Goal: Task Accomplishment & Management: Manage account settings

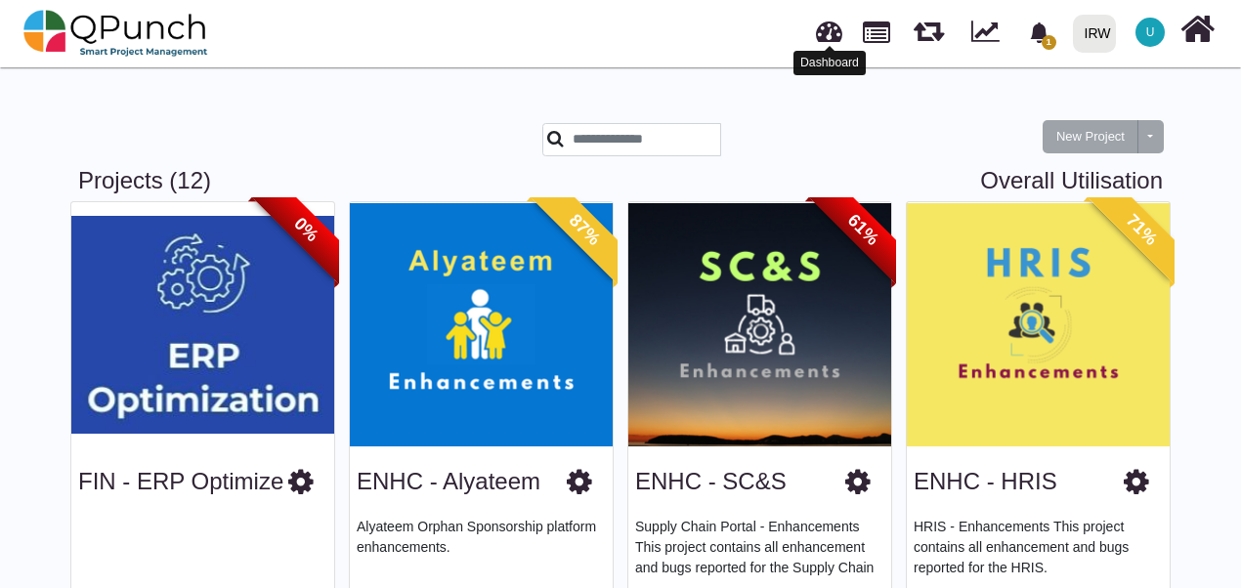
click at [838, 29] on link at bounding box center [829, 29] width 26 height 32
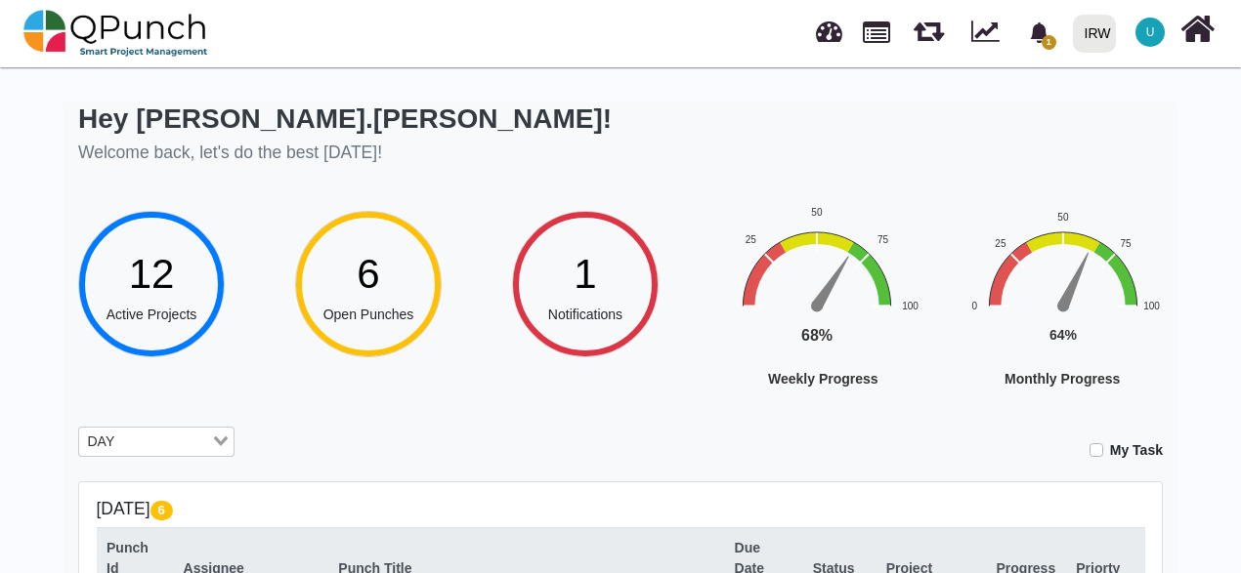
scroll to position [0, 8]
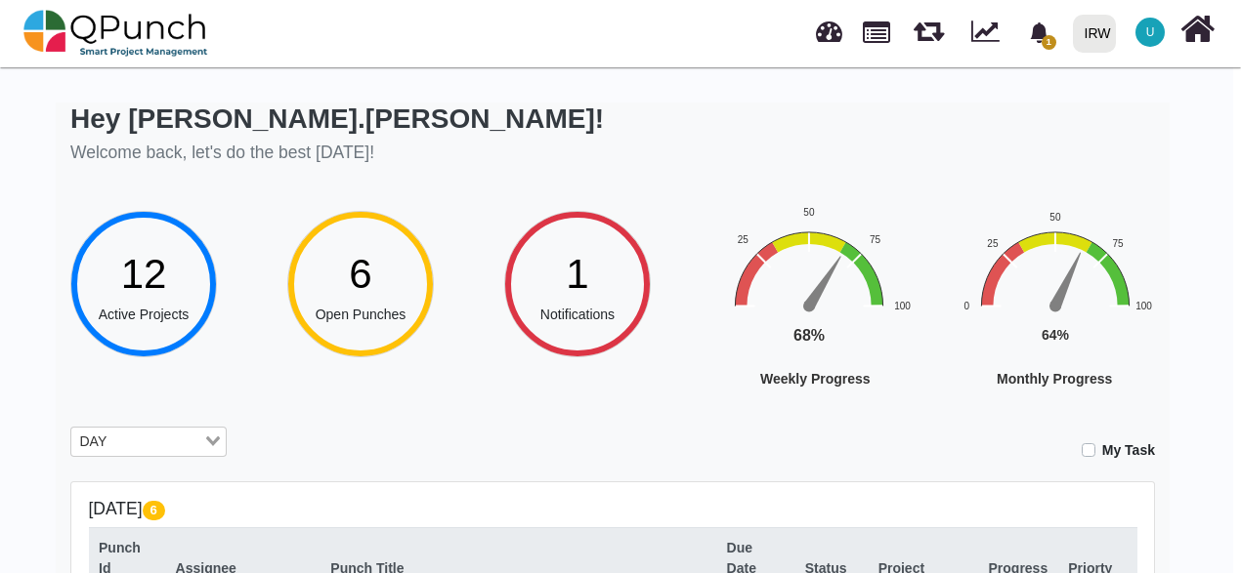
drag, startPoint x: 1238, startPoint y: 163, endPoint x: 1237, endPoint y: 310, distance: 146.5
click at [1237, 310] on rect "Interactive chart" at bounding box center [1089, 325] width 303 height 242
click at [470, 190] on div "12 Active Projects 6 Open Punches 1 Notifications Weekly Progress Chart with 1 …" at bounding box center [612, 287] width 1084 height 195
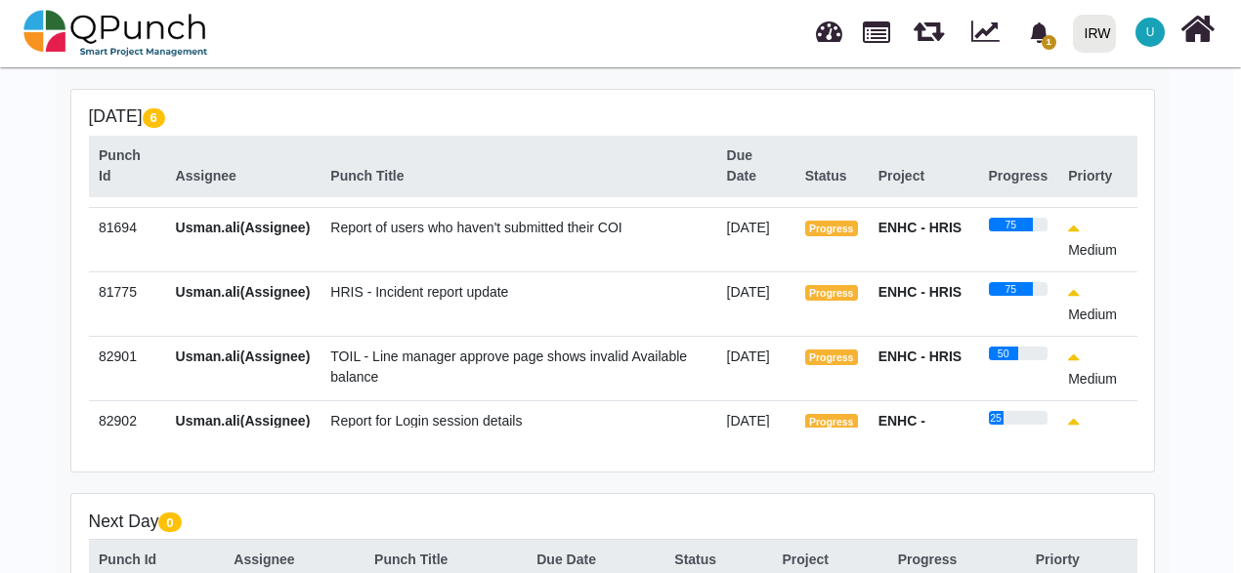
scroll to position [148, 0]
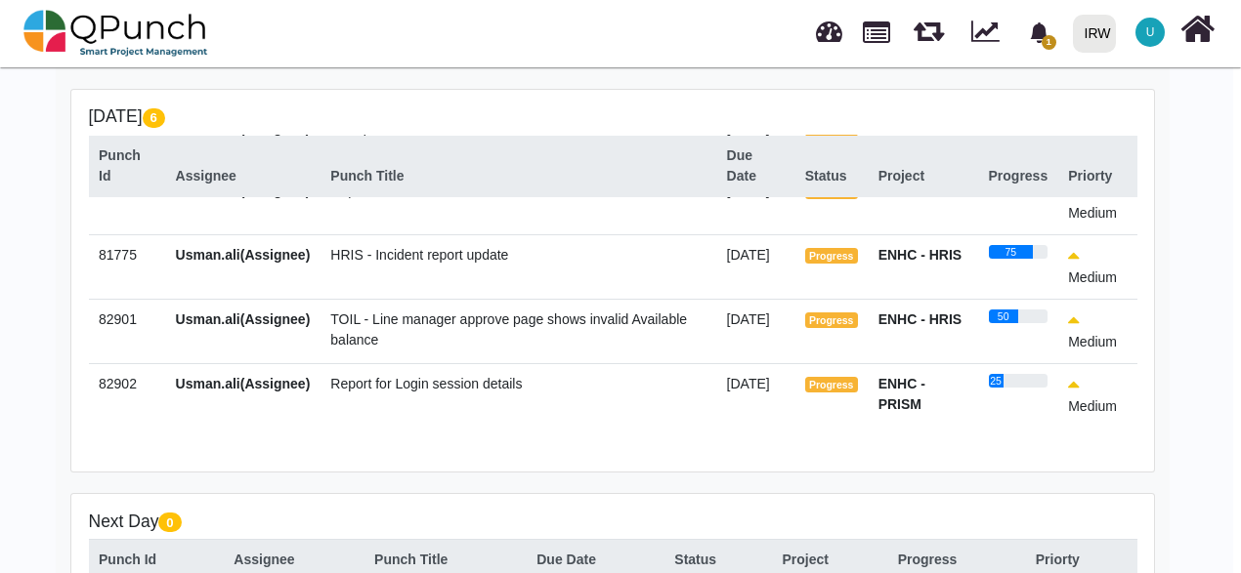
drag, startPoint x: 1133, startPoint y: 392, endPoint x: 1132, endPoint y: 283, distance: 108.4
click at [1132, 283] on tbody "80305 Usman.ali(Assignee) Enable closed location in roles page 05-Sep-2025 Clos…" at bounding box center [613, 243] width 1048 height 369
click at [353, 317] on span "TOIL - Line manager approve page shows invalid Available balance" at bounding box center [508, 330] width 357 height 36
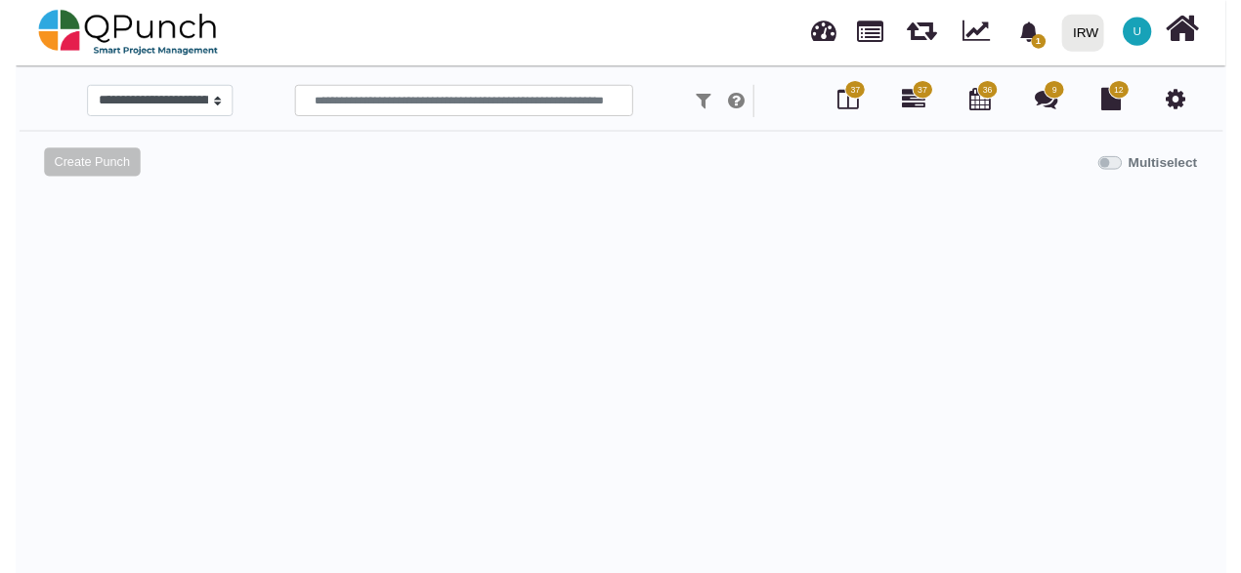
scroll to position [375, 0]
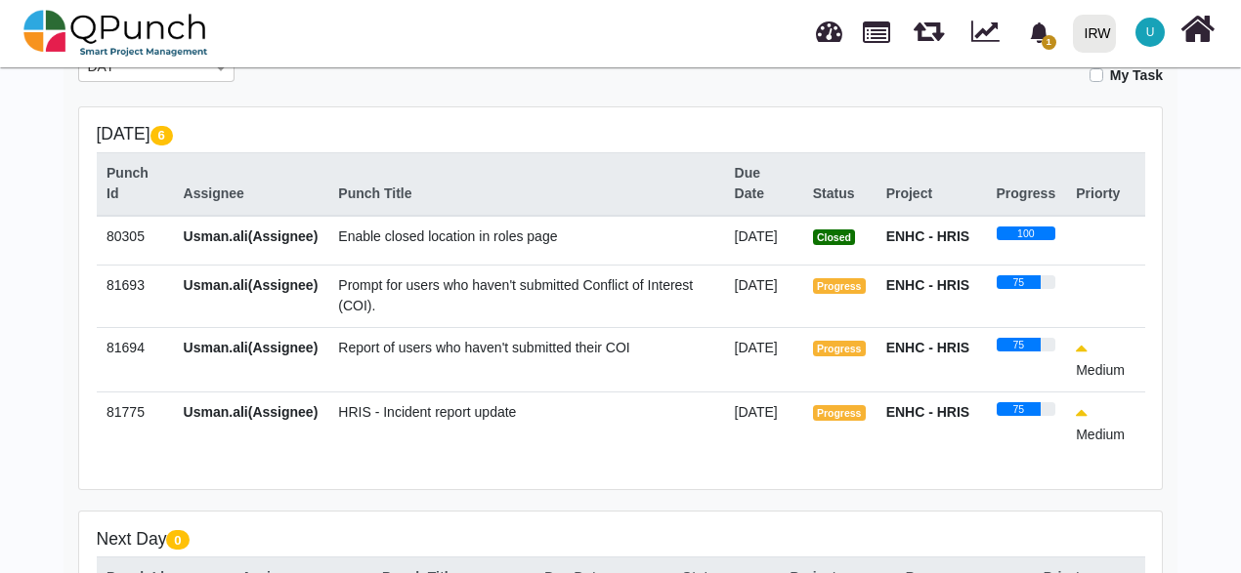
drag, startPoint x: 1145, startPoint y: 255, endPoint x: 1161, endPoint y: 209, distance: 48.5
click at [1161, 209] on div "Today 6 Punch Id Assignee Punch Title Due Date Status Project Progress Priorty …" at bounding box center [620, 298] width 1082 height 382
click at [15, 344] on div "Hey Usman.ali! Welcome back, let's do the best today! 12 Active Projects 6 Open…" at bounding box center [620, 263] width 1241 height 1152
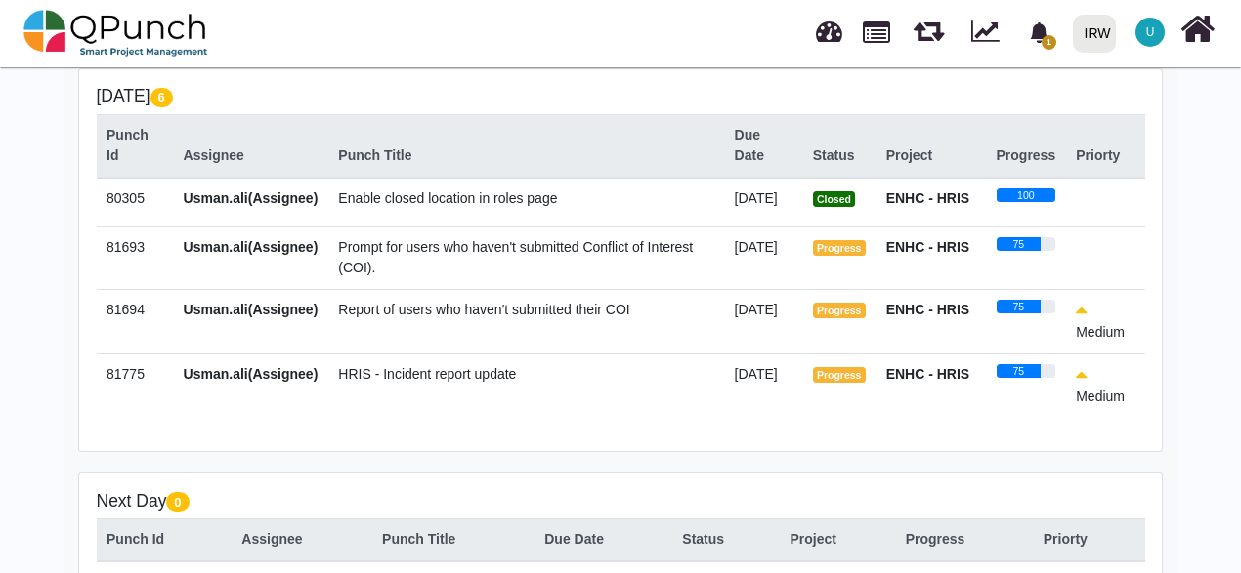
scroll to position [414, 0]
click at [1145, 313] on div "Today 6 Punch Id Assignee Punch Title Due Date Status Project Progress Priorty …" at bounding box center [620, 259] width 1082 height 382
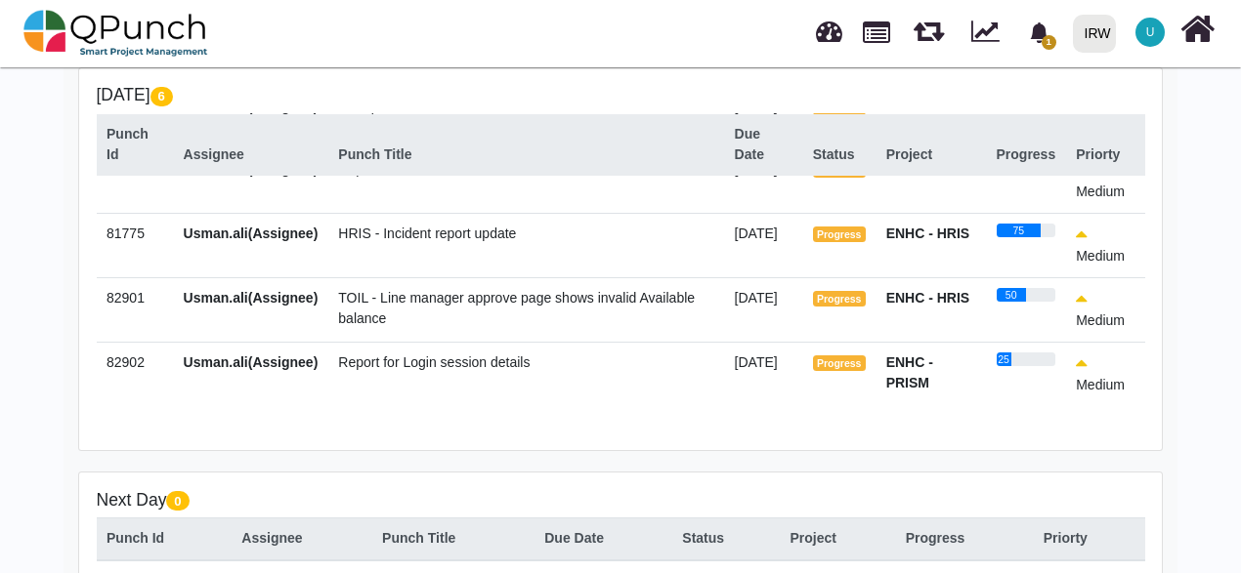
scroll to position [0, 0]
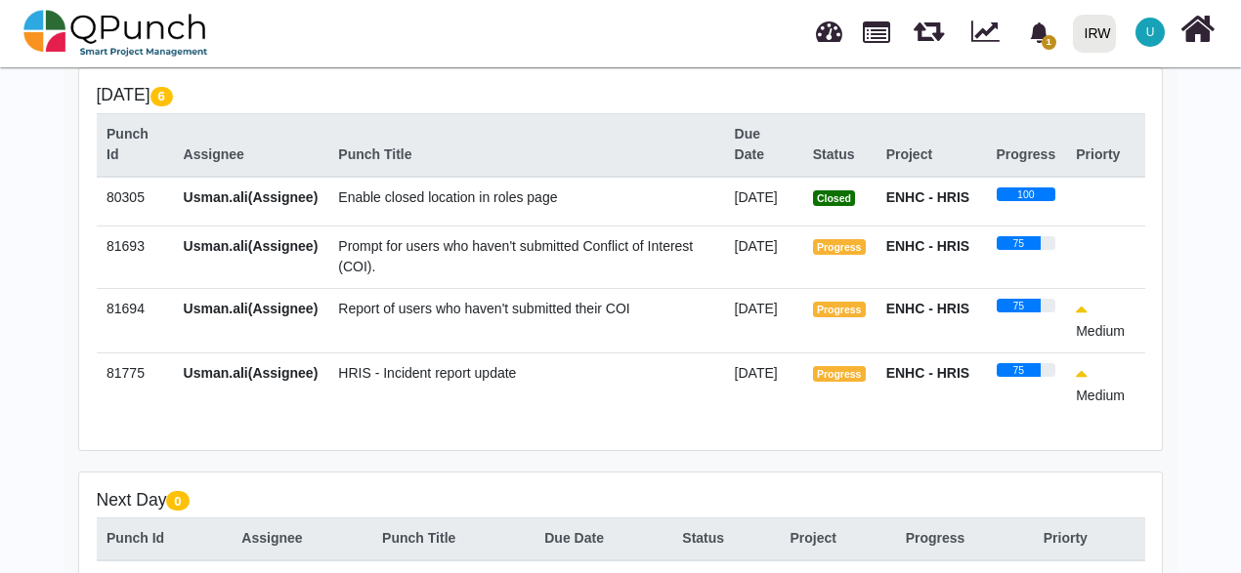
click at [1194, 113] on div "Hey Usman.ali! Welcome back, let's do the best today! 12 Active Projects 6 Open…" at bounding box center [620, 224] width 1241 height 1152
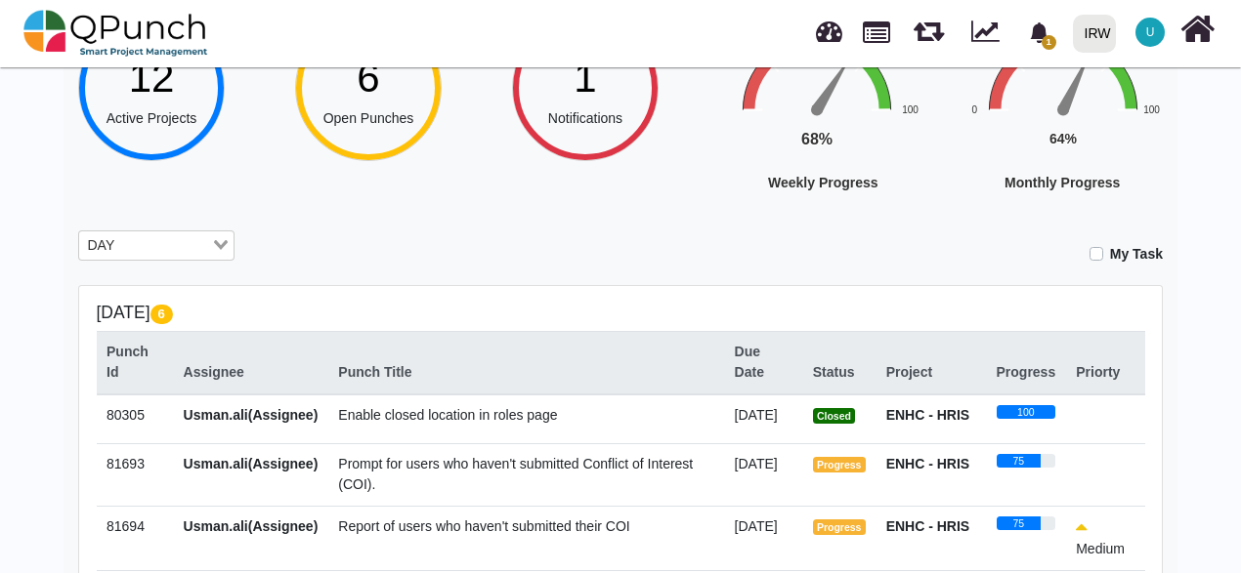
scroll to position [180, 0]
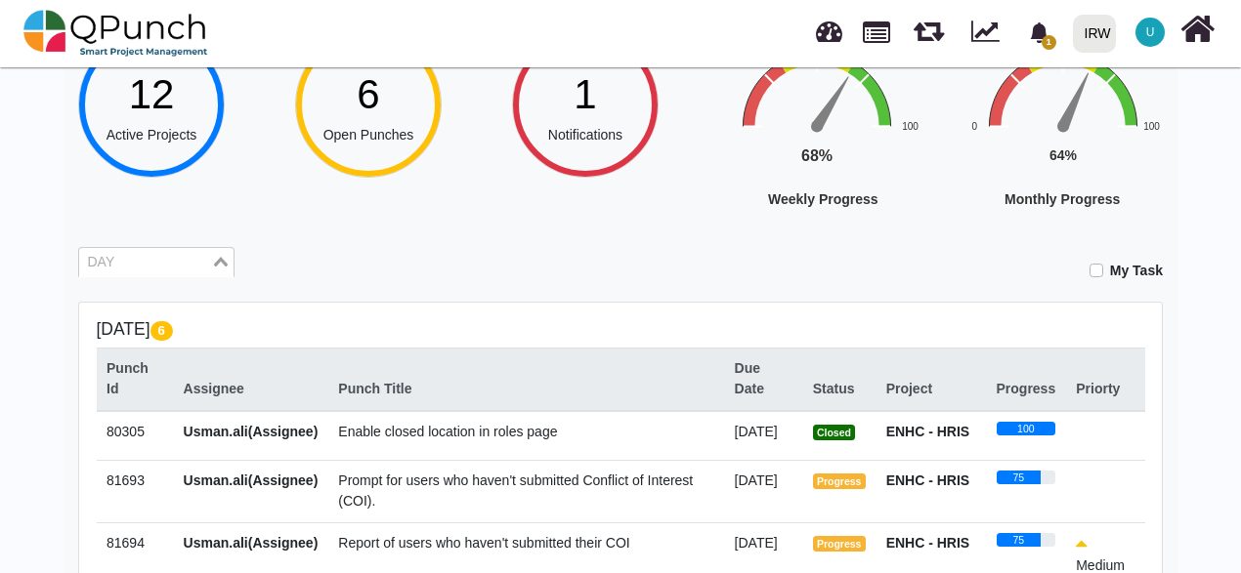
click at [170, 255] on input "Search for option" at bounding box center [145, 262] width 128 height 21
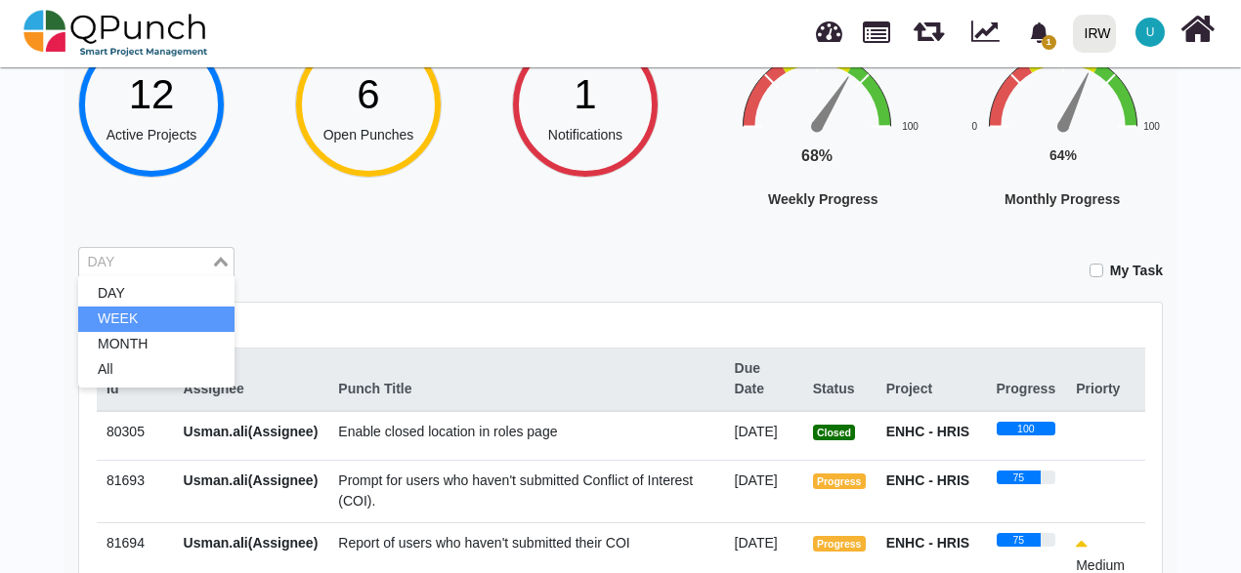
click at [129, 312] on li "WEEK" at bounding box center [156, 319] width 156 height 25
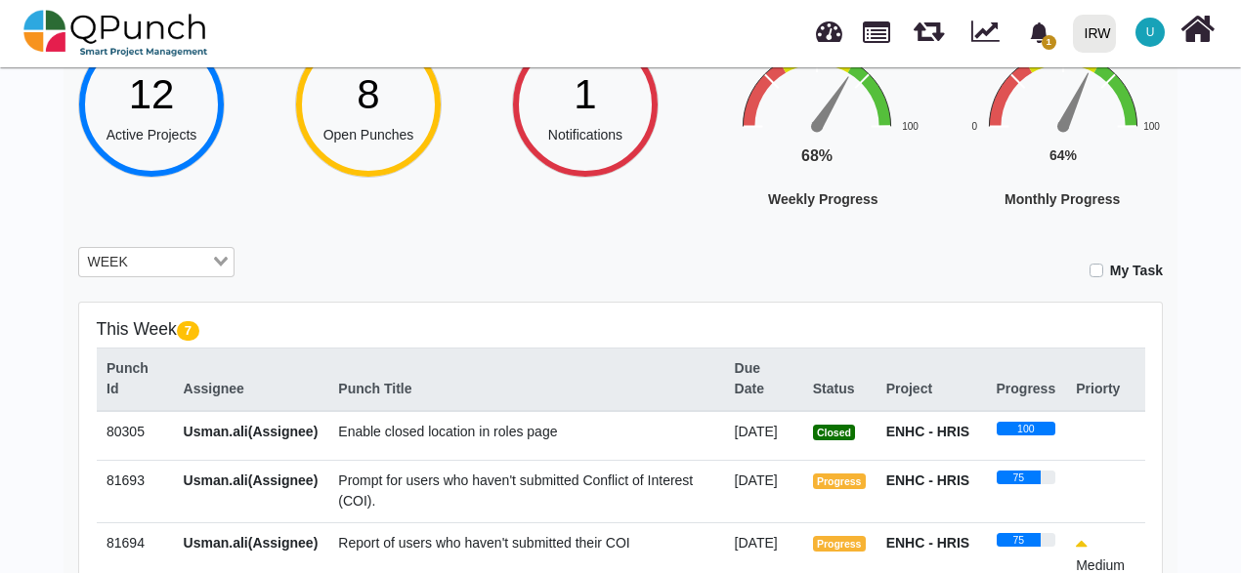
drag, startPoint x: 1239, startPoint y: 139, endPoint x: 1246, endPoint y: 242, distance: 103.8
click at [1241, 242] on html "1 Notification Clear Standardize the Location naming convention vi Muhammad.sho…" at bounding box center [620, 468] width 1241 height 1296
click at [1195, 402] on div "Hey Usman.ali! Welcome back, let's do the best today! 12 Active Projects 8 Open…" at bounding box center [620, 500] width 1241 height 1234
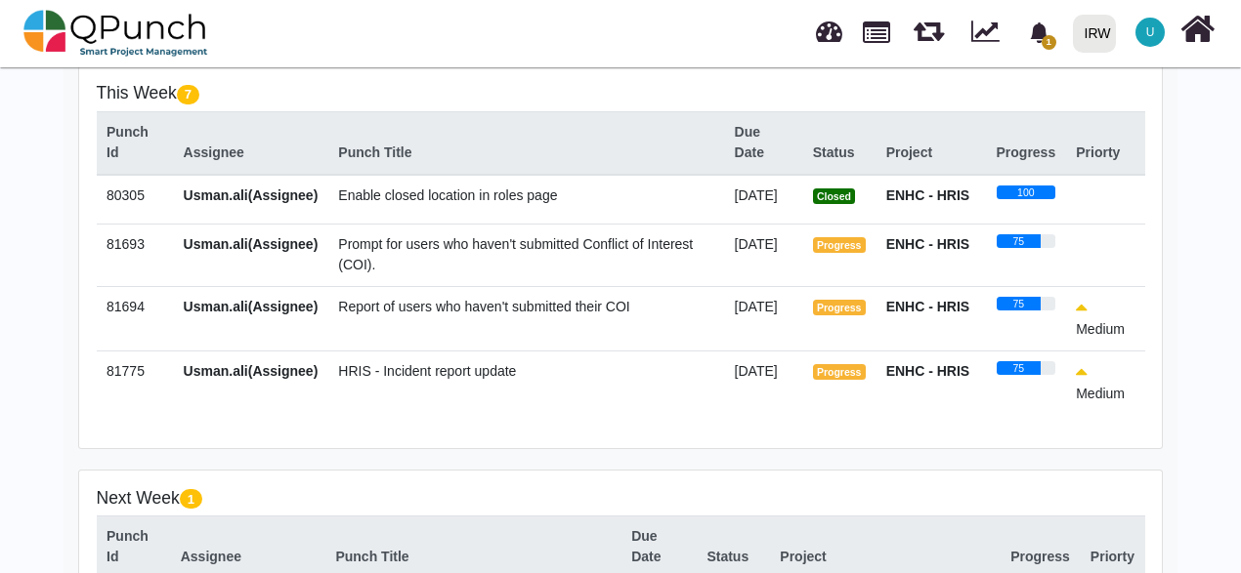
scroll to position [414, 0]
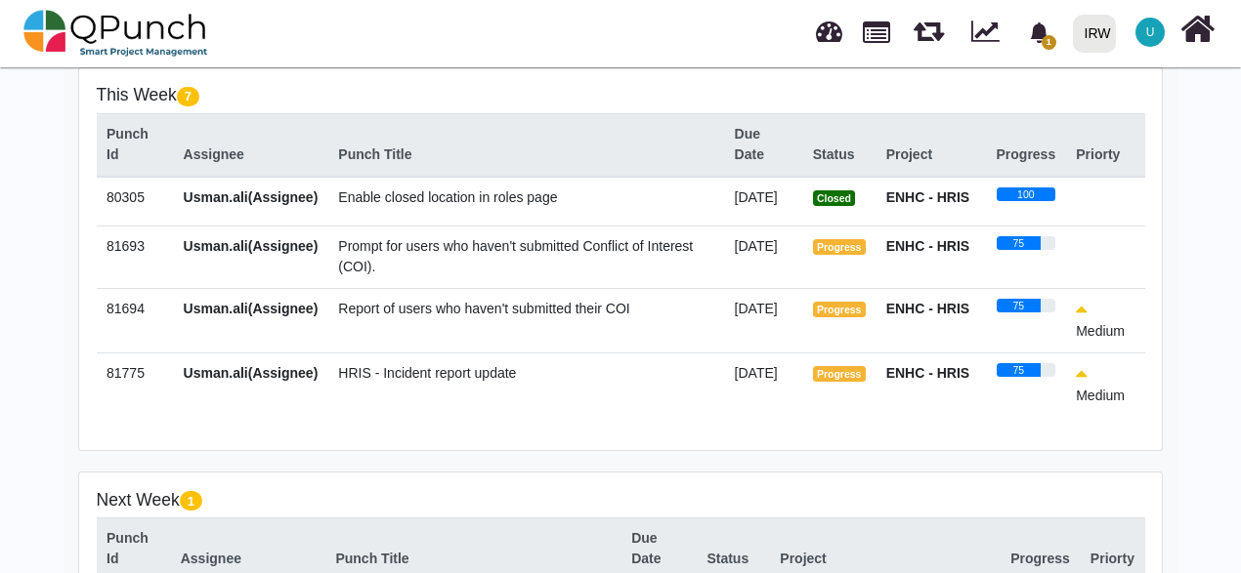
click at [1145, 300] on div "This Week 7 Punch Id Assignee Punch Title Due Date Status Project Progress Prio…" at bounding box center [620, 259] width 1082 height 382
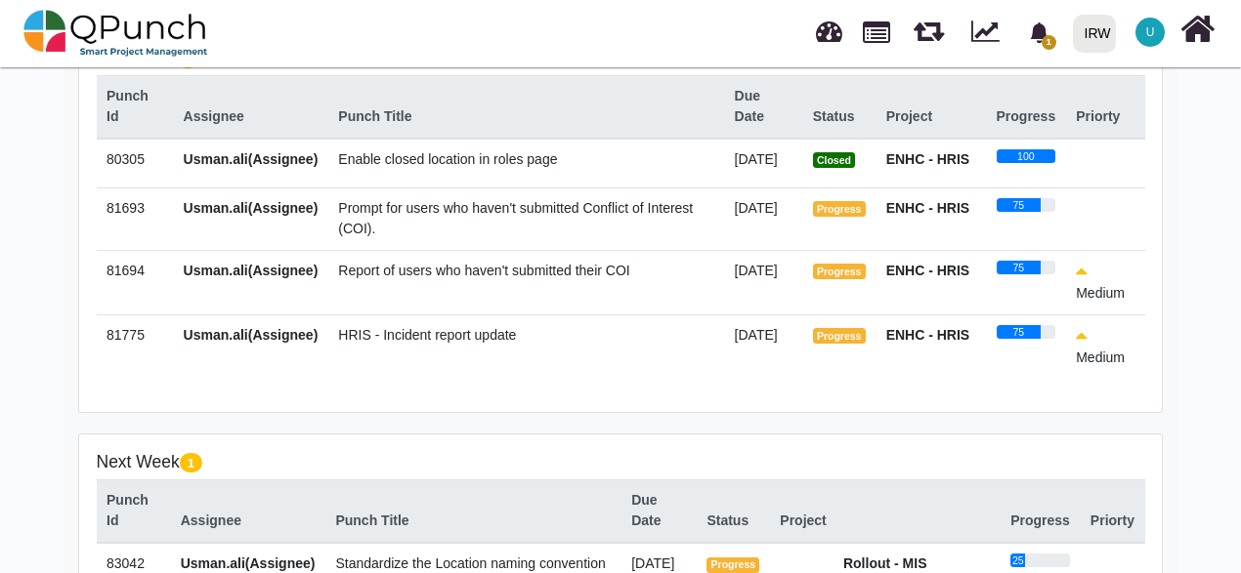
scroll to position [453, 0]
click at [1085, 229] on td at bounding box center [1105, 218] width 79 height 63
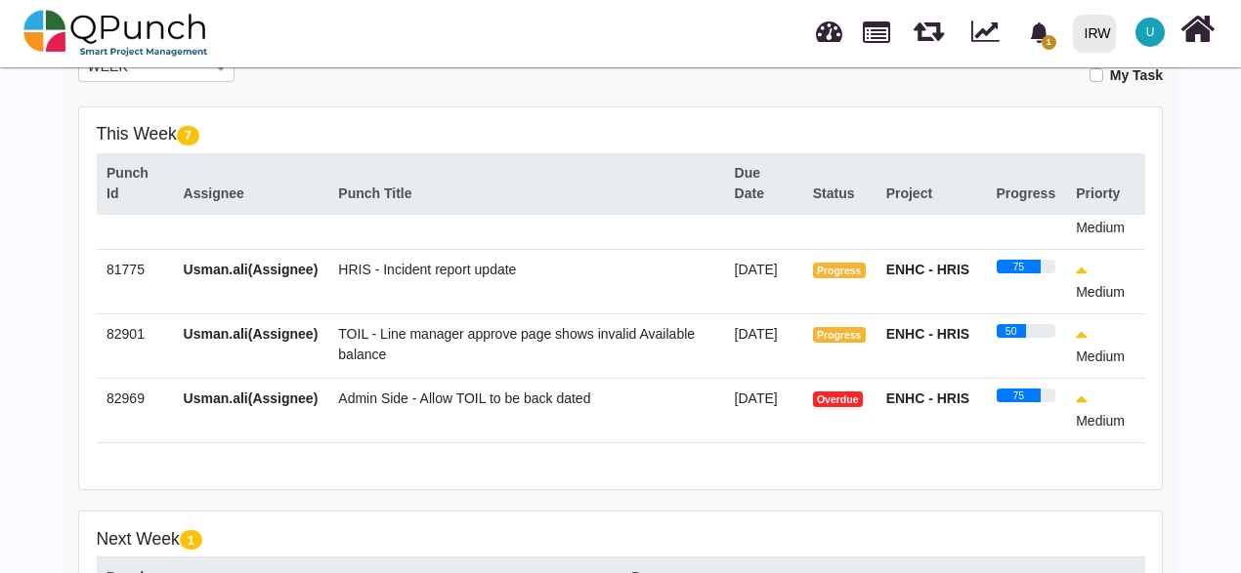
scroll to position [212, 0]
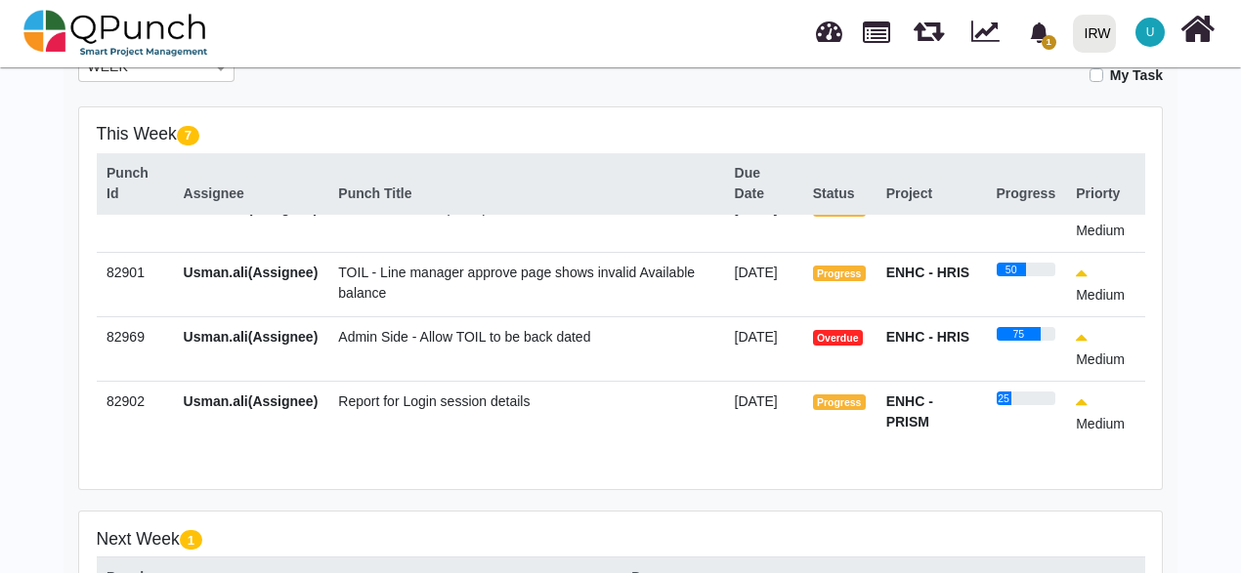
drag, startPoint x: 1145, startPoint y: 268, endPoint x: 1127, endPoint y: 459, distance: 192.3
click at [1127, 459] on div "This Week 7 Punch Id Assignee Punch Title Due Date Status Project Progress Prio…" at bounding box center [620, 298] width 1082 height 382
click at [1041, 31] on icon "bell fill" at bounding box center [1039, 32] width 18 height 21
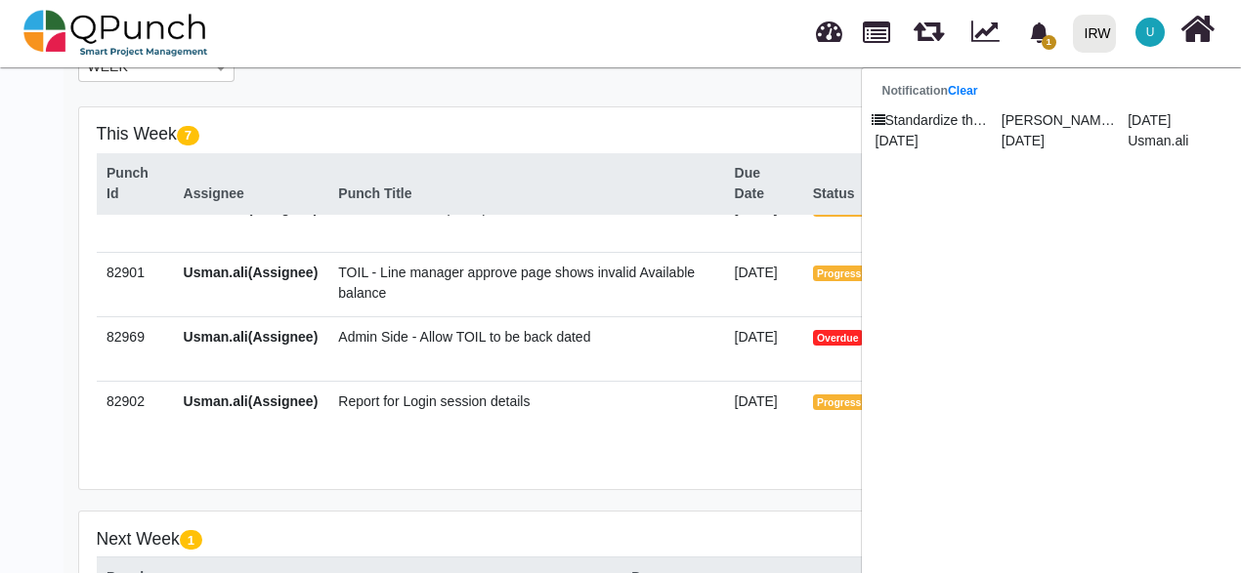
click at [594, 395] on td "Report for Login session details" at bounding box center [526, 413] width 396 height 64
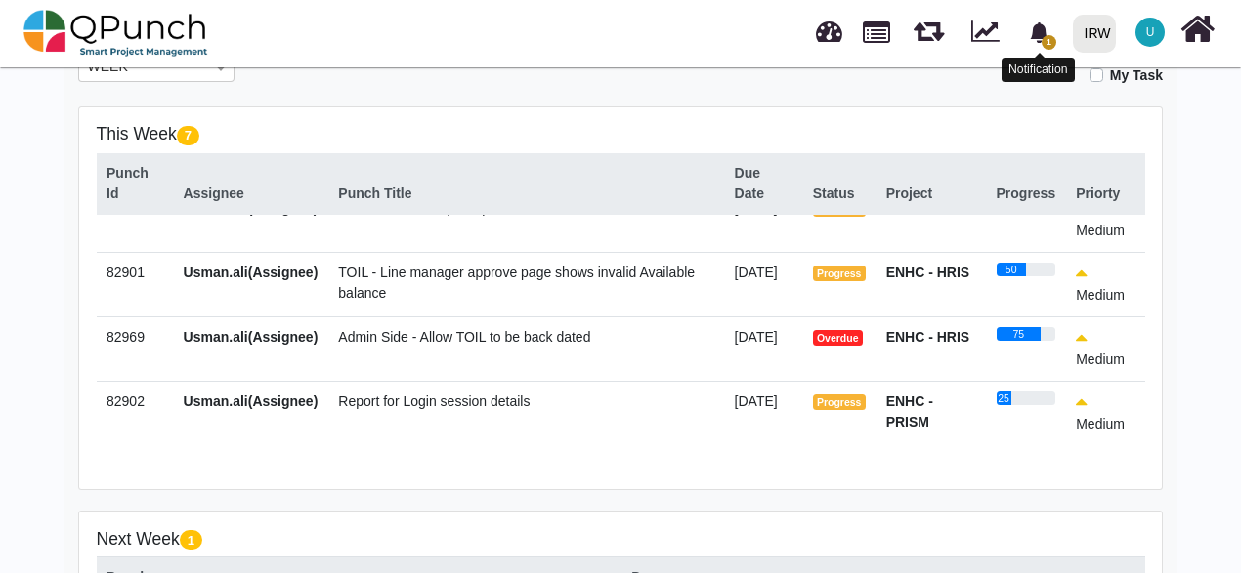
click at [1049, 45] on span "1" at bounding box center [1048, 42] width 15 height 15
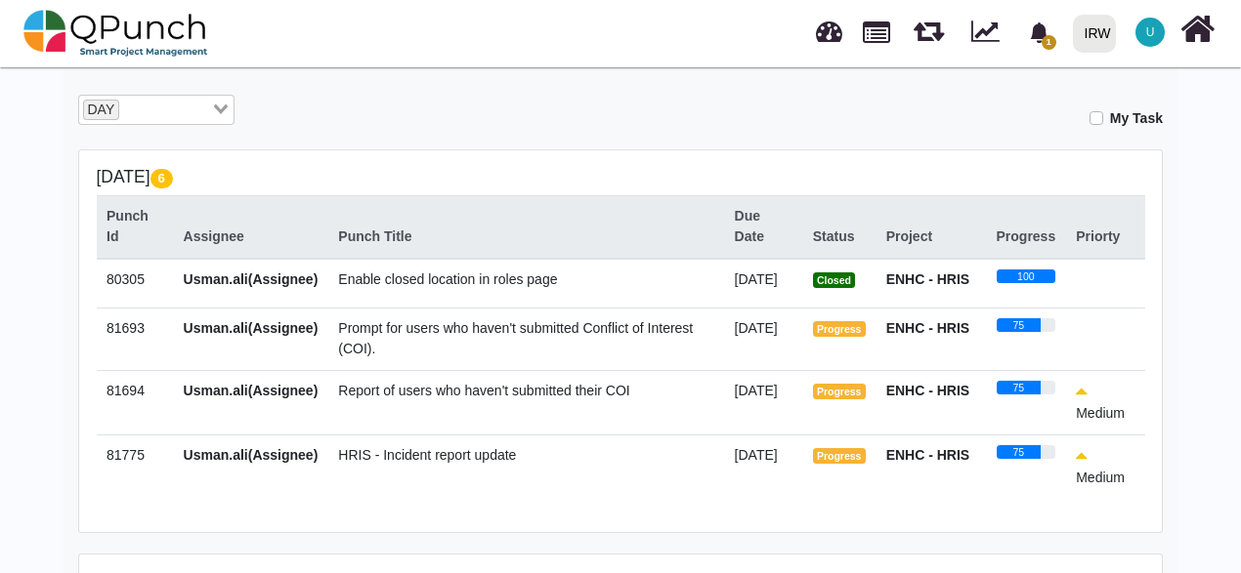
scroll to position [418, 0]
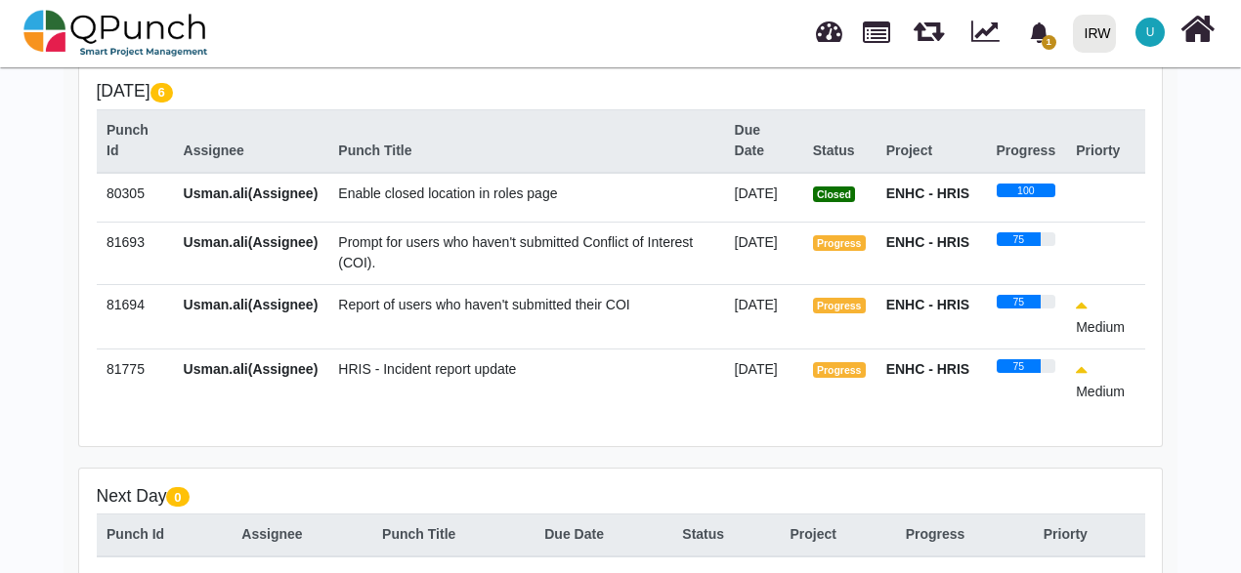
drag, startPoint x: 1145, startPoint y: 221, endPoint x: 1145, endPoint y: 321, distance: 100.6
click at [1145, 321] on div "Today 6 Punch Id Assignee Punch Title Due Date Status Project Progress Priorty …" at bounding box center [620, 255] width 1082 height 382
click at [1143, 289] on div "Today 6 Punch Id Assignee Punch Title Due Date Status Project Progress Priorty …" at bounding box center [620, 255] width 1082 height 382
click at [428, 345] on td "Report of users who haven't submitted their COI" at bounding box center [526, 316] width 396 height 64
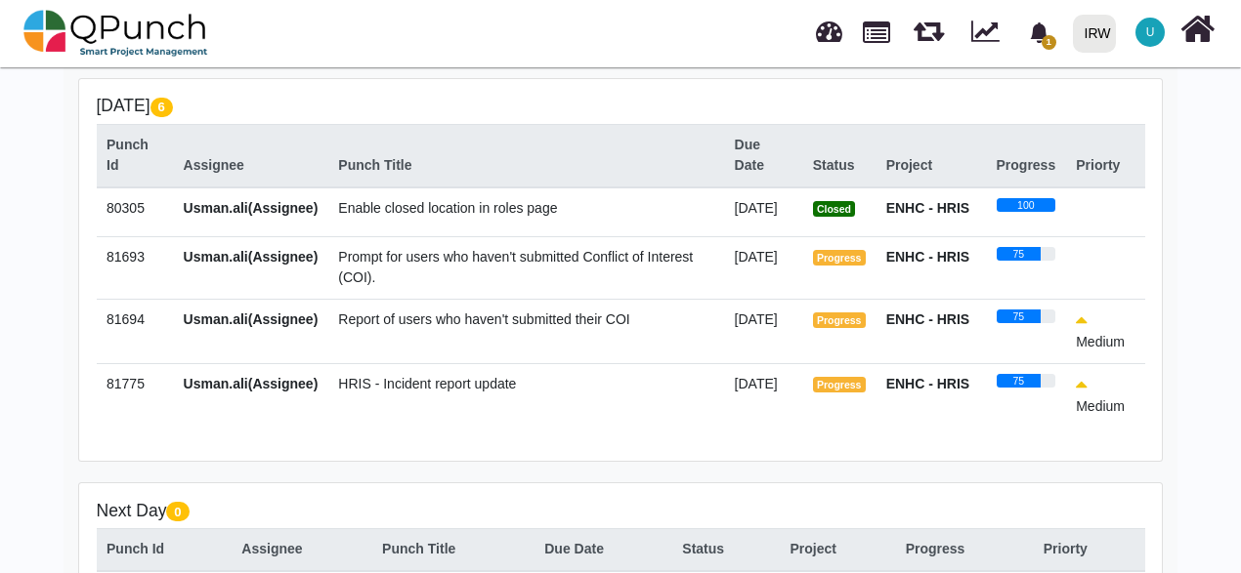
scroll to position [352, 0]
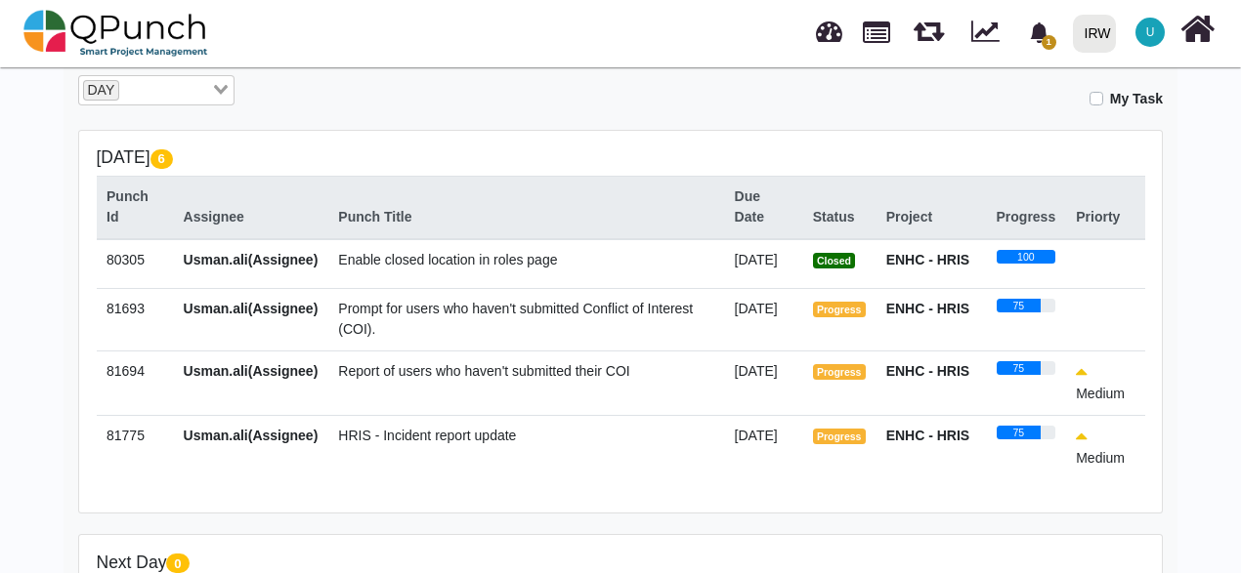
click at [174, 94] on input "Search for option" at bounding box center [165, 90] width 88 height 21
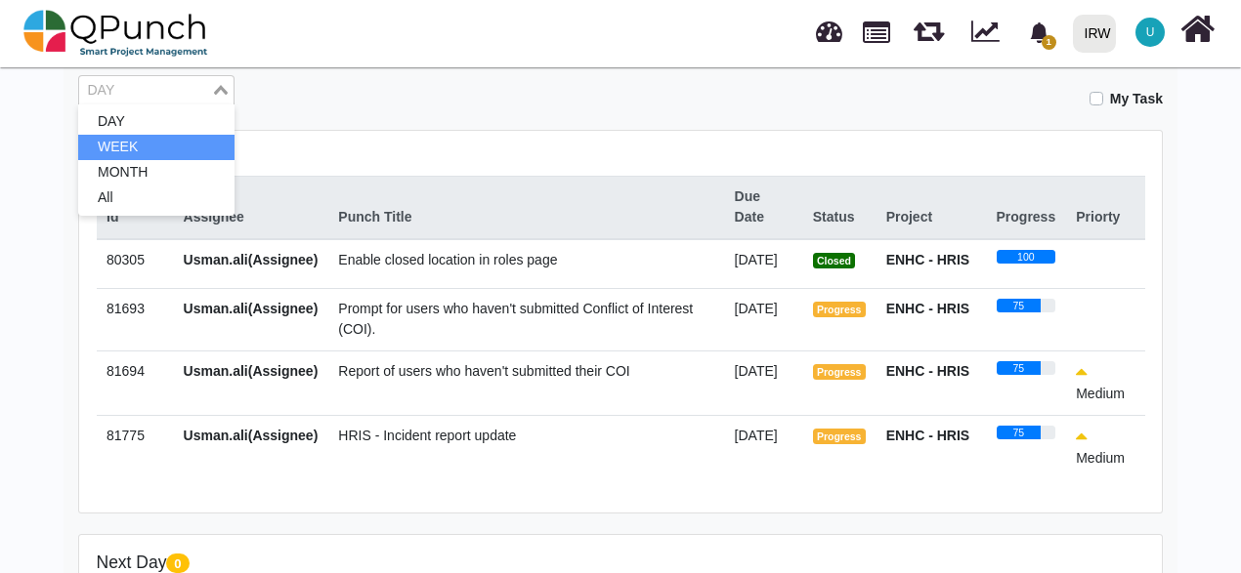
click at [131, 148] on li "WEEK" at bounding box center [156, 147] width 156 height 25
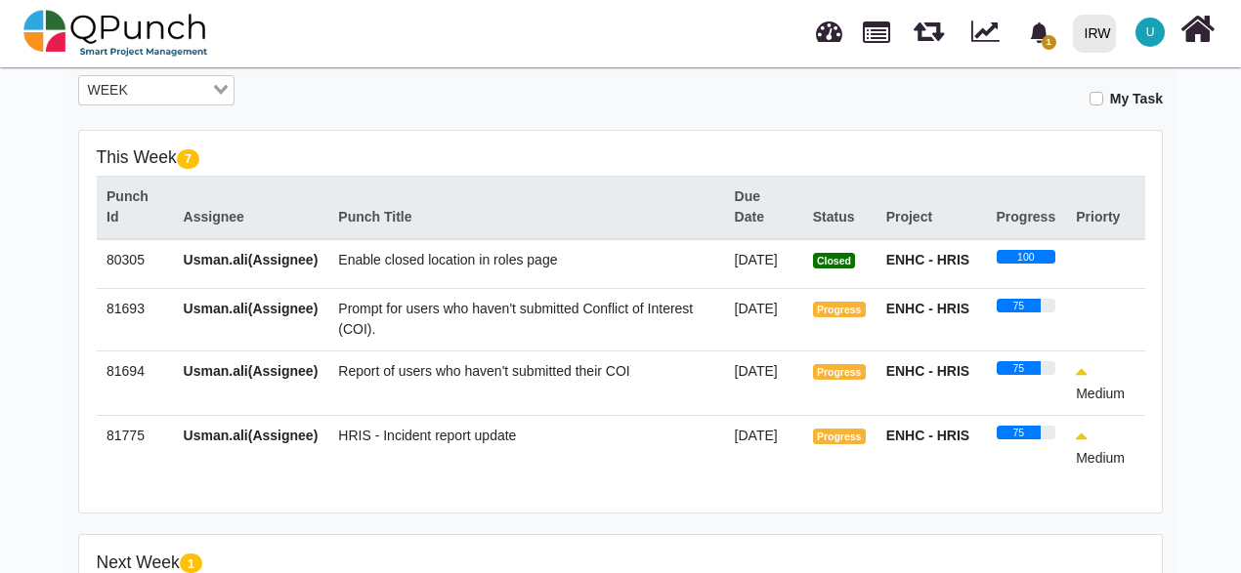
click at [561, 289] on td "Enable closed location in roles page" at bounding box center [526, 264] width 396 height 50
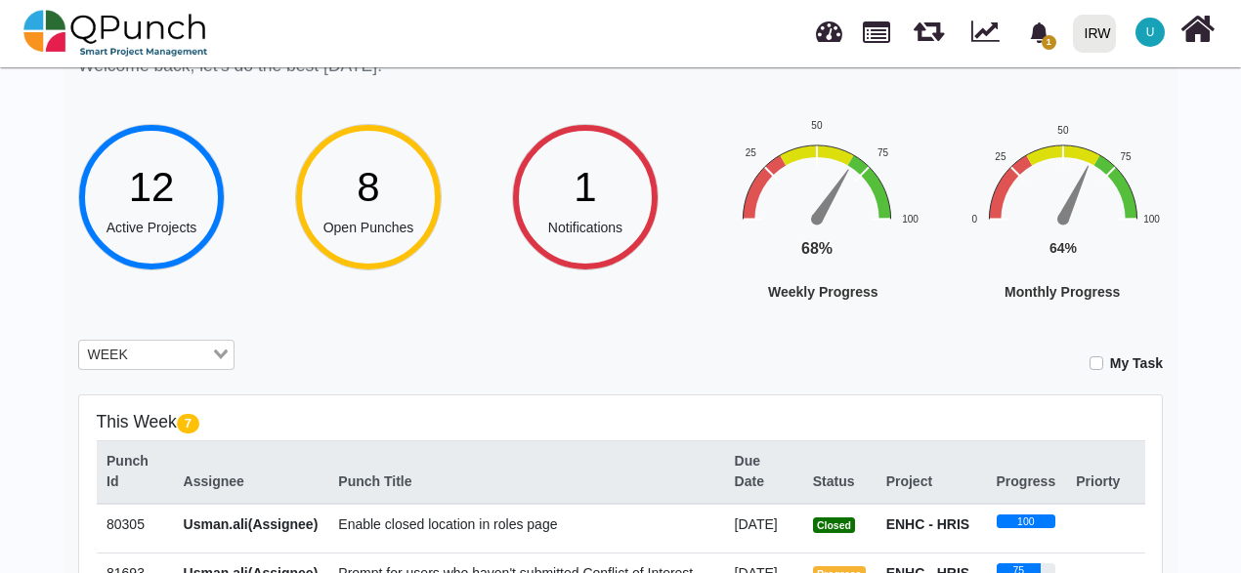
scroll to position [39, 0]
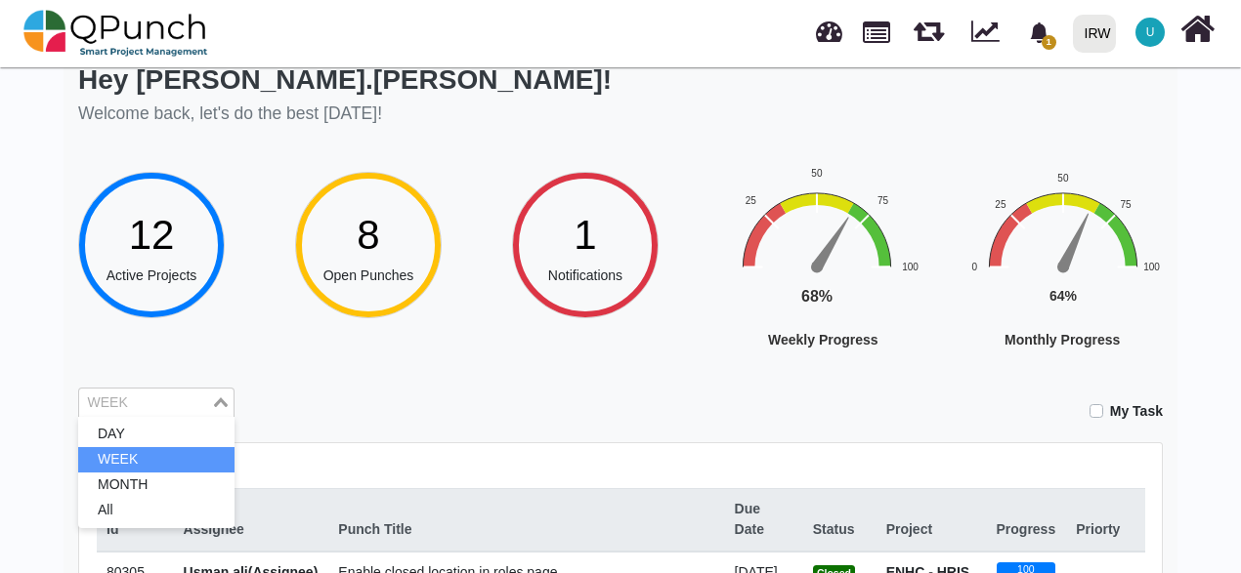
click at [117, 402] on div "WEEK" at bounding box center [145, 401] width 132 height 25
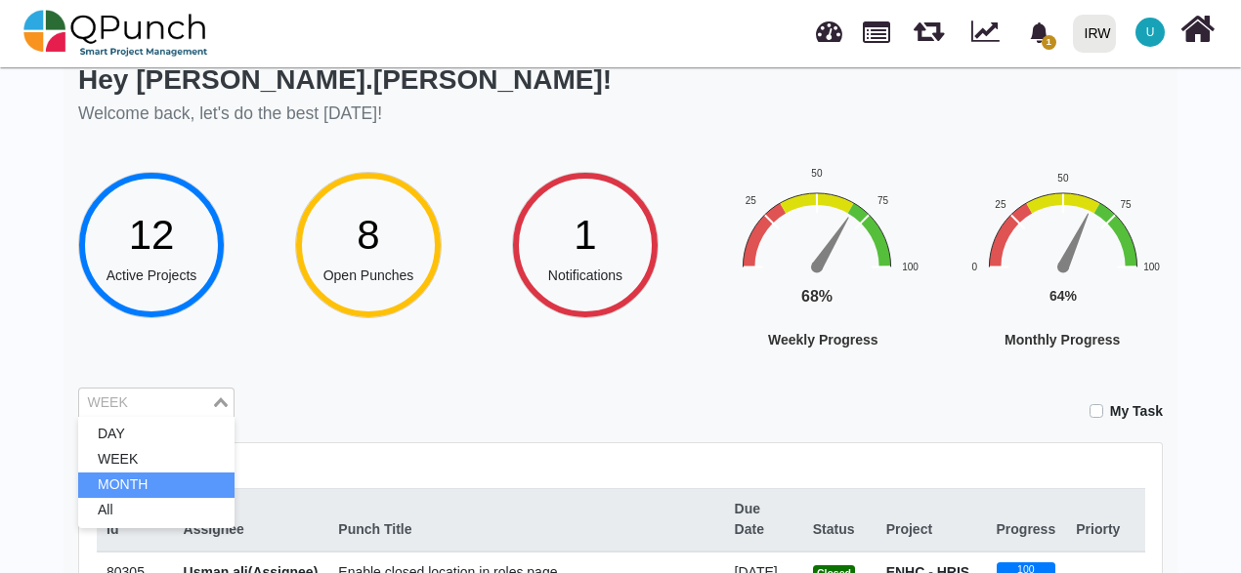
click at [117, 480] on li "MONTH" at bounding box center [156, 485] width 156 height 25
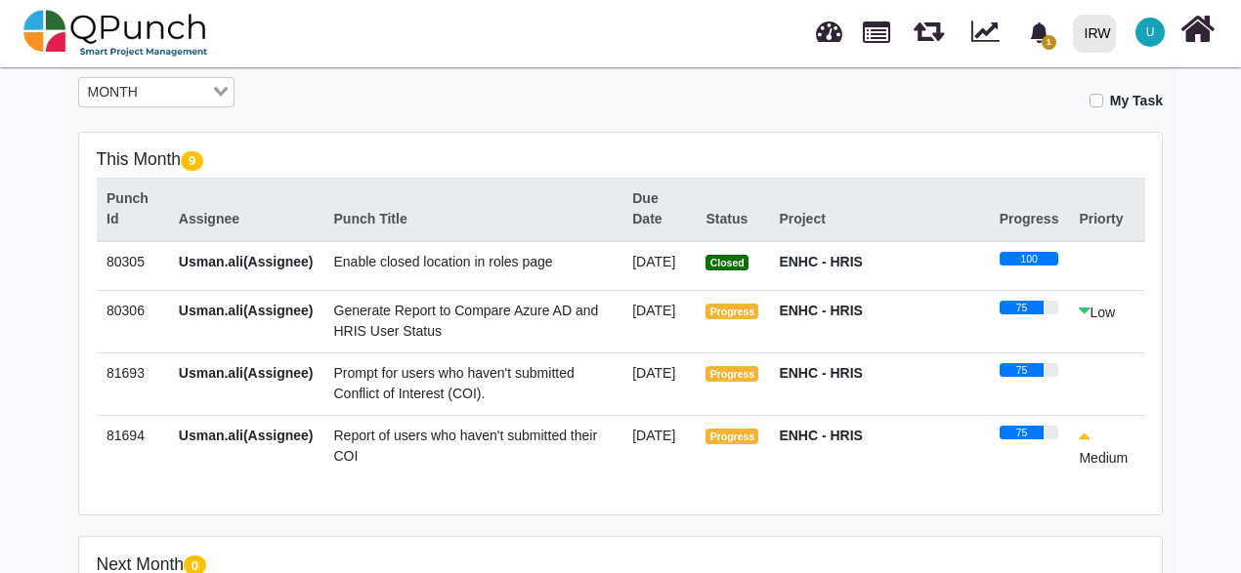
scroll to position [352, 0]
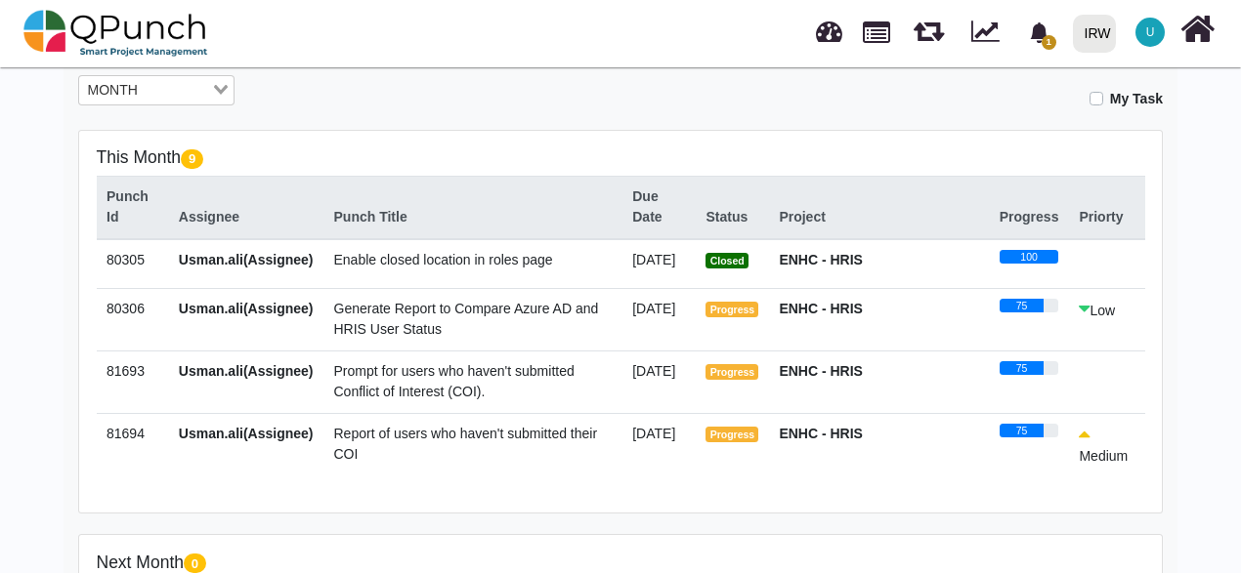
click at [402, 369] on td "Prompt for users who haven't submitted Conflict of Interest (COI)." at bounding box center [472, 382] width 299 height 63
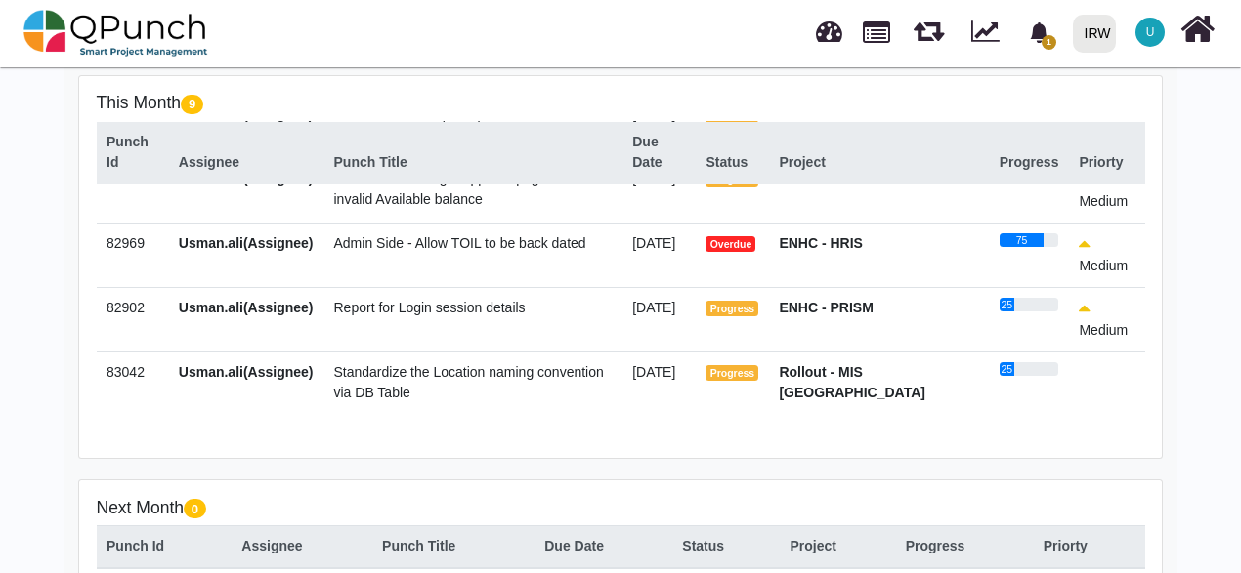
scroll to position [0, 0]
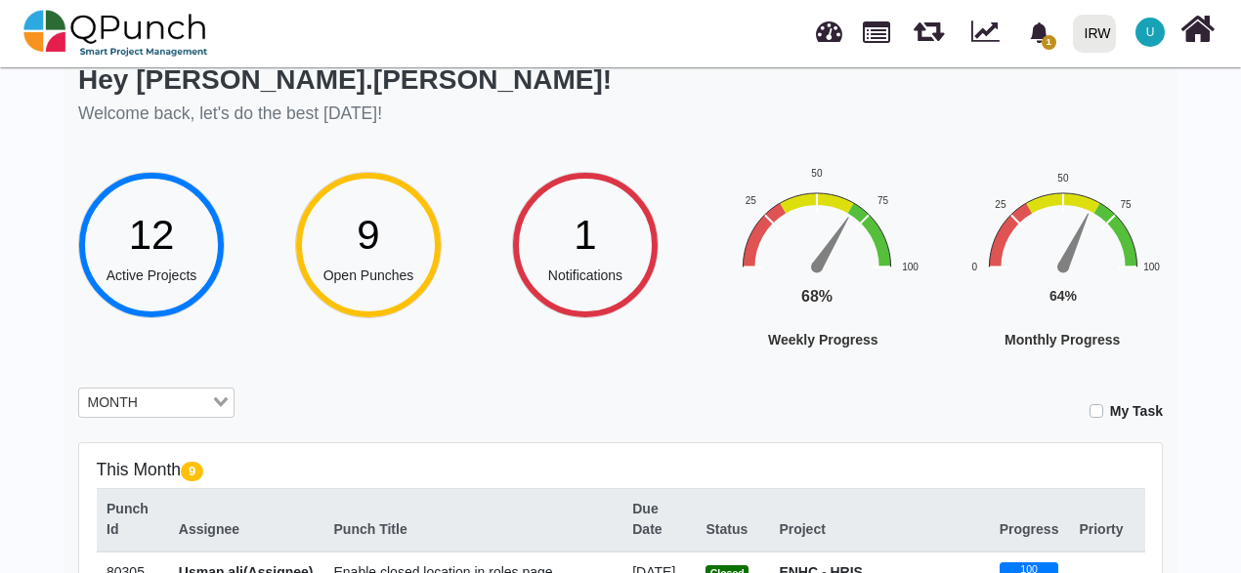
click at [168, 221] on span "12" at bounding box center [152, 235] width 46 height 46
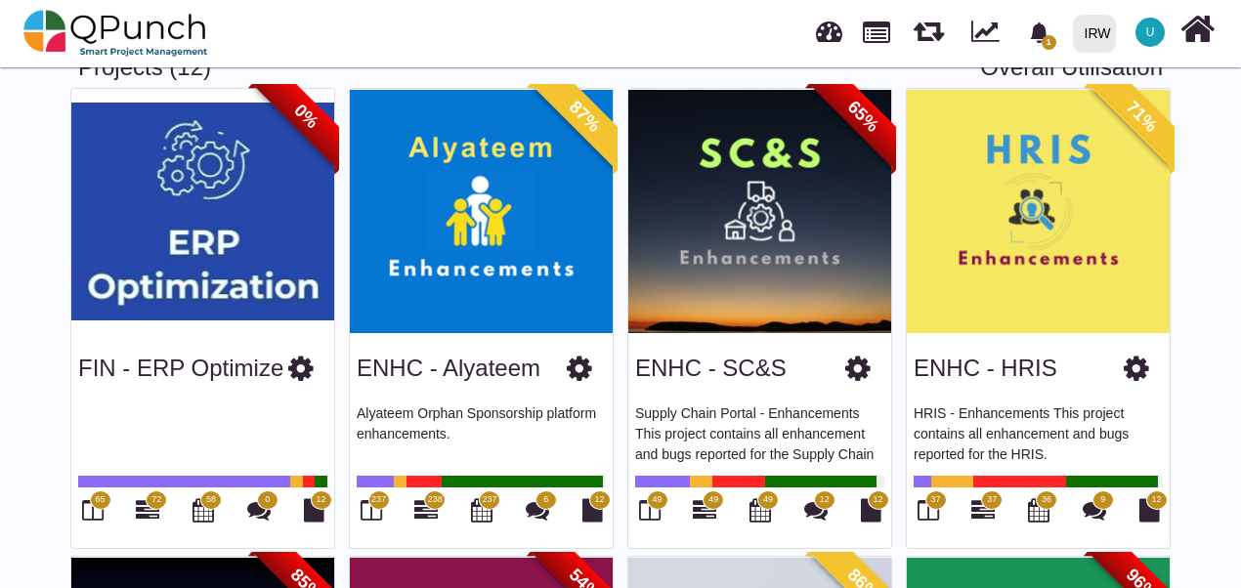
scroll to position [111, 0]
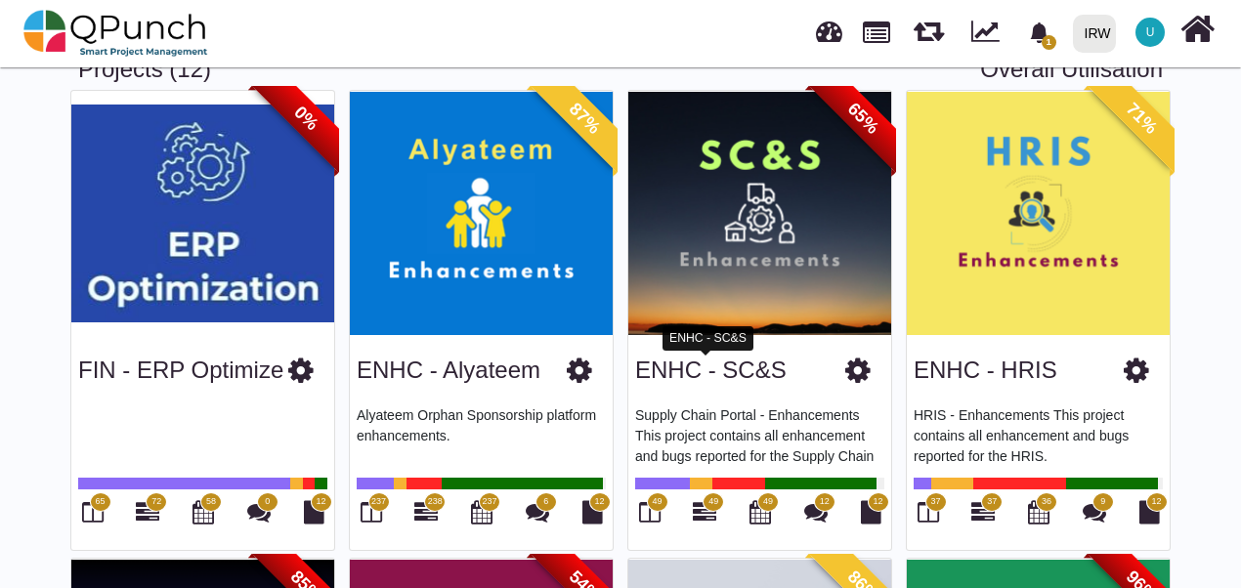
click at [707, 380] on link "ENHC - SC&S" at bounding box center [710, 370] width 151 height 26
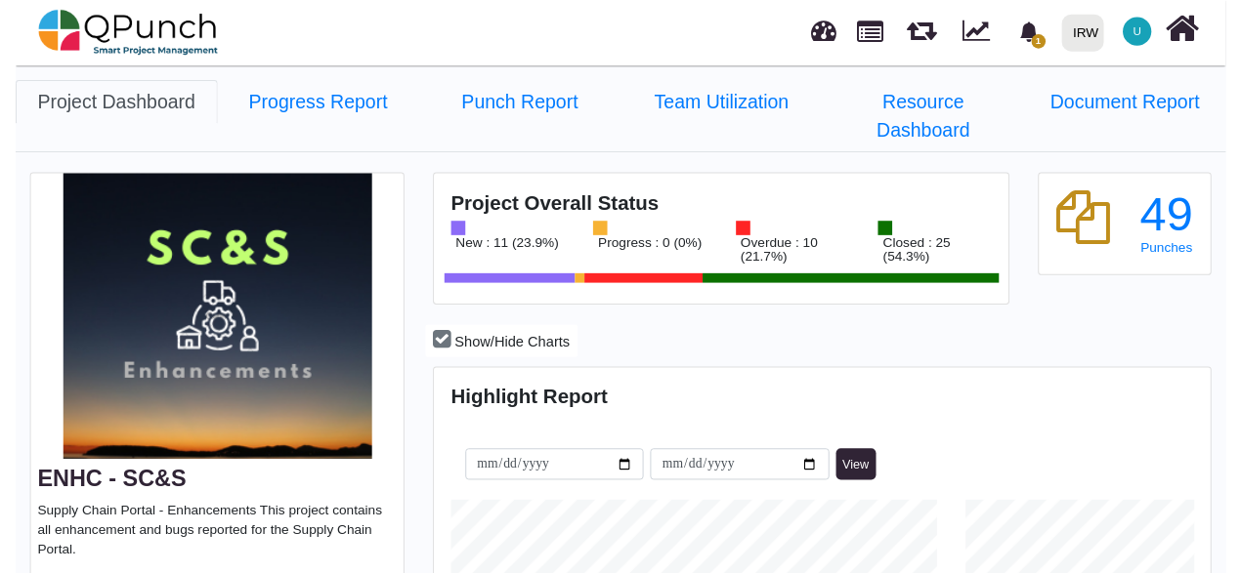
scroll to position [248, 264]
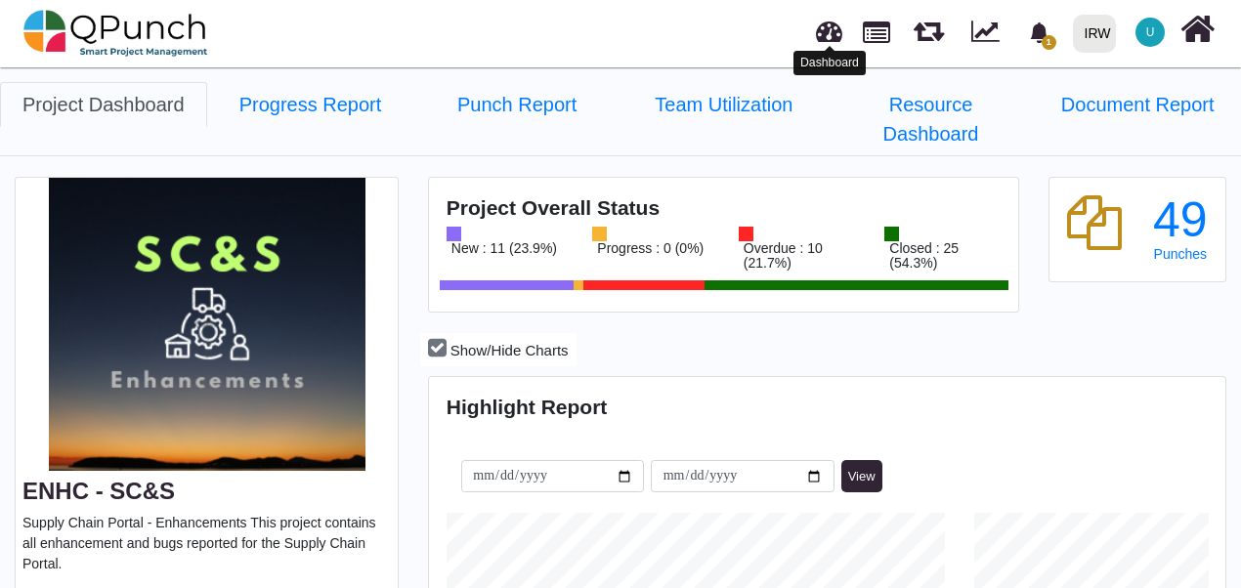
click at [825, 39] on link at bounding box center [829, 29] width 26 height 32
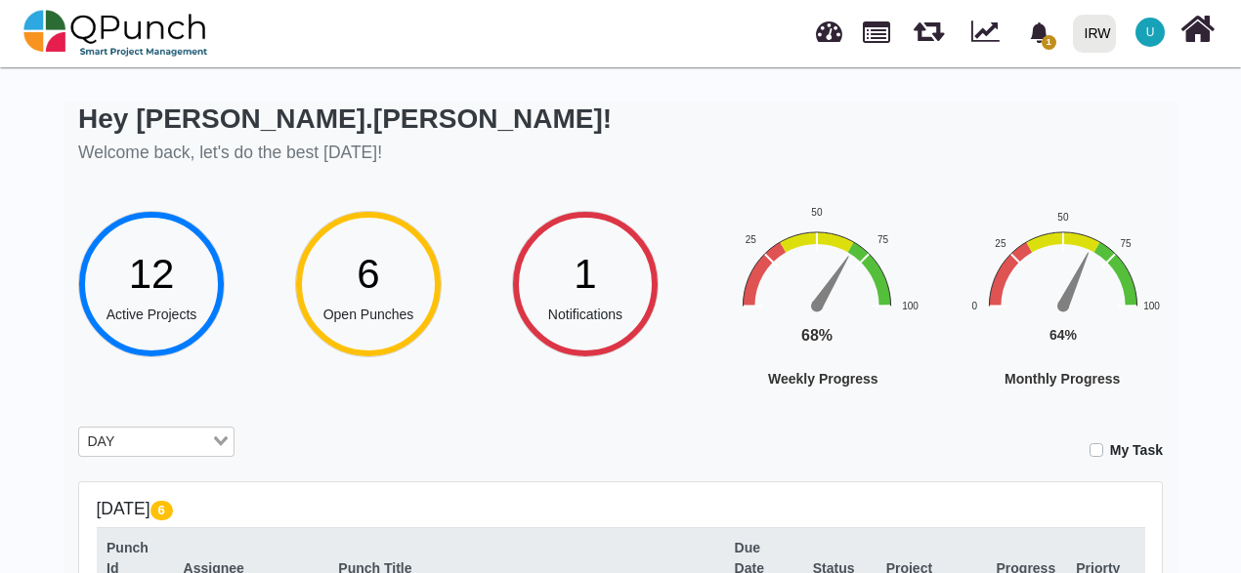
scroll to position [0, 8]
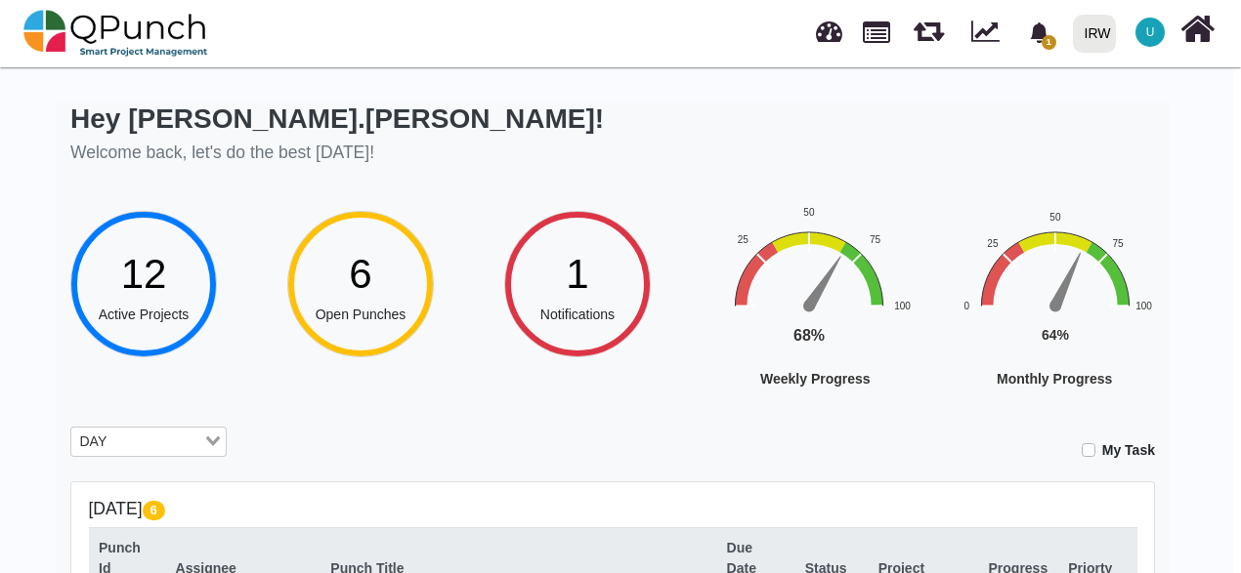
drag, startPoint x: 1238, startPoint y: 168, endPoint x: 1246, endPoint y: 391, distance: 222.9
click at [1233, 391] on html "1 Notification Clear Standardize the Location naming convention vi Muhammad.sho…" at bounding box center [612, 286] width 1241 height 573
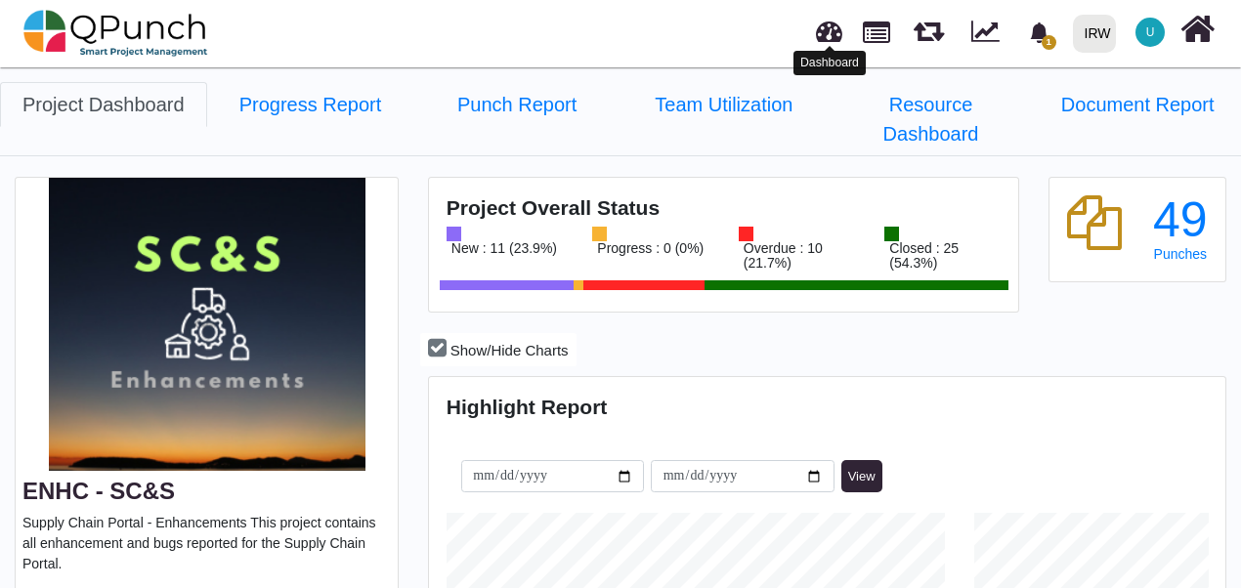
scroll to position [248, 264]
click at [830, 33] on link at bounding box center [829, 29] width 26 height 32
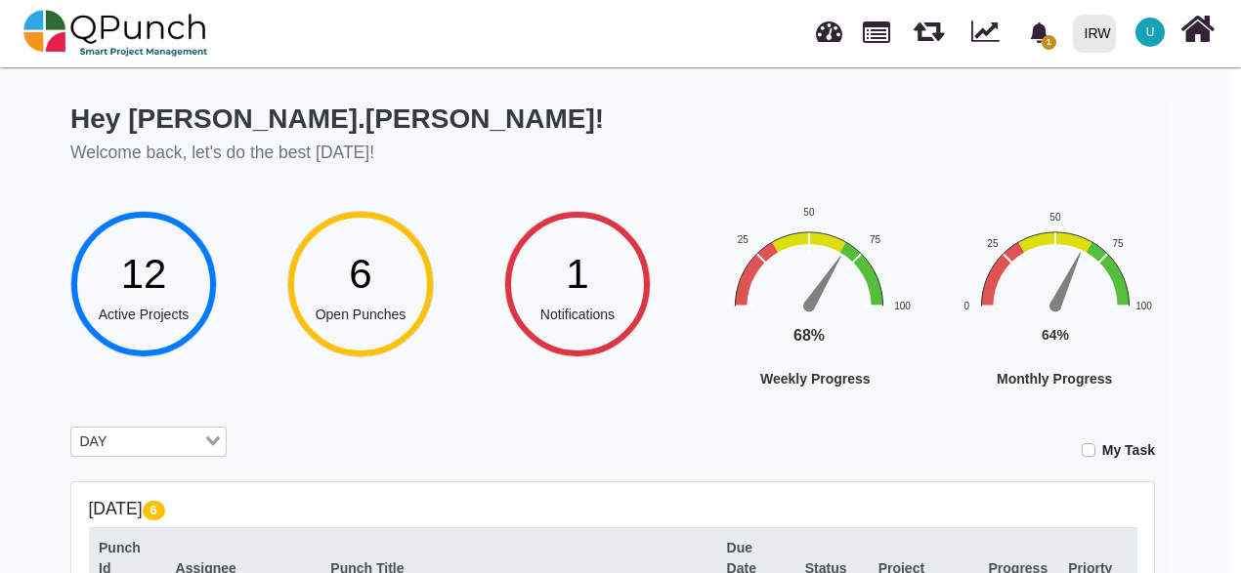
drag, startPoint x: 1240, startPoint y: 128, endPoint x: 859, endPoint y: 151, distance: 381.7
click at [859, 151] on div "Hey [PERSON_NAME].[PERSON_NAME]! Welcome back, let's do the best [DATE]!" at bounding box center [612, 136] width 1084 height 67
click at [424, 118] on div "Hey [PERSON_NAME].[PERSON_NAME]! Welcome back, let's do the best [DATE]!" at bounding box center [612, 136] width 1084 height 67
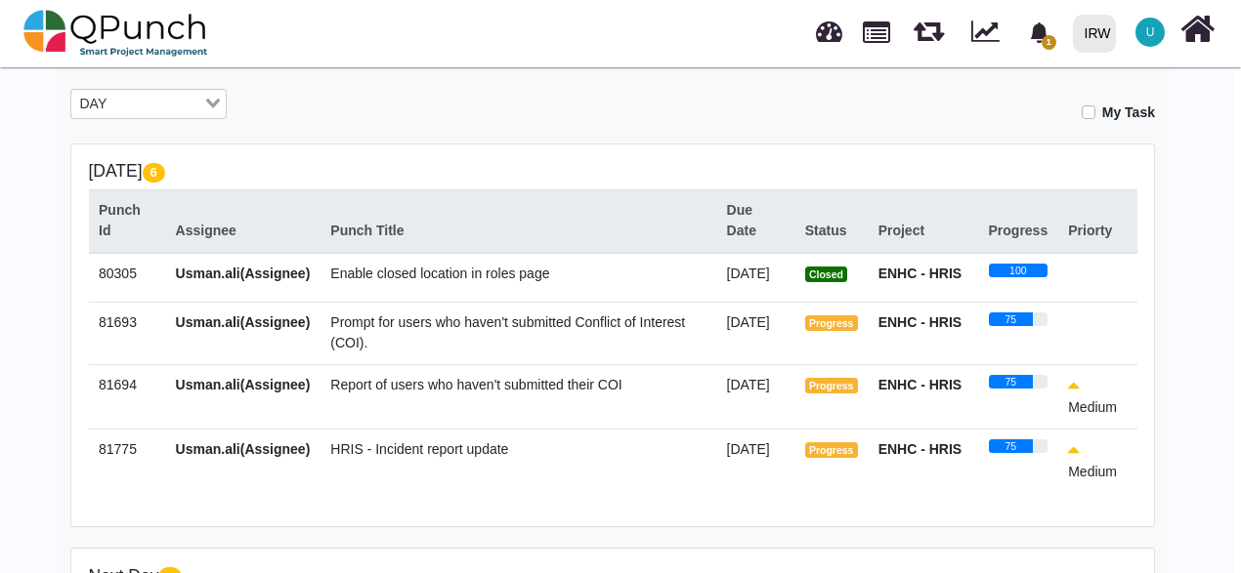
scroll to position [348, 8]
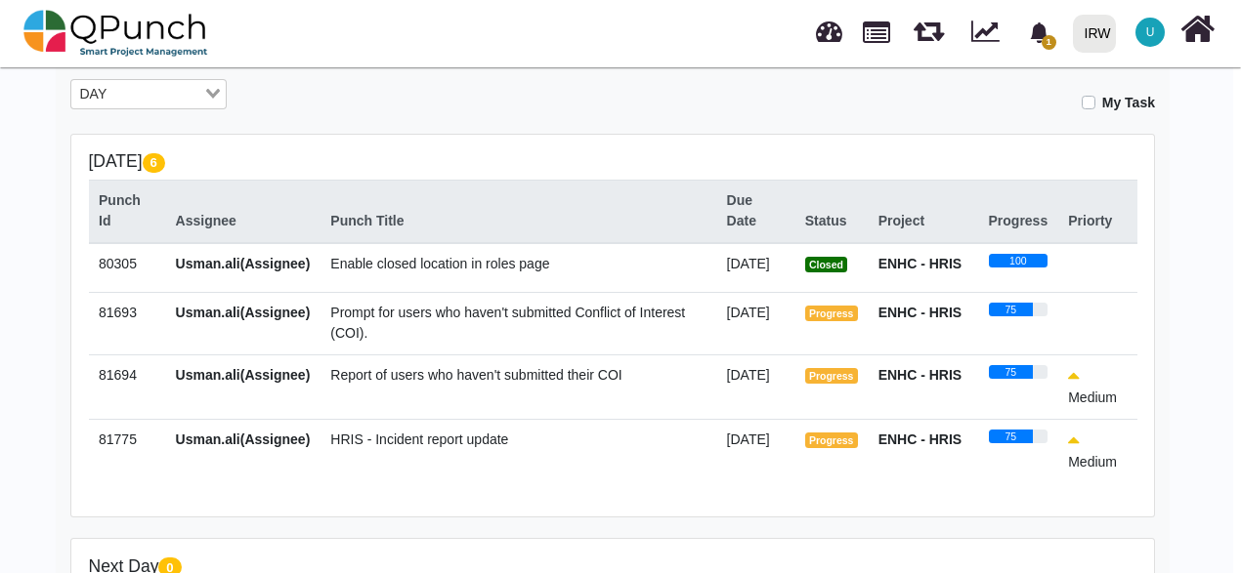
click at [541, 354] on td "Prompt for users who haven't submitted Conflict of Interest (COI)." at bounding box center [518, 323] width 396 height 63
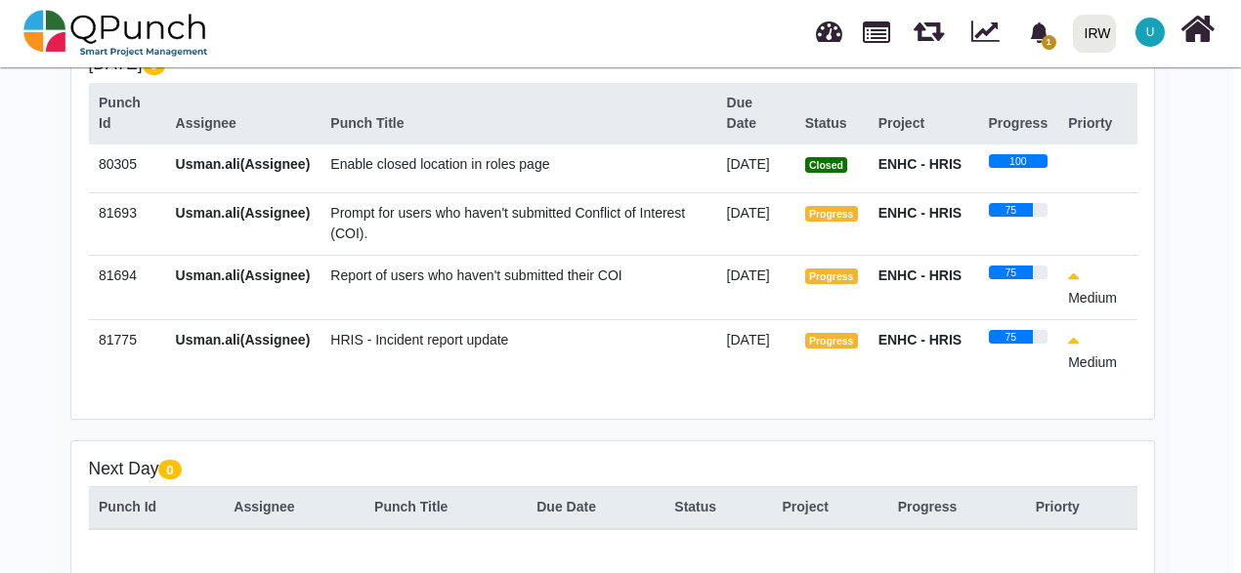
scroll to position [0, 0]
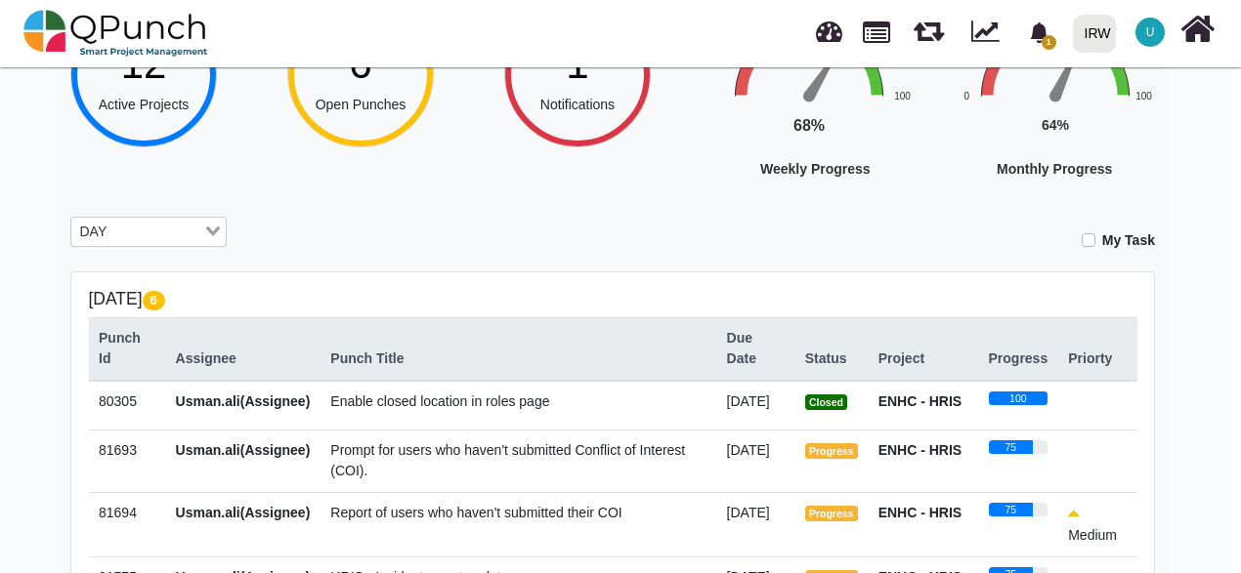
click at [139, 229] on input "Search for option" at bounding box center [157, 232] width 88 height 21
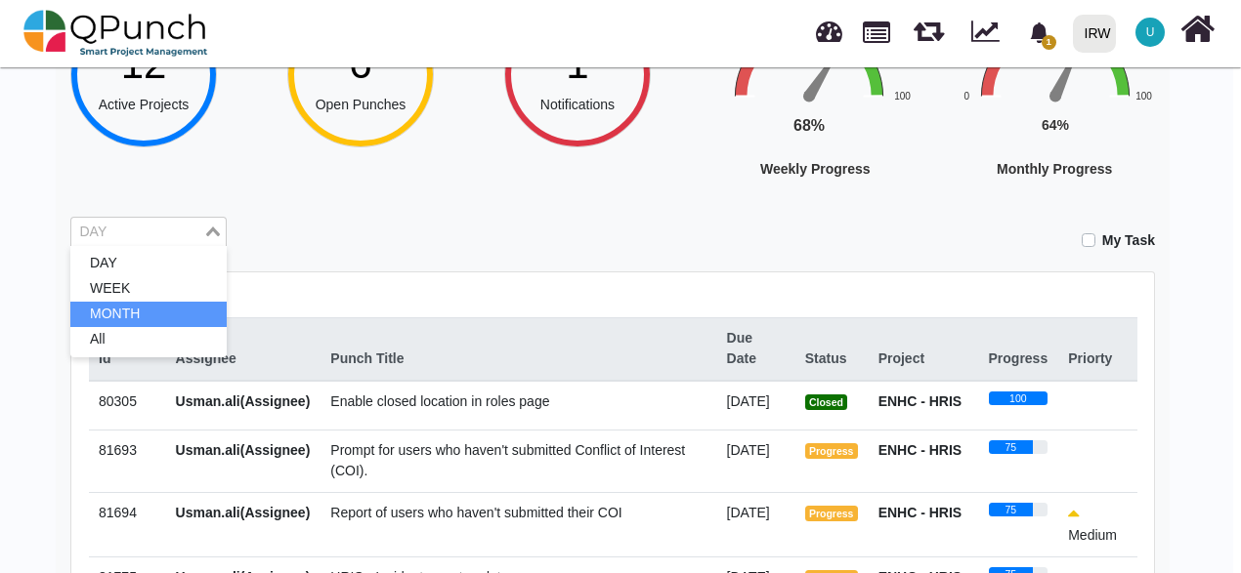
click at [132, 303] on li "MONTH" at bounding box center [148, 314] width 156 height 25
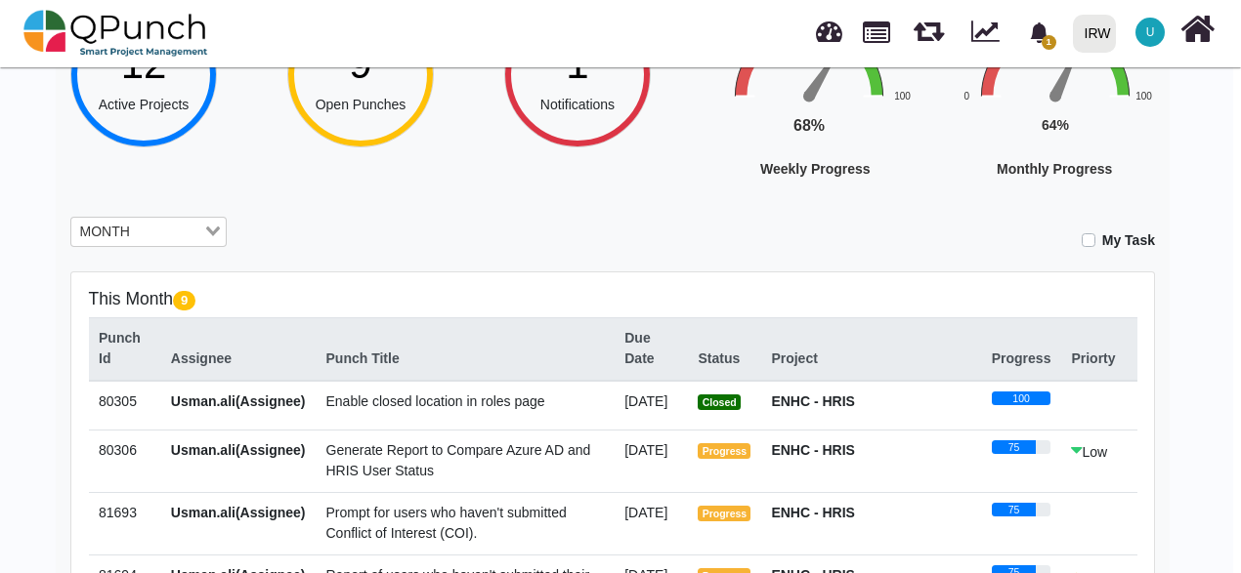
click at [1196, 342] on div "Hey Usman.ali! Welcome back, let's do the best today! 12 Active Projects 9 Open…" at bounding box center [612, 428] width 1241 height 1152
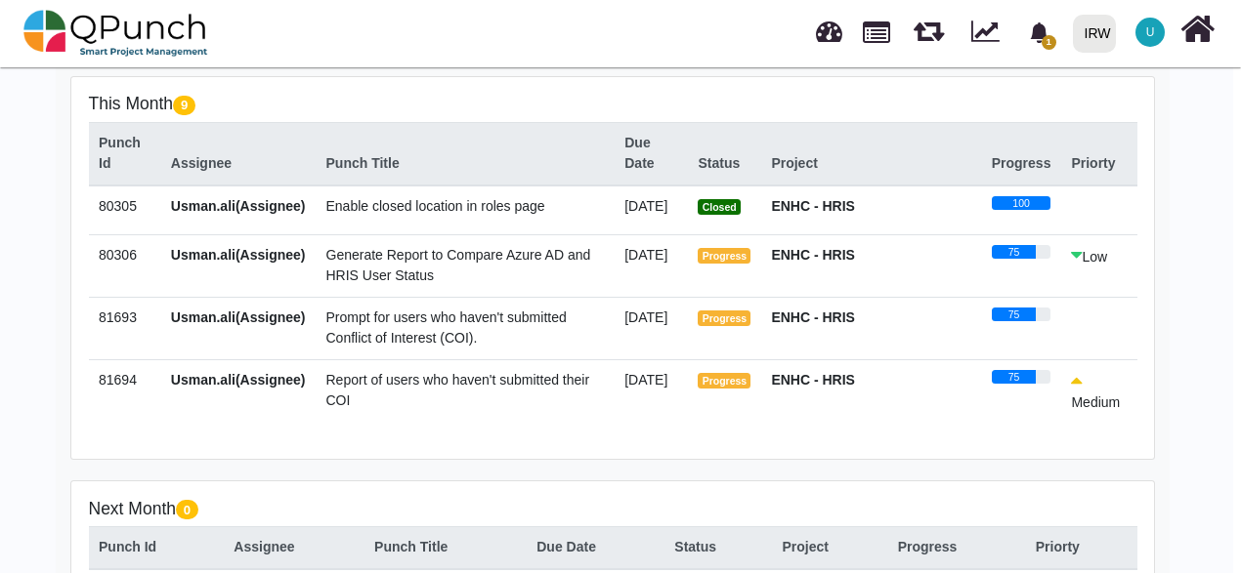
drag, startPoint x: 1134, startPoint y: 234, endPoint x: 1123, endPoint y: 242, distance: 13.3
click at [1123, 235] on td at bounding box center [1099, 211] width 76 height 50
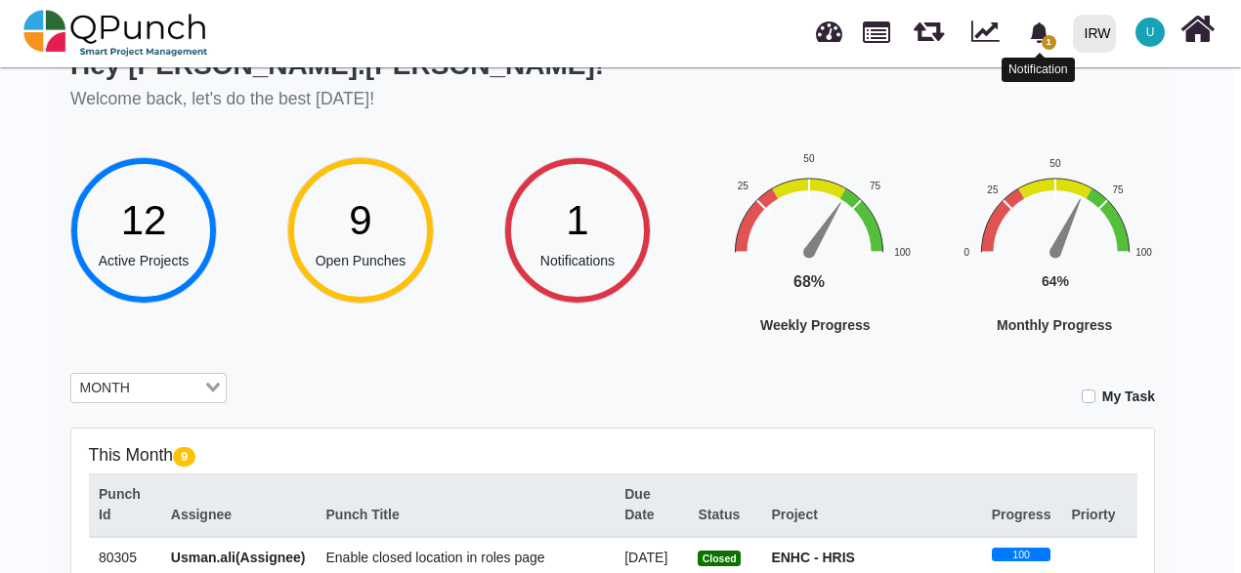
click at [1054, 37] on span "1" at bounding box center [1039, 33] width 34 height 34
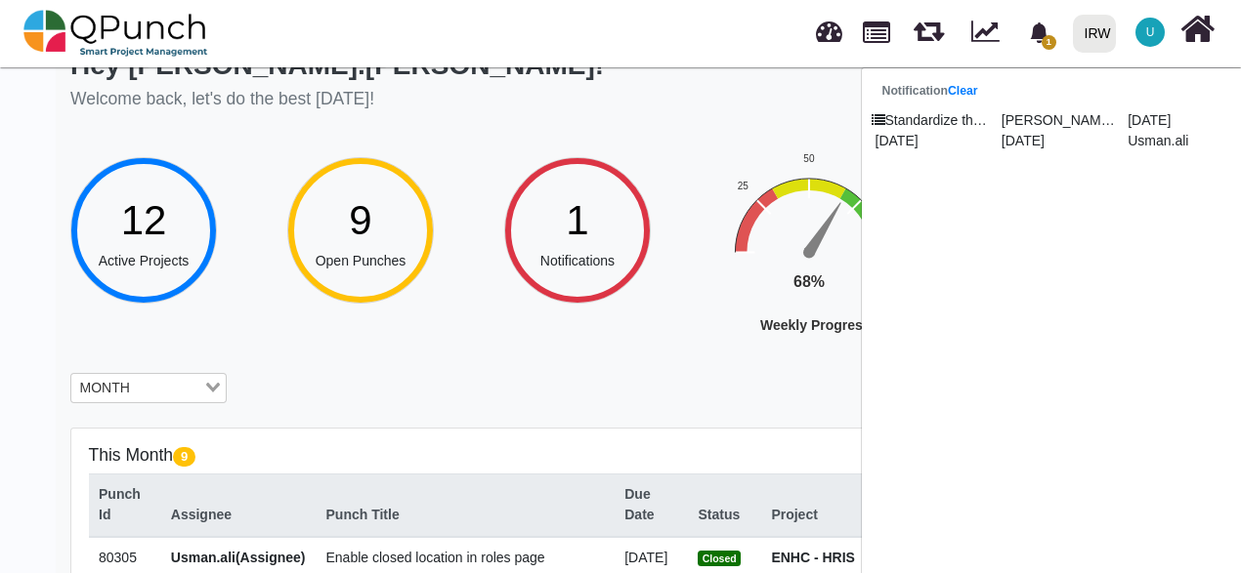
click at [156, 237] on span "12" at bounding box center [144, 220] width 46 height 46
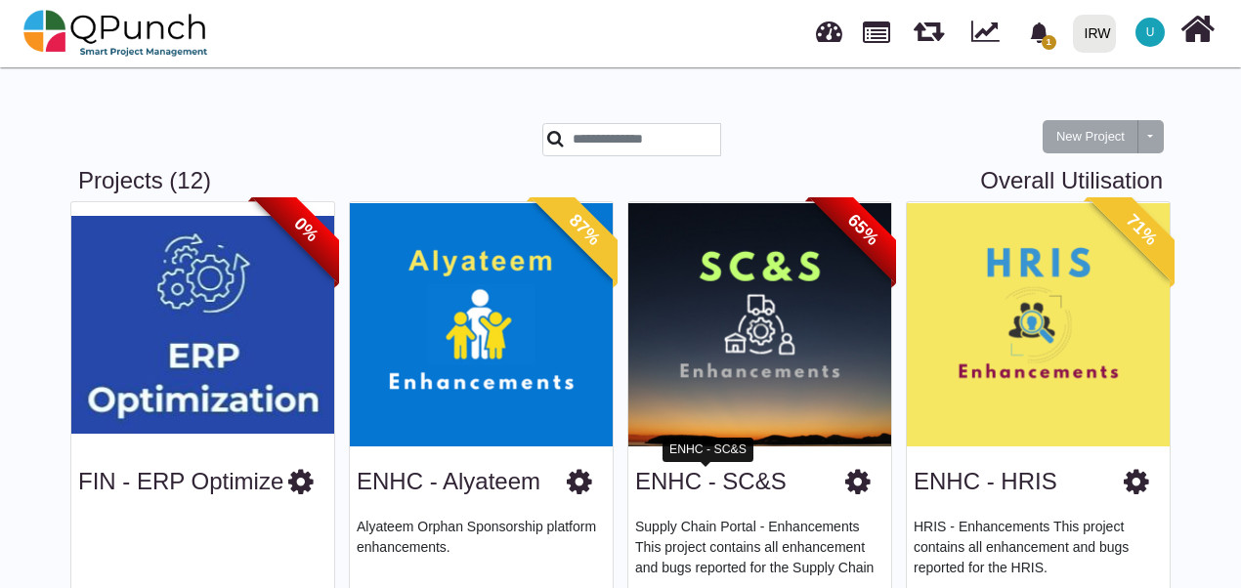
click at [713, 484] on link "ENHC - SC&S" at bounding box center [710, 481] width 151 height 26
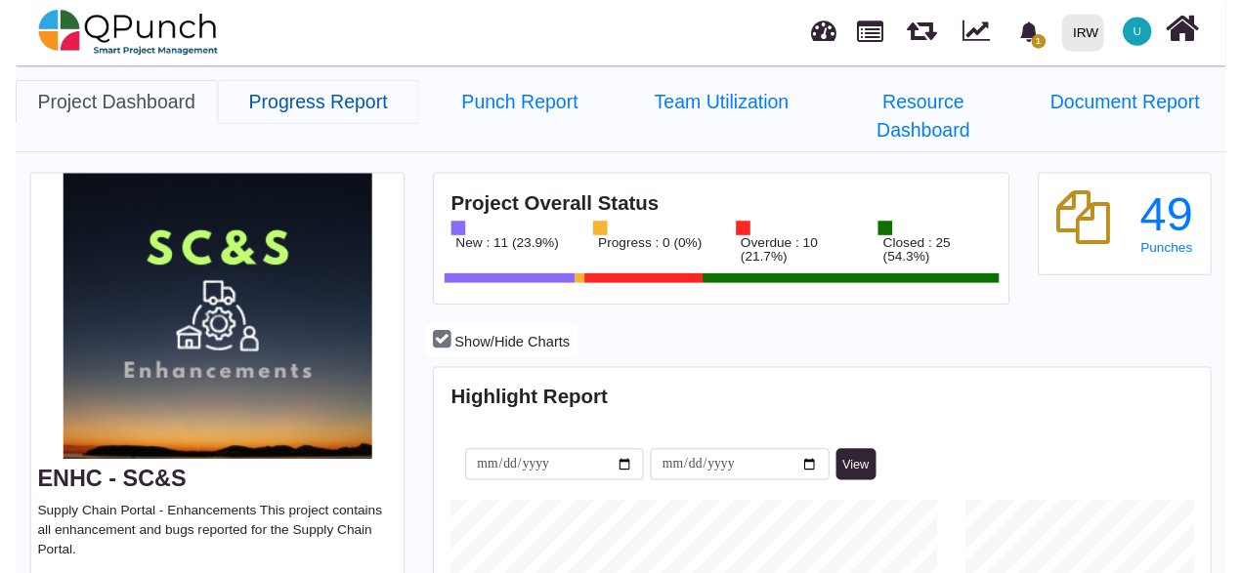
scroll to position [248, 264]
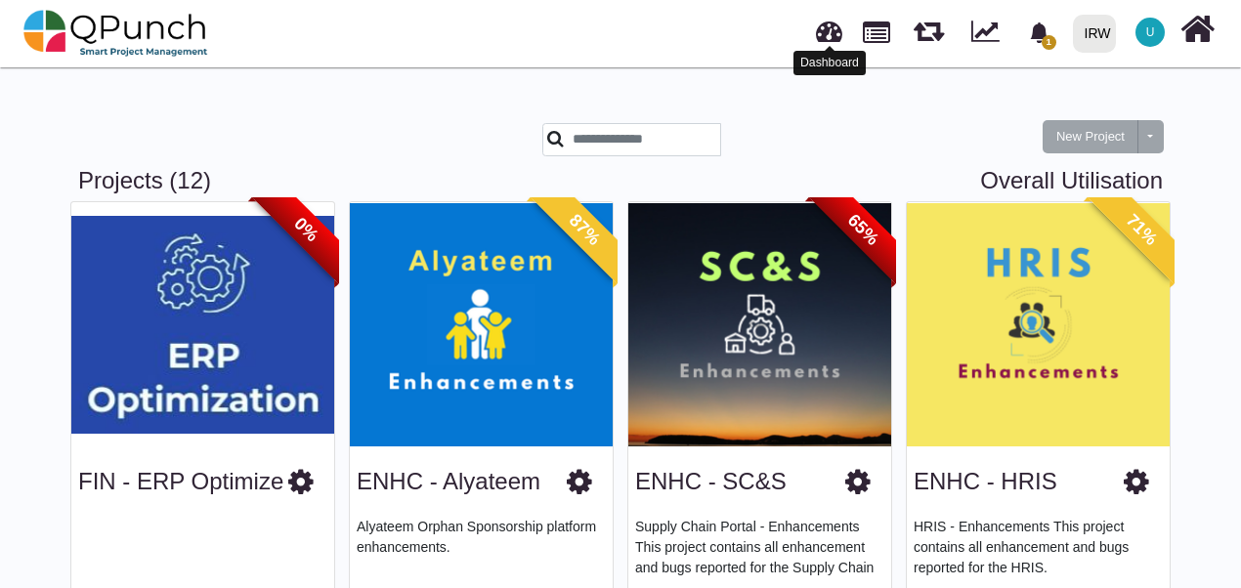
click at [825, 35] on link at bounding box center [829, 29] width 26 height 32
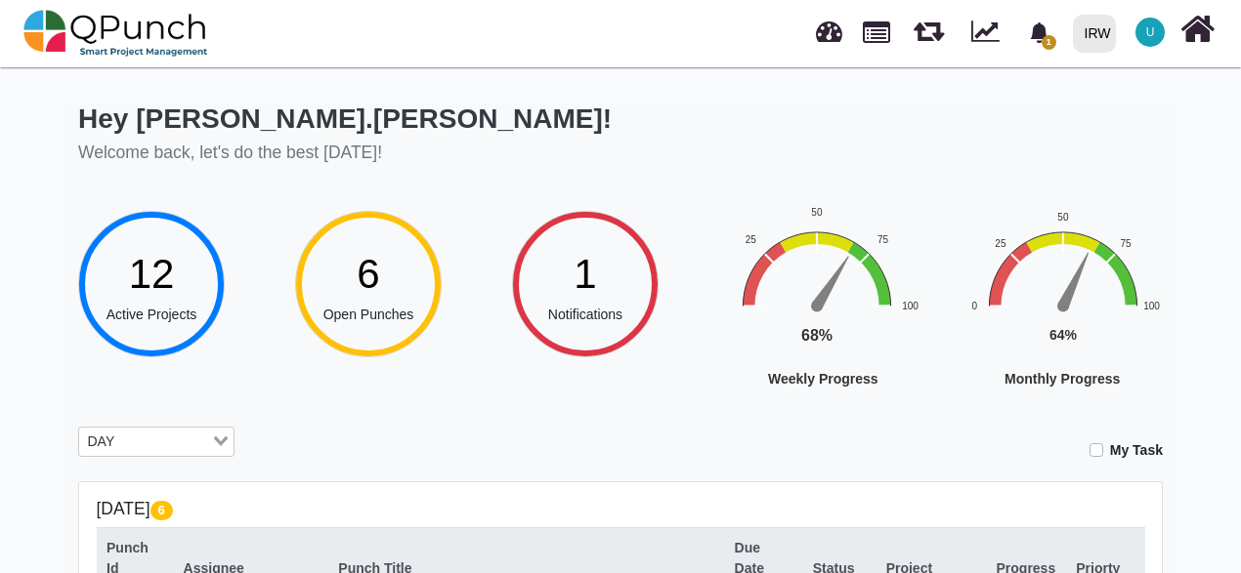
click at [1240, 322] on rect "Interactive chart" at bounding box center [1097, 325] width 303 height 242
click at [1116, 231] on rect "Interactive chart" at bounding box center [1097, 325] width 303 height 242
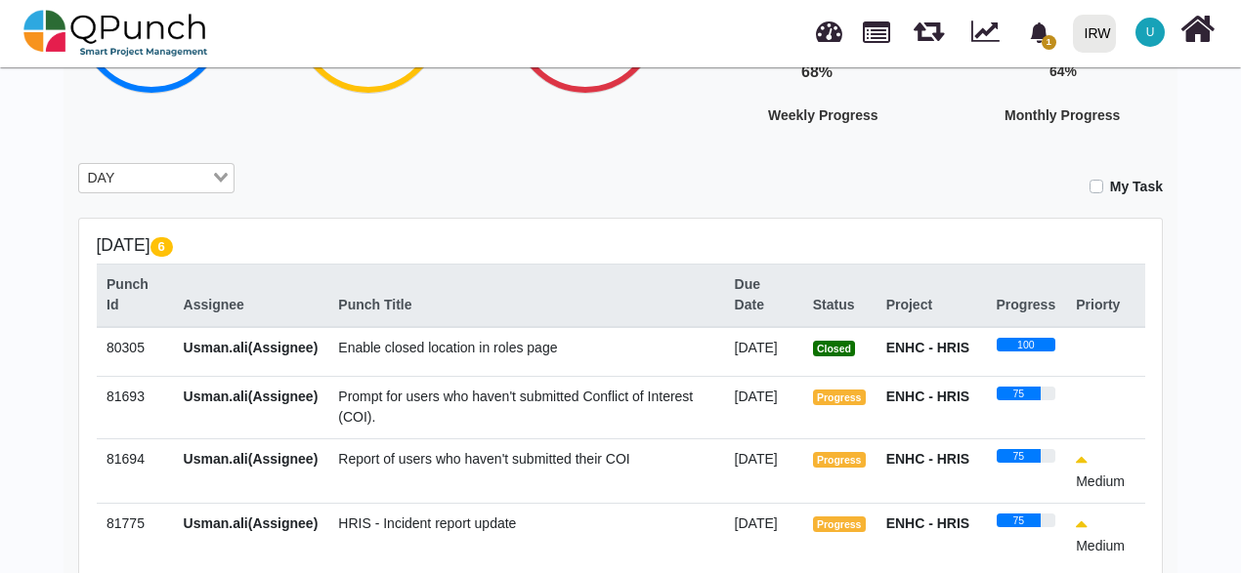
scroll to position [313, 0]
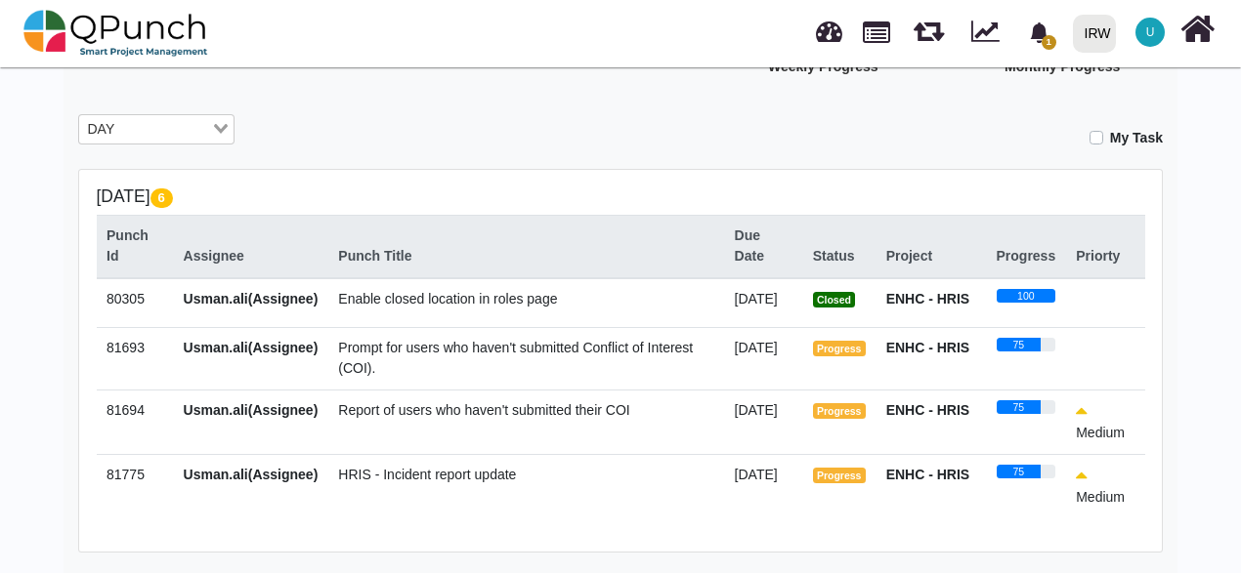
click at [352, 360] on span "Prompt for users who haven't submitted Conflict of Interest (COI)." at bounding box center [515, 358] width 355 height 36
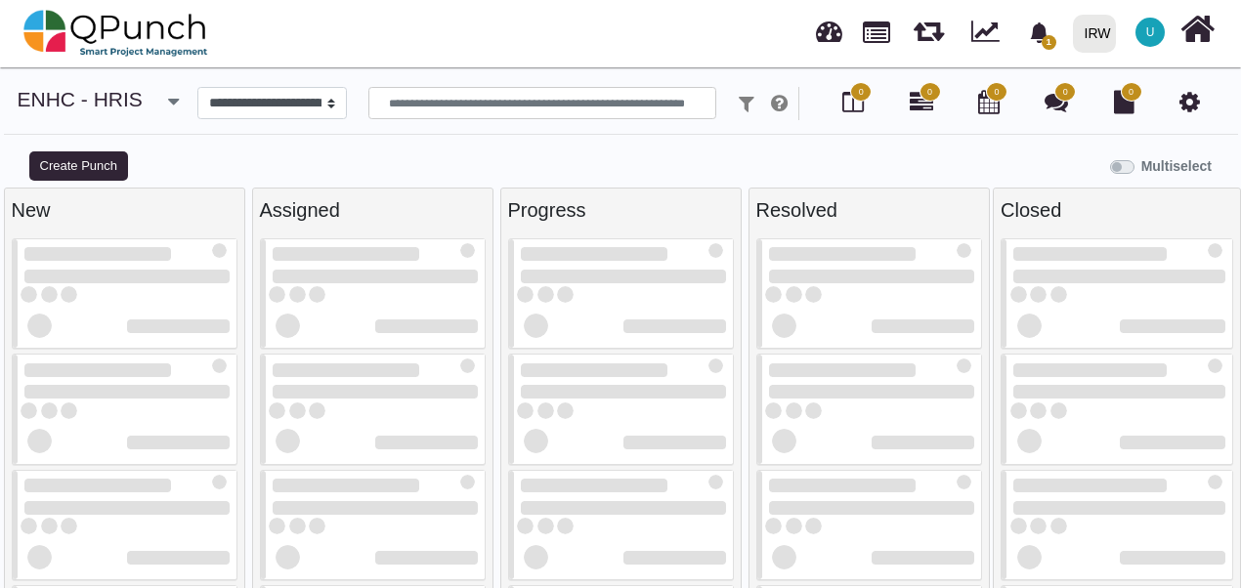
click at [141, 102] on div "**********" at bounding box center [621, 103] width 1206 height 33
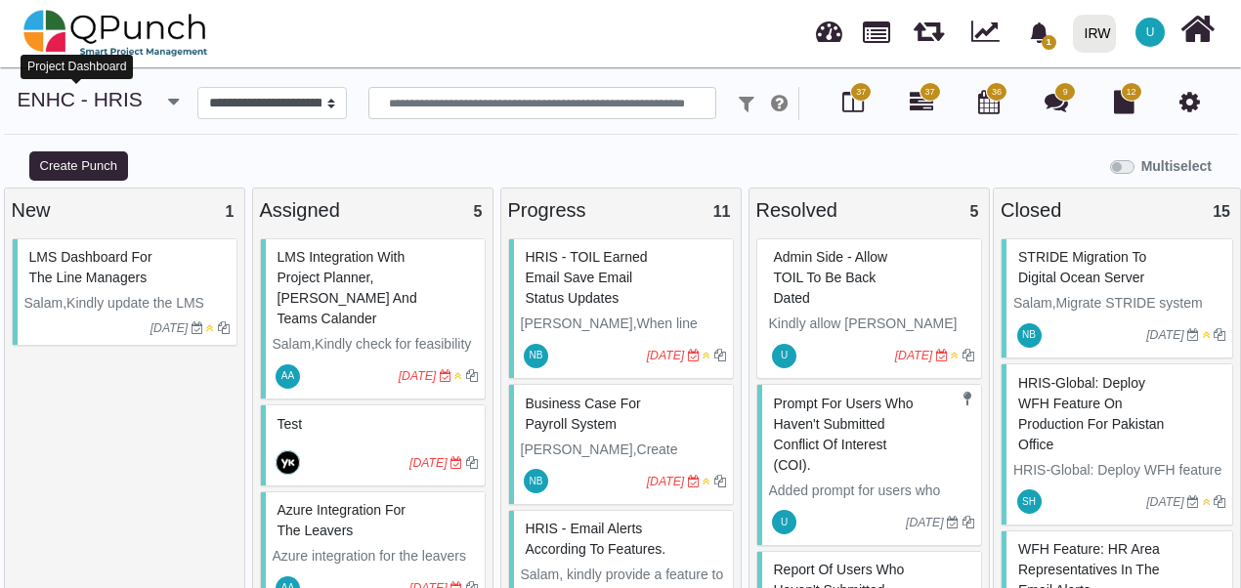
click at [106, 106] on link "ENHC - HRIS" at bounding box center [80, 99] width 125 height 22
click at [172, 106] on div "**********" at bounding box center [620, 348] width 1241 height 522
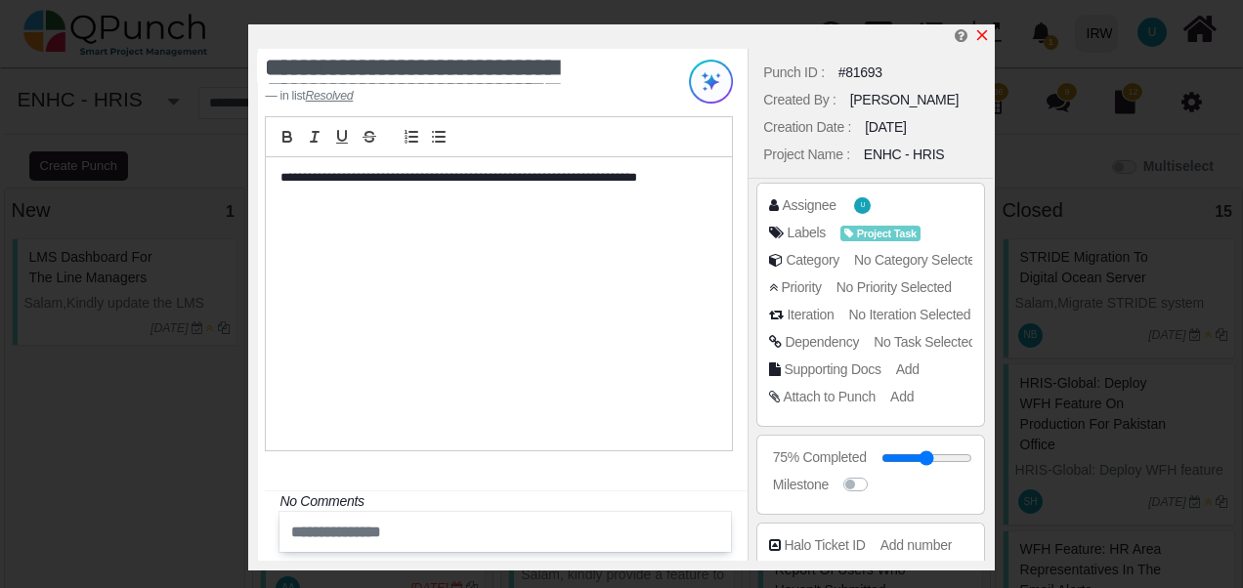
click at [987, 31] on icon "x" at bounding box center [982, 35] width 16 height 16
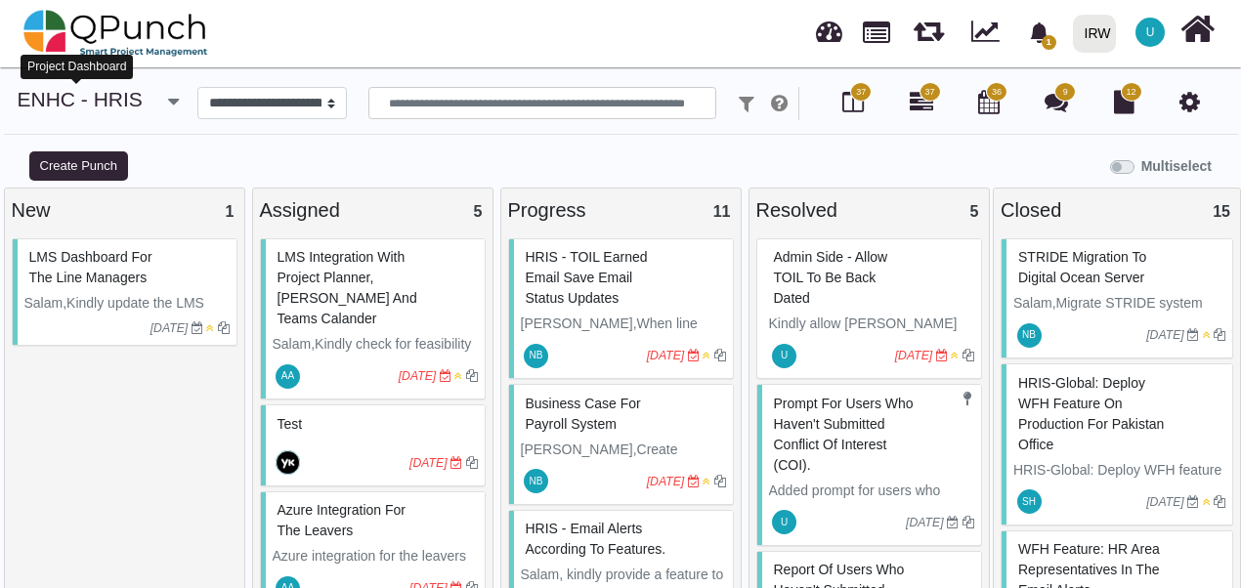
click at [80, 103] on link "ENHC - HRIS" at bounding box center [80, 99] width 125 height 22
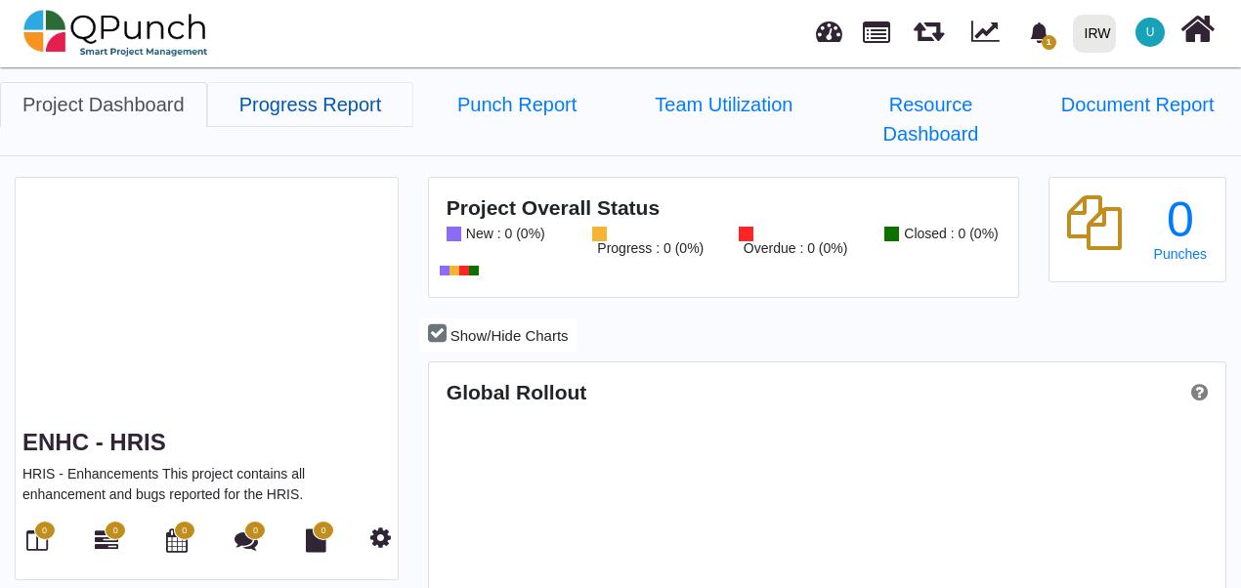
scroll to position [346, 791]
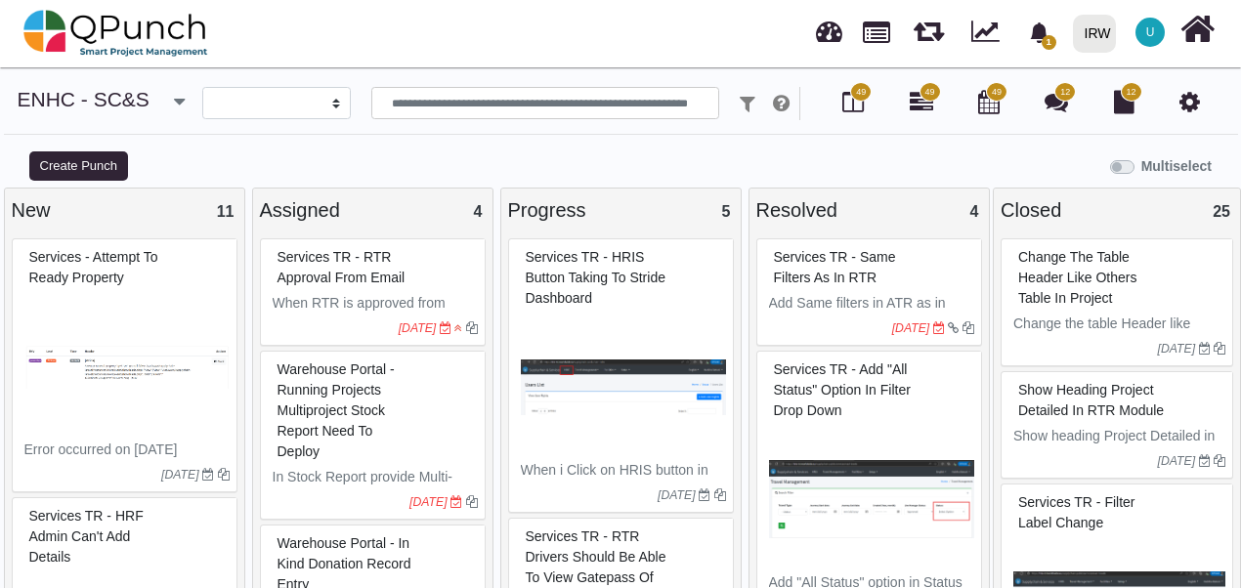
select select
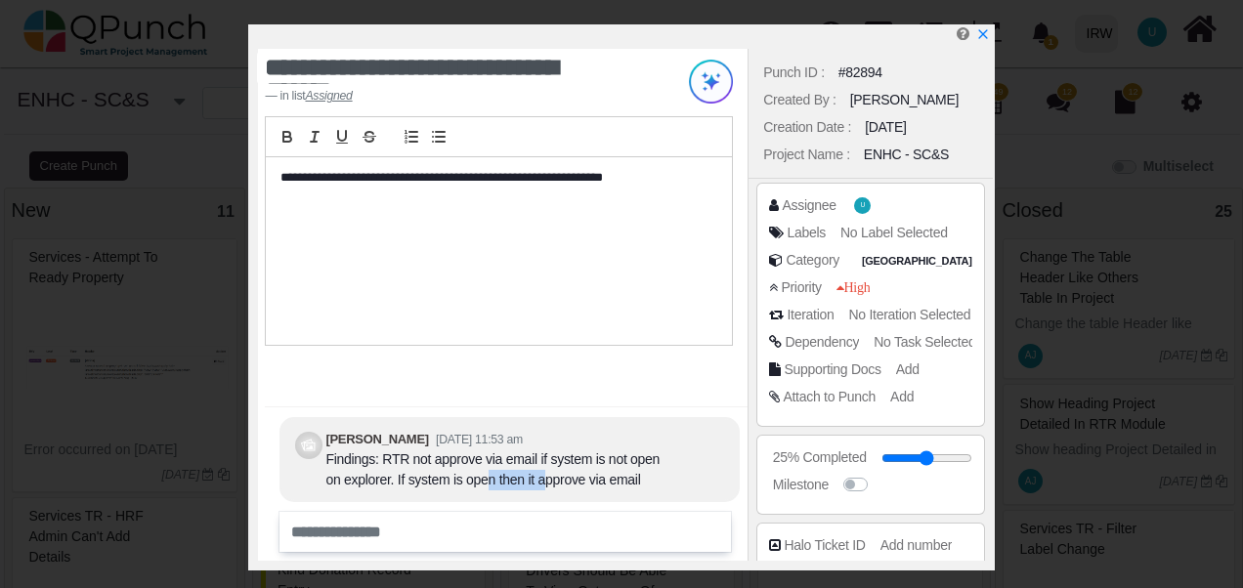
drag, startPoint x: 486, startPoint y: 482, endPoint x: 545, endPoint y: 485, distance: 58.7
click at [545, 485] on div "Findings: RTR not approve via email if system is not open on explorer. If syste…" at bounding box center [496, 469] width 342 height 41
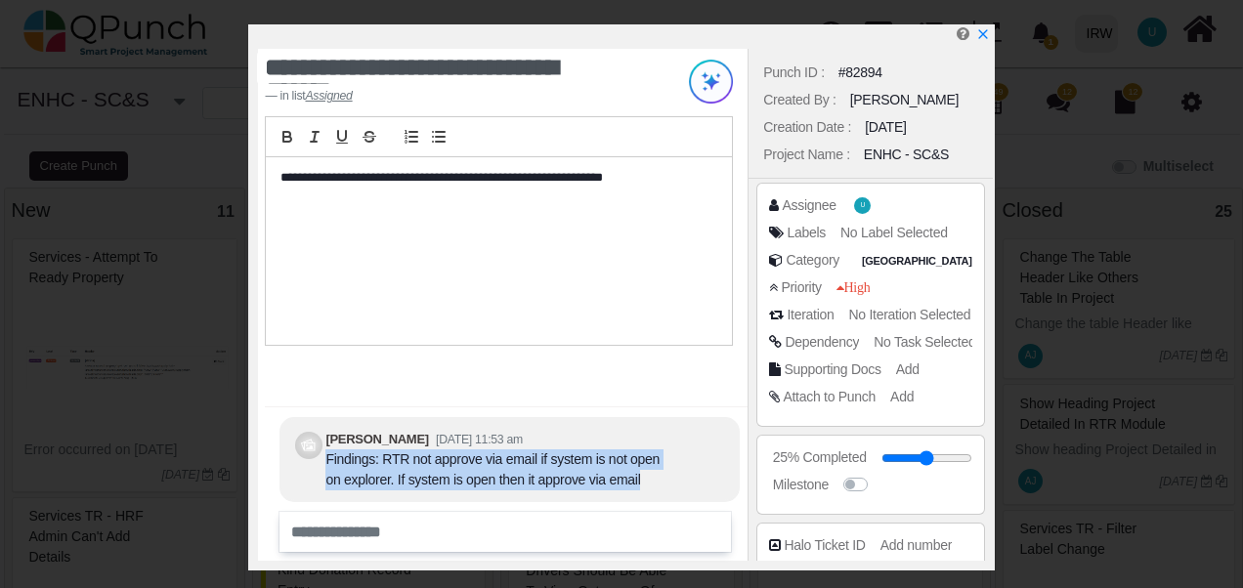
click at [545, 485] on div "Findings: RTR not approve via email if system is not open on explorer. If syste…" at bounding box center [496, 469] width 342 height 41
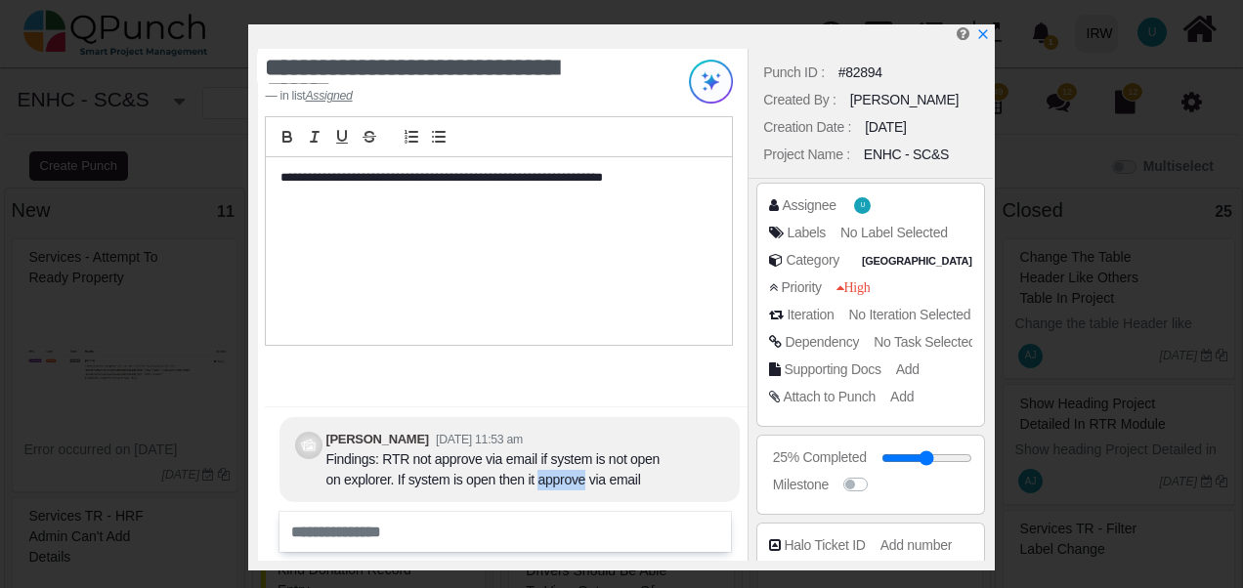
click at [545, 485] on div "Findings: RTR not approve via email if system is not open on explorer. If syste…" at bounding box center [496, 469] width 342 height 41
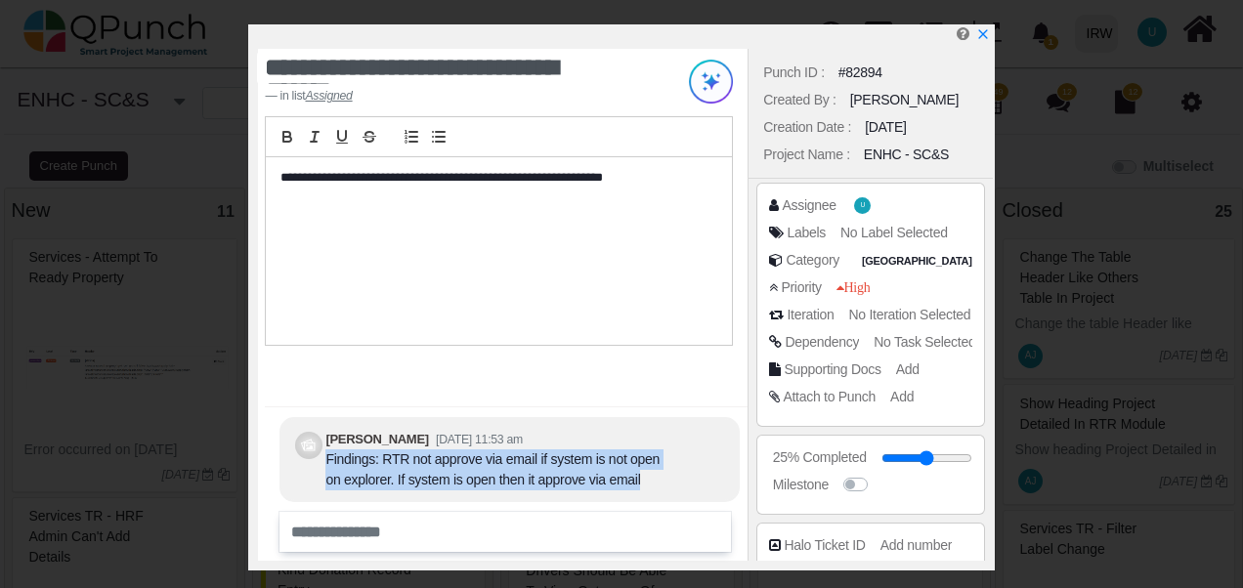
click at [545, 485] on div "Findings: RTR not approve via email if system is not open on explorer. If syste…" at bounding box center [496, 469] width 342 height 41
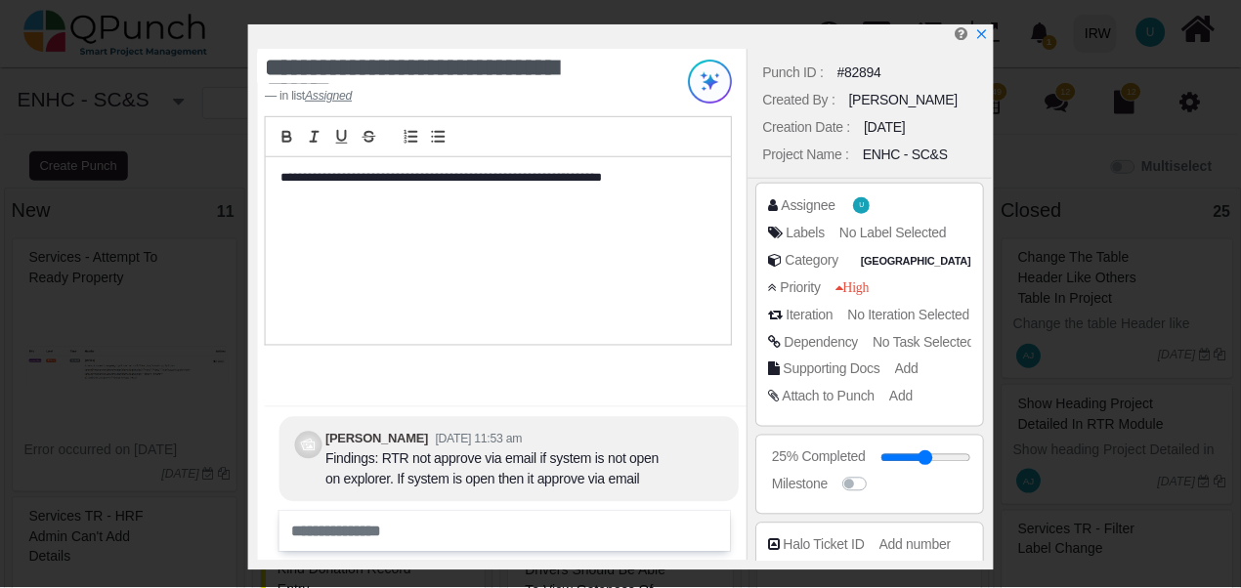
scroll to position [364, 0]
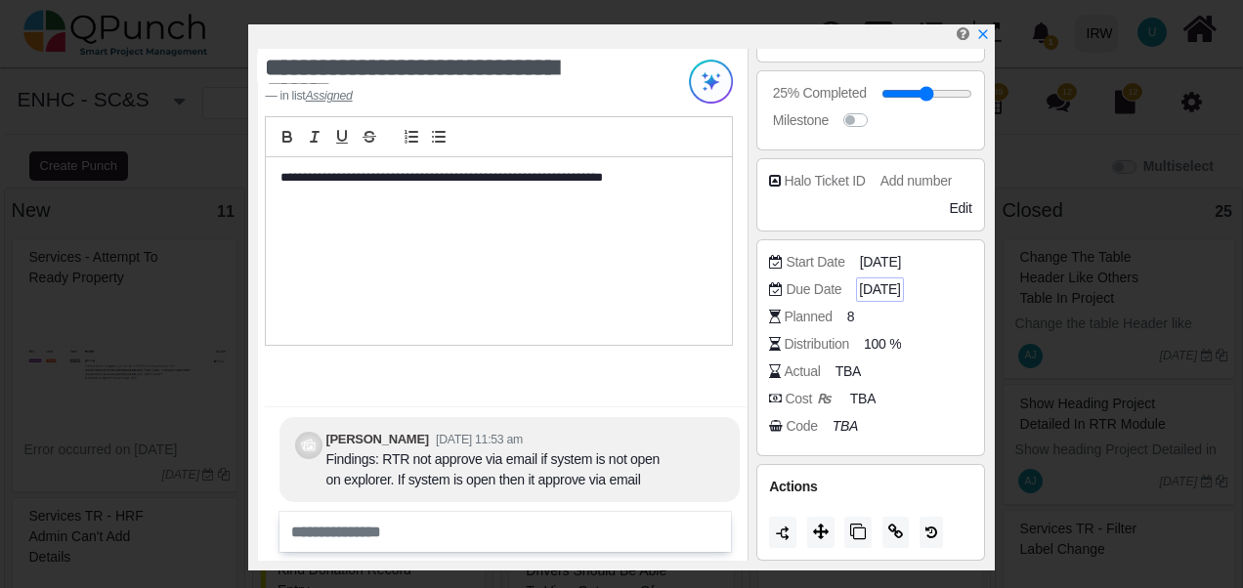
click at [894, 281] on span "[DATE]" at bounding box center [879, 289] width 41 height 21
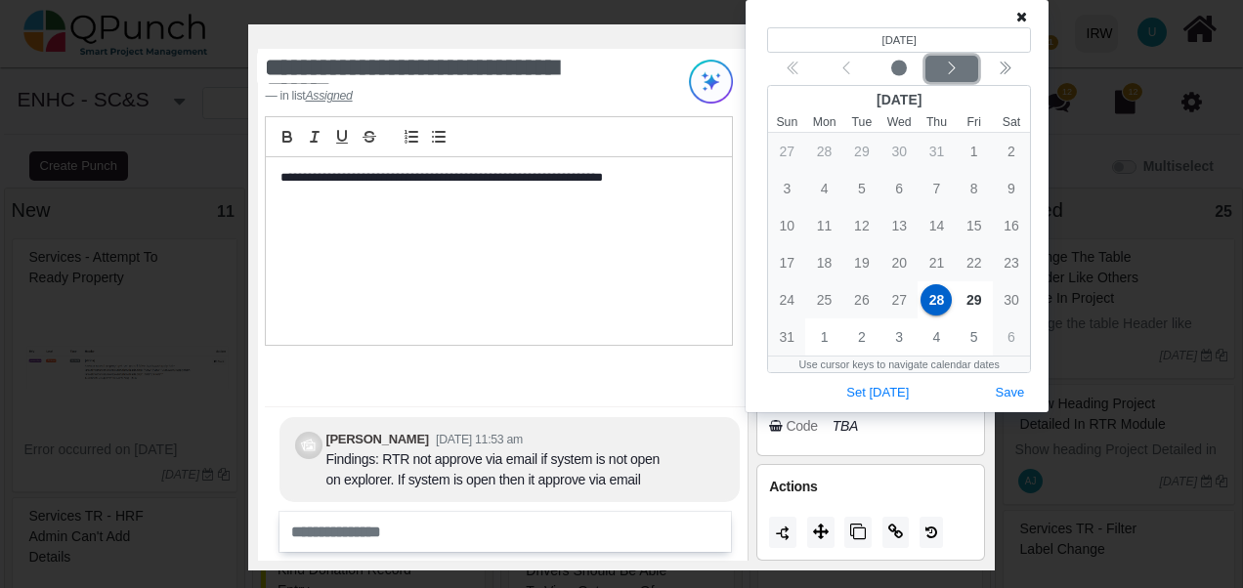
click at [953, 65] on icon "chevron left" at bounding box center [952, 69] width 16 height 16
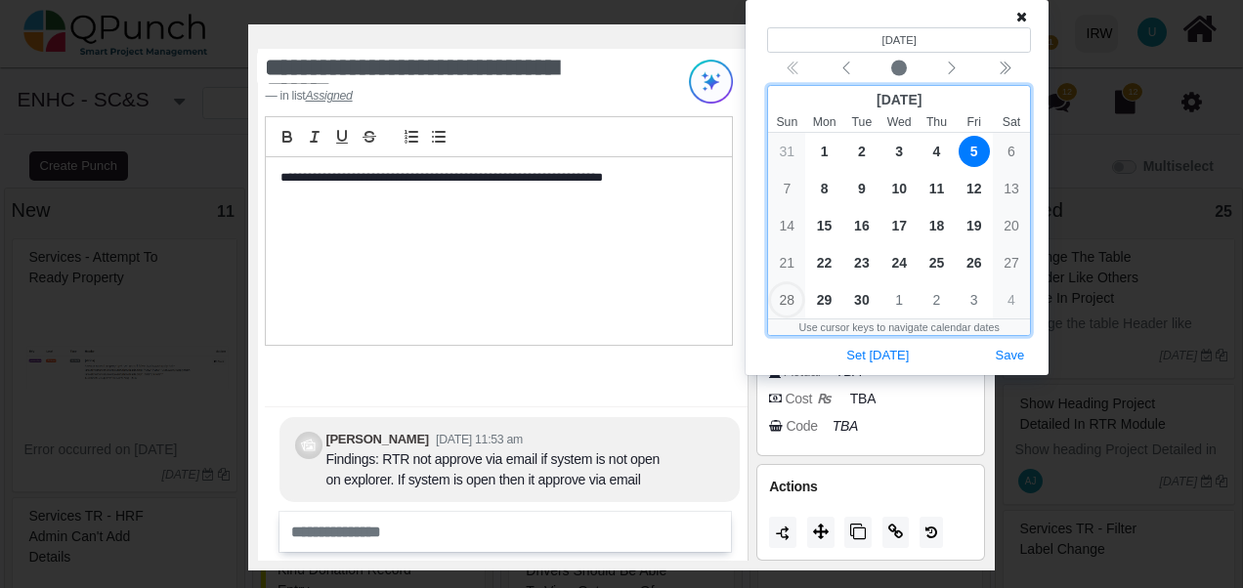
click at [977, 157] on span "5" at bounding box center [973, 151] width 31 height 31
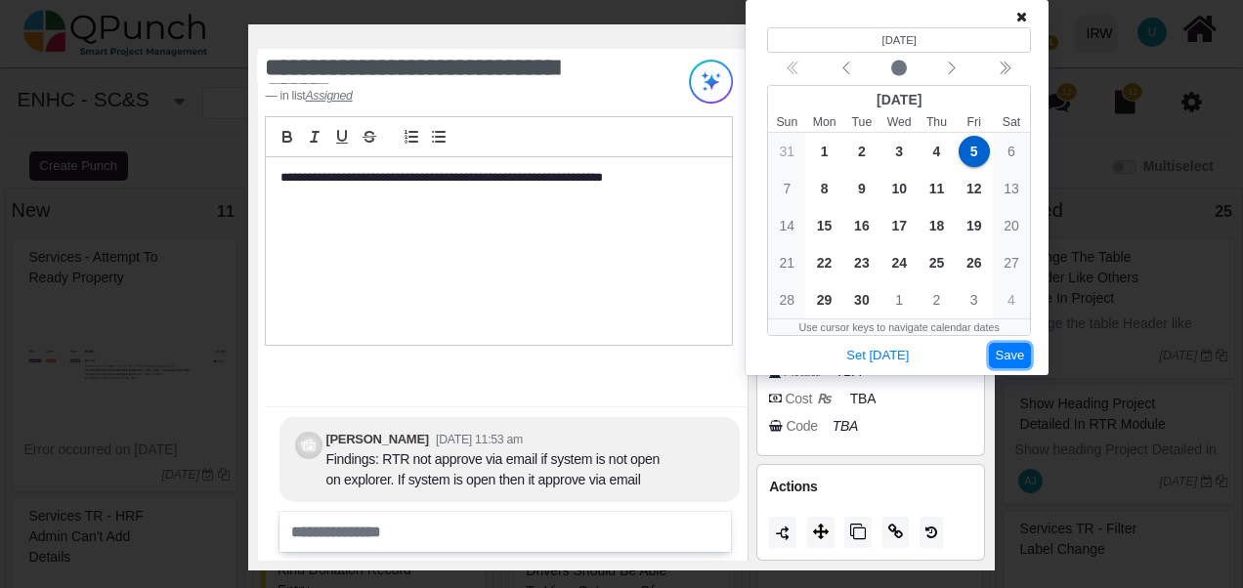
click at [1015, 348] on button "Save" at bounding box center [1010, 356] width 43 height 26
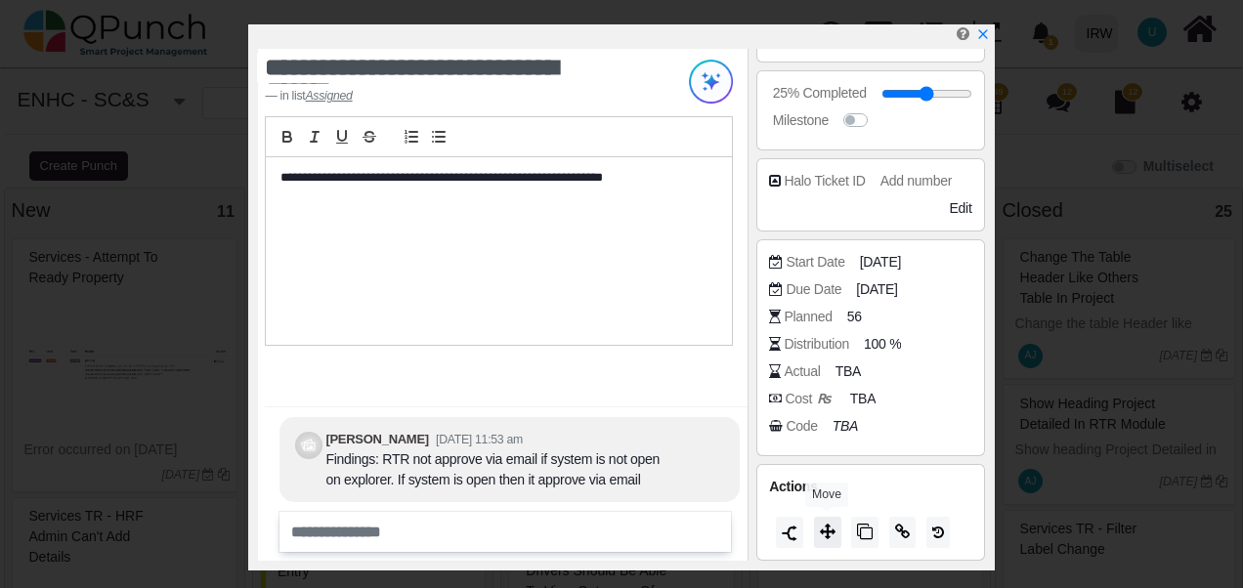
click at [826, 534] on icon at bounding box center [828, 532] width 16 height 16
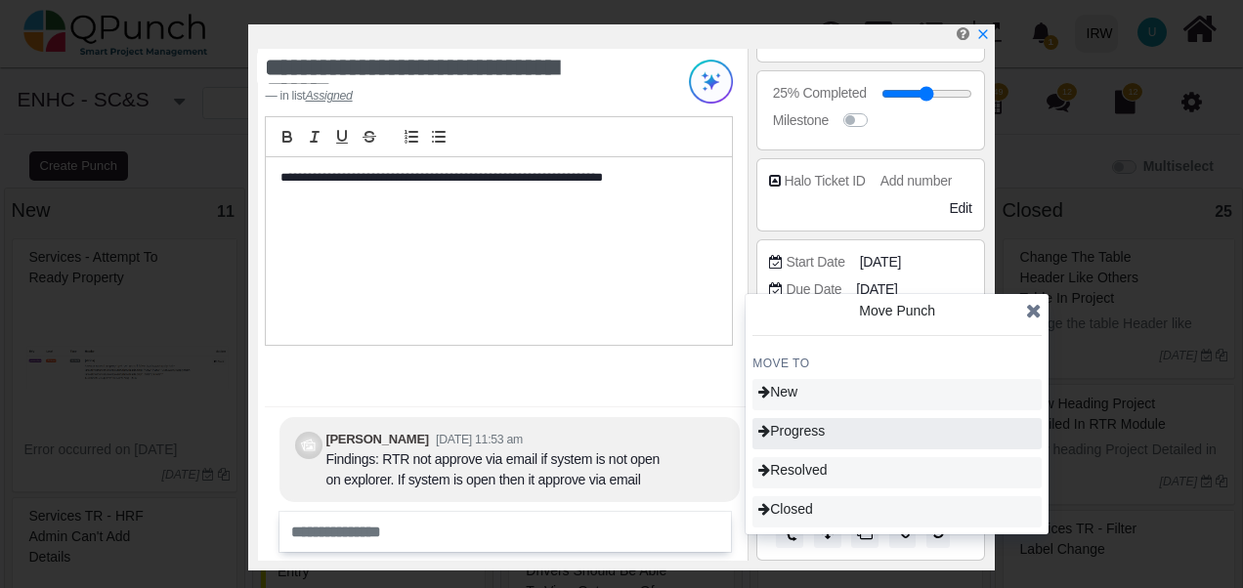
click at [810, 432] on span "Progress" at bounding box center [791, 431] width 66 height 16
type input "**"
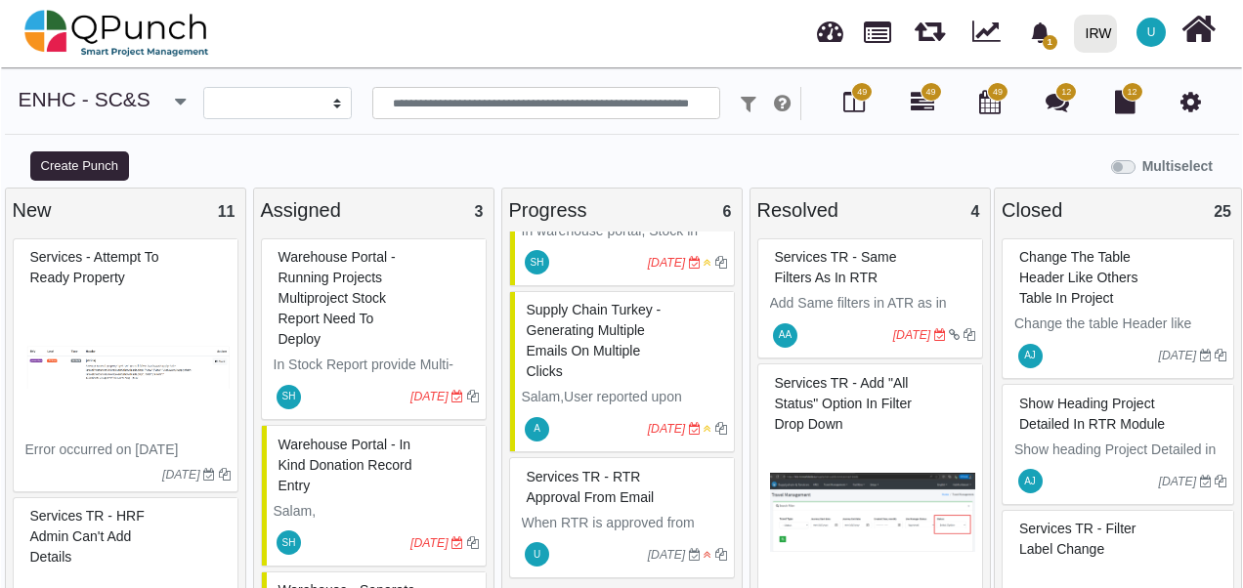
scroll to position [715, 0]
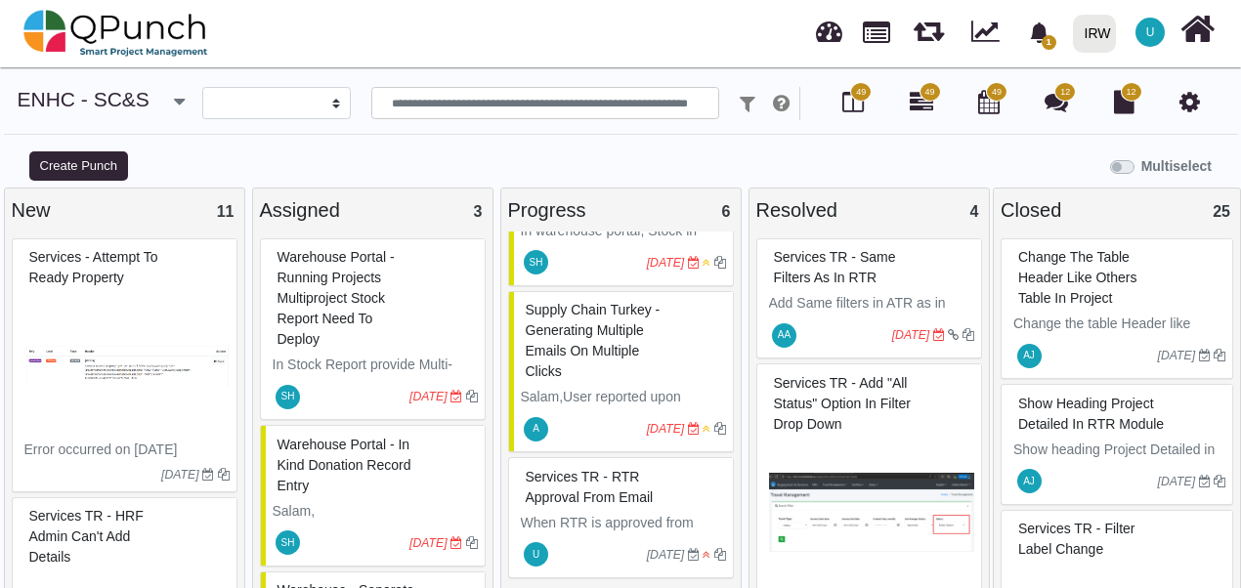
click at [587, 494] on span "Services TR - RTR approval from Email" at bounding box center [590, 487] width 128 height 36
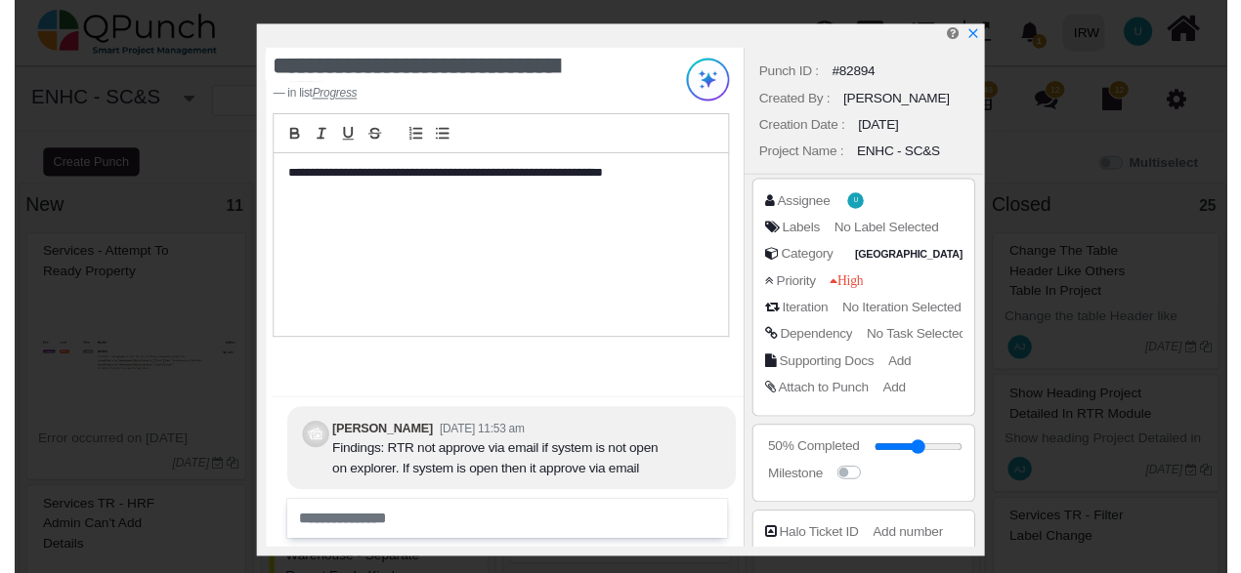
scroll to position [364, 0]
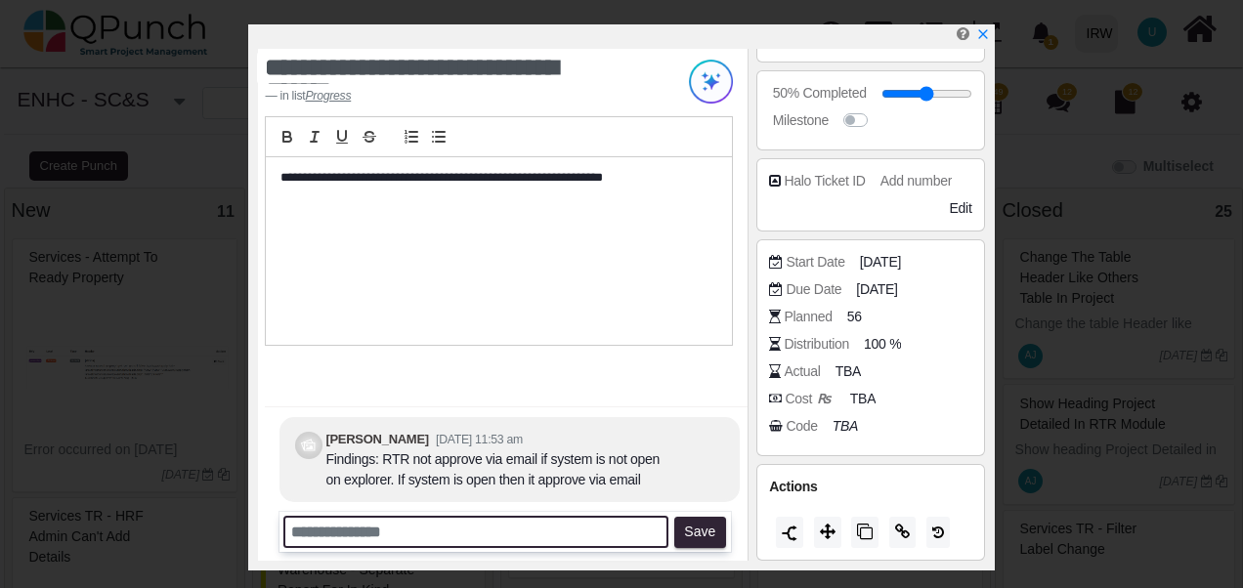
click at [343, 536] on input "text" at bounding box center [475, 532] width 385 height 32
type input "**********"
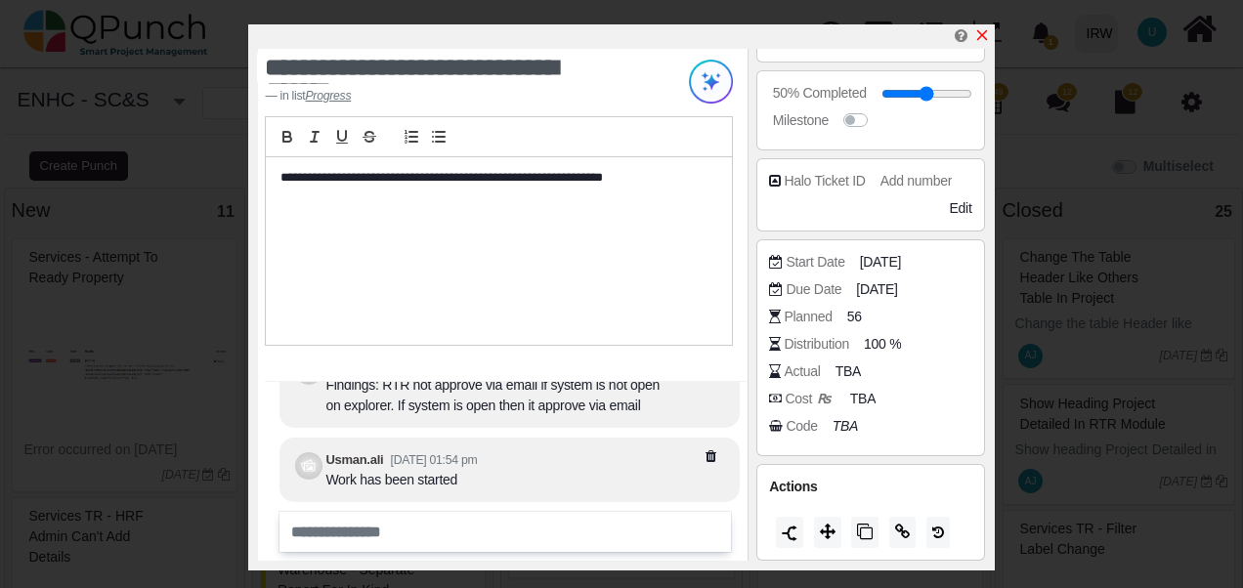
click at [981, 35] on icon "x" at bounding box center [981, 35] width 11 height 11
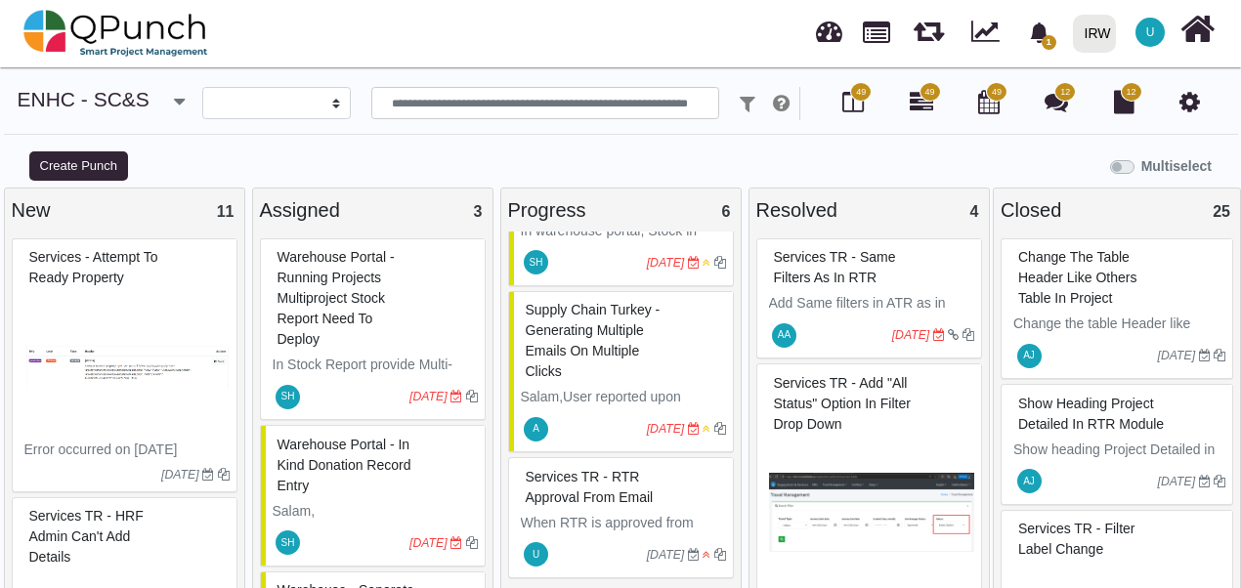
click at [826, 39] on link at bounding box center [829, 29] width 26 height 32
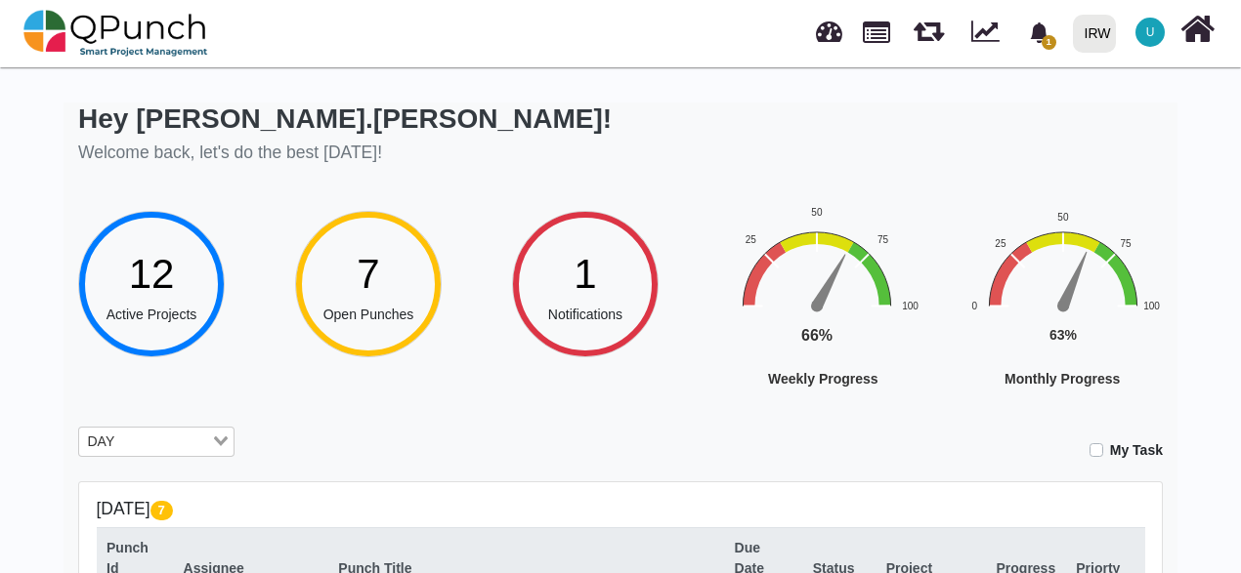
click at [1116, 118] on div "Hey [PERSON_NAME].[PERSON_NAME]! Welcome back, let's do the best [DATE]!" at bounding box center [620, 136] width 1084 height 67
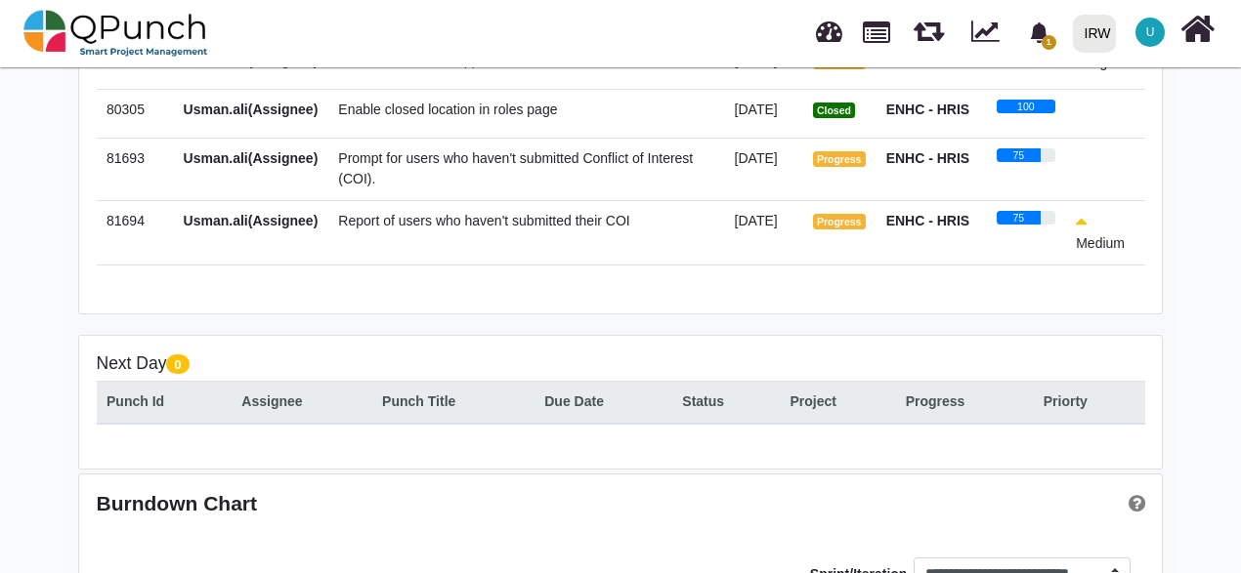
scroll to position [625, 0]
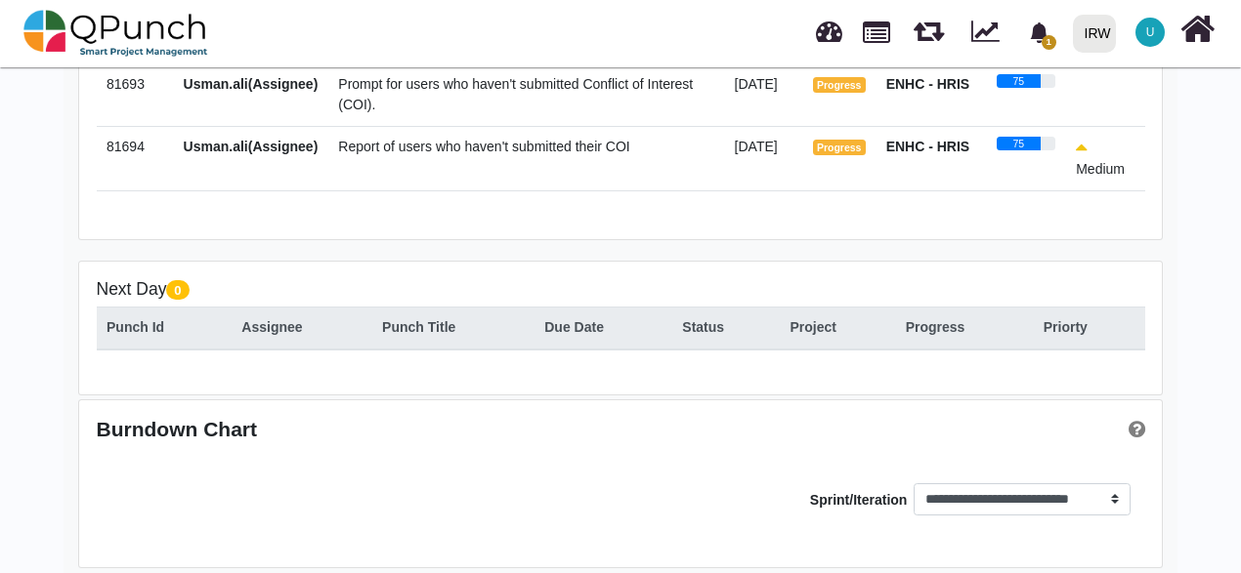
click at [1201, 334] on div "Hey [PERSON_NAME].[PERSON_NAME]! Welcome back, let's do the best [DATE]! 12 Act…" at bounding box center [620, 13] width 1241 height 1152
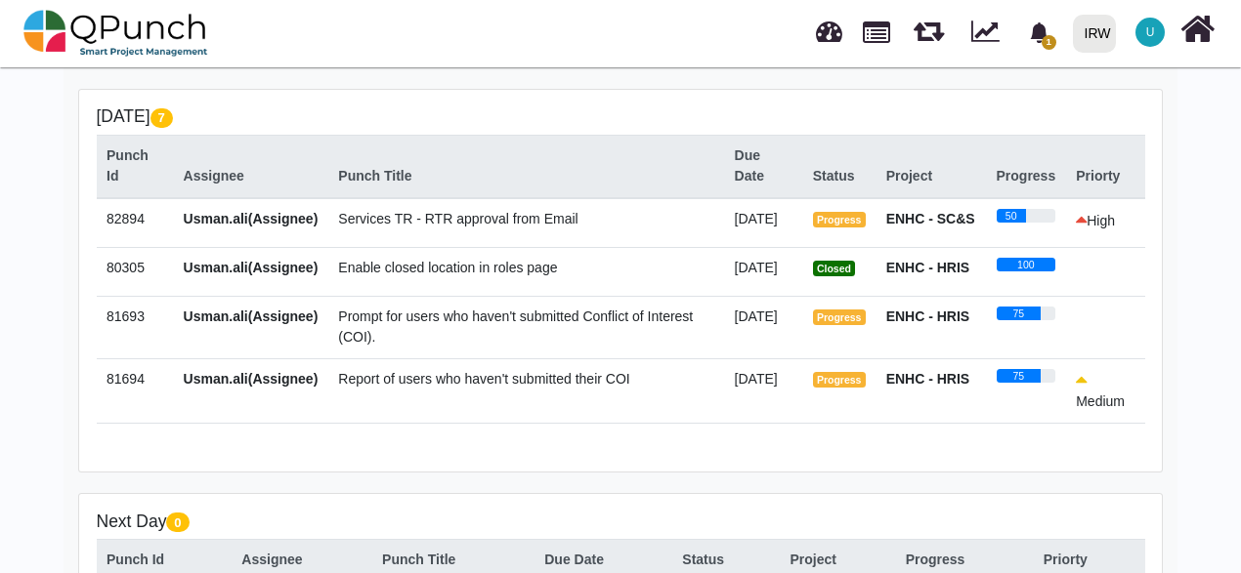
scroll to position [391, 0]
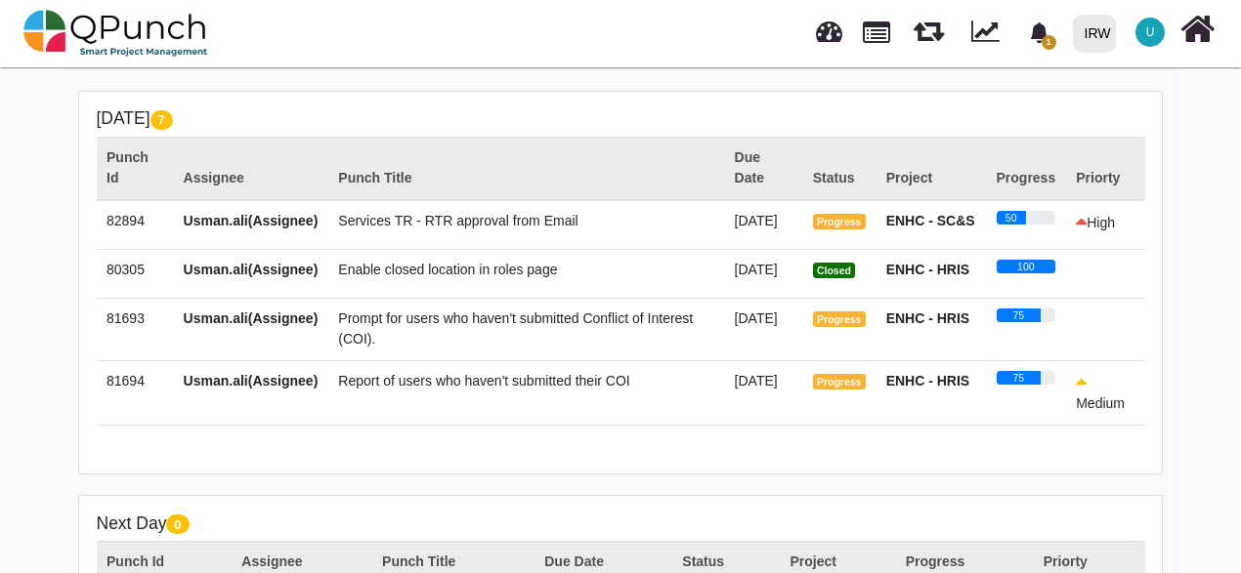
click at [1093, 250] on td "High" at bounding box center [1105, 225] width 79 height 50
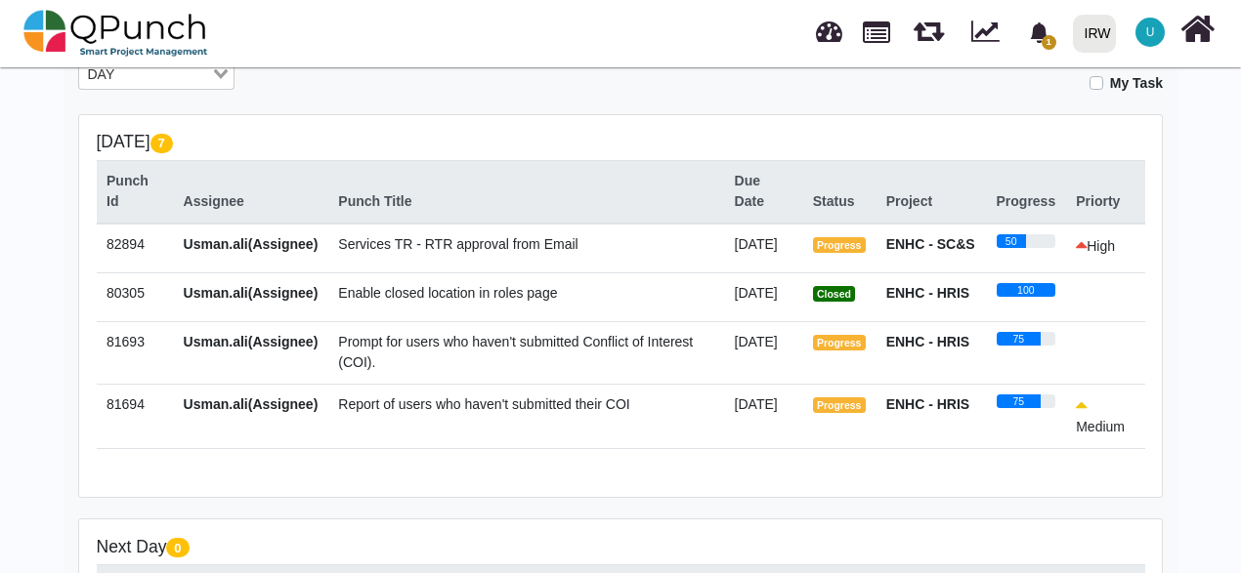
scroll to position [366, 0]
click at [1076, 248] on icon at bounding box center [1081, 245] width 11 height 20
click at [538, 293] on td "Enable closed location in roles page" at bounding box center [526, 298] width 396 height 49
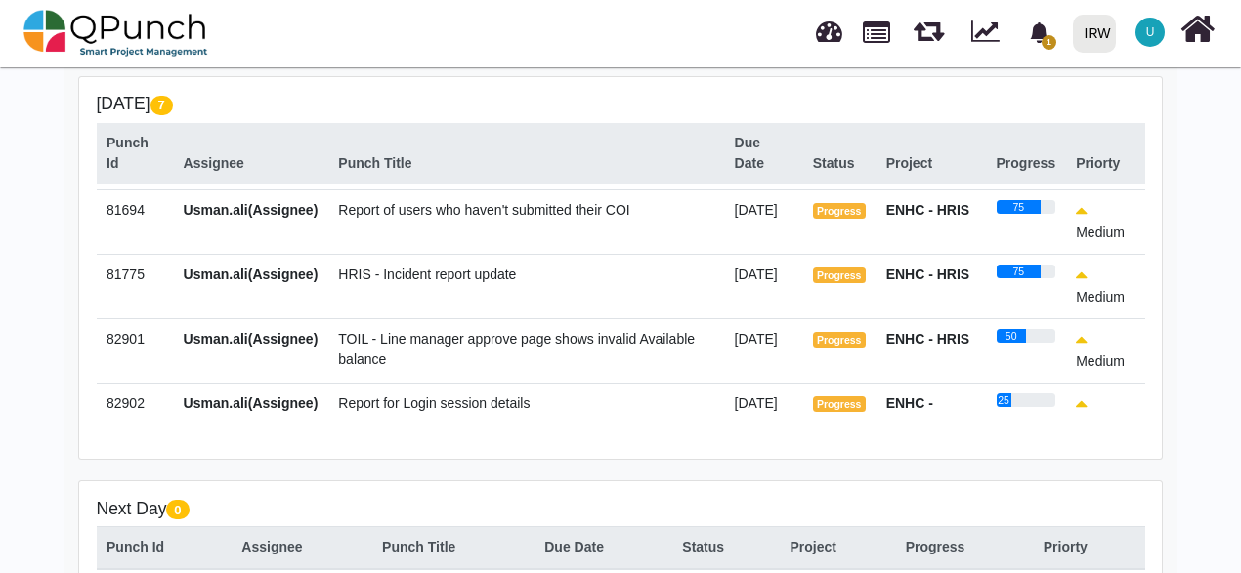
scroll to position [0, 0]
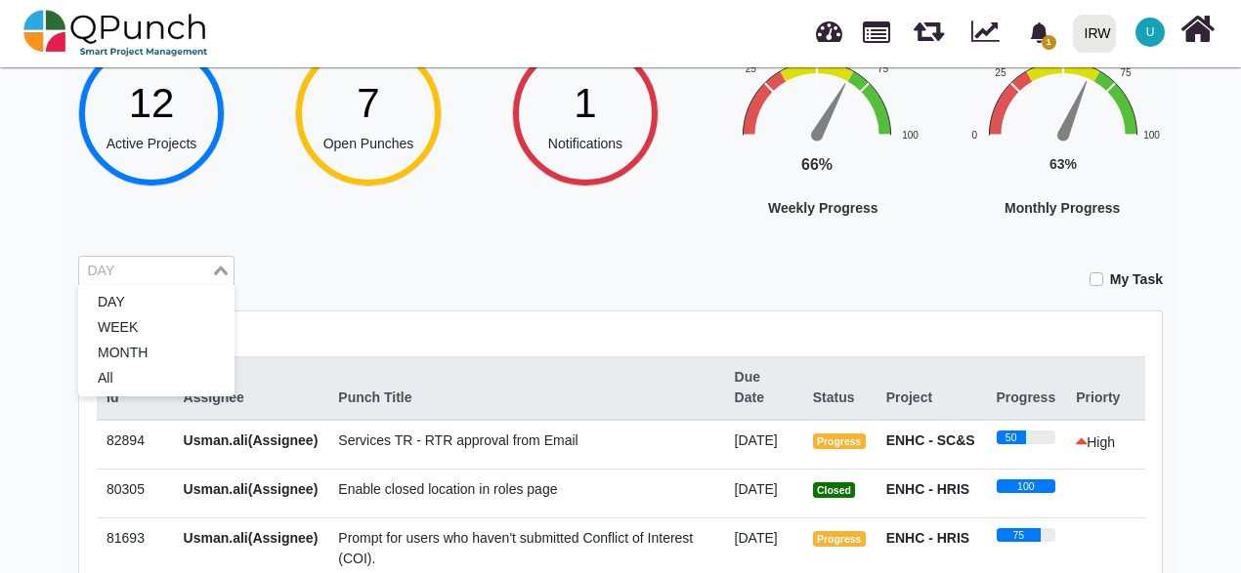
click at [105, 261] on div "DAY" at bounding box center [145, 269] width 132 height 25
click at [124, 350] on li "MONTH" at bounding box center [156, 353] width 156 height 25
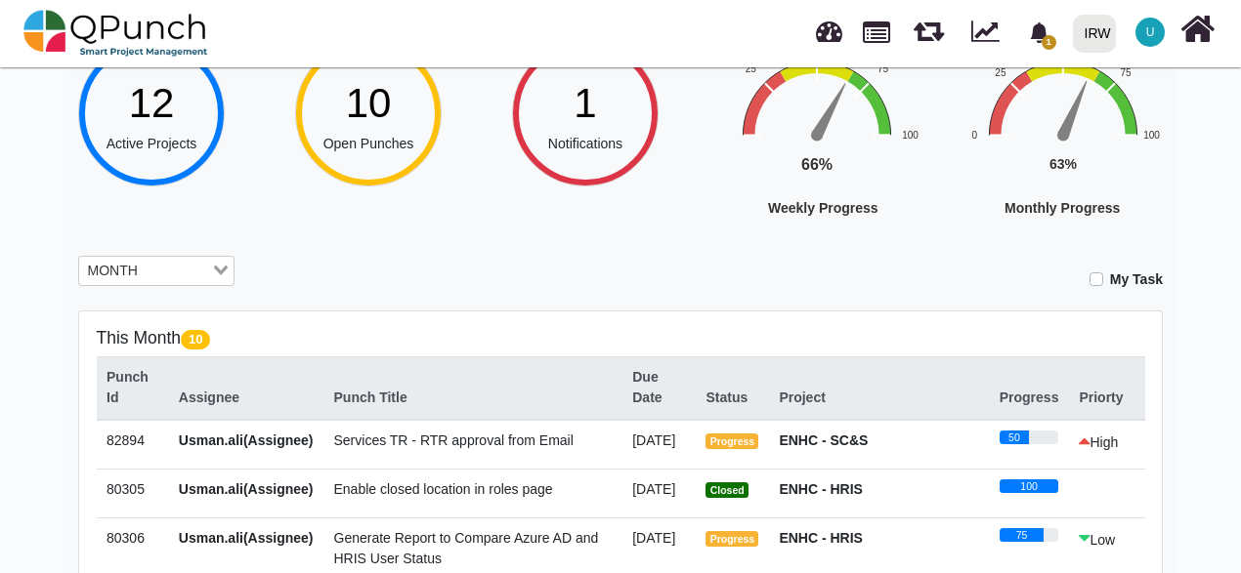
click at [622, 469] on td "Services TR - RTR approval from Email" at bounding box center [472, 445] width 299 height 50
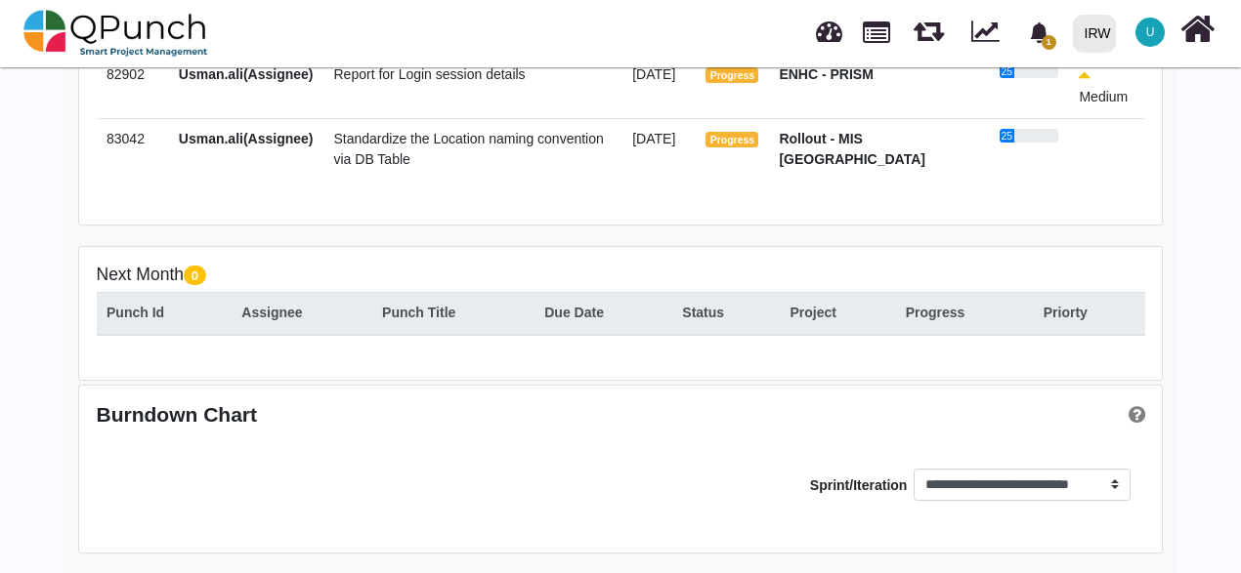
click at [500, 143] on span "Standardize the Location naming convention via DB Table" at bounding box center [469, 149] width 270 height 36
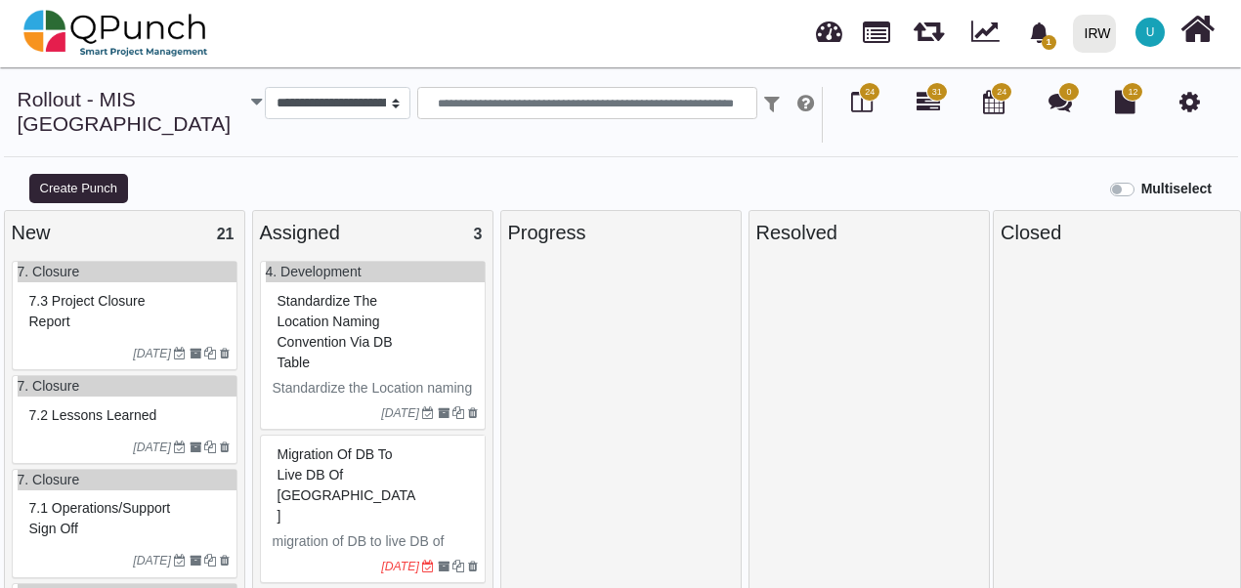
select select
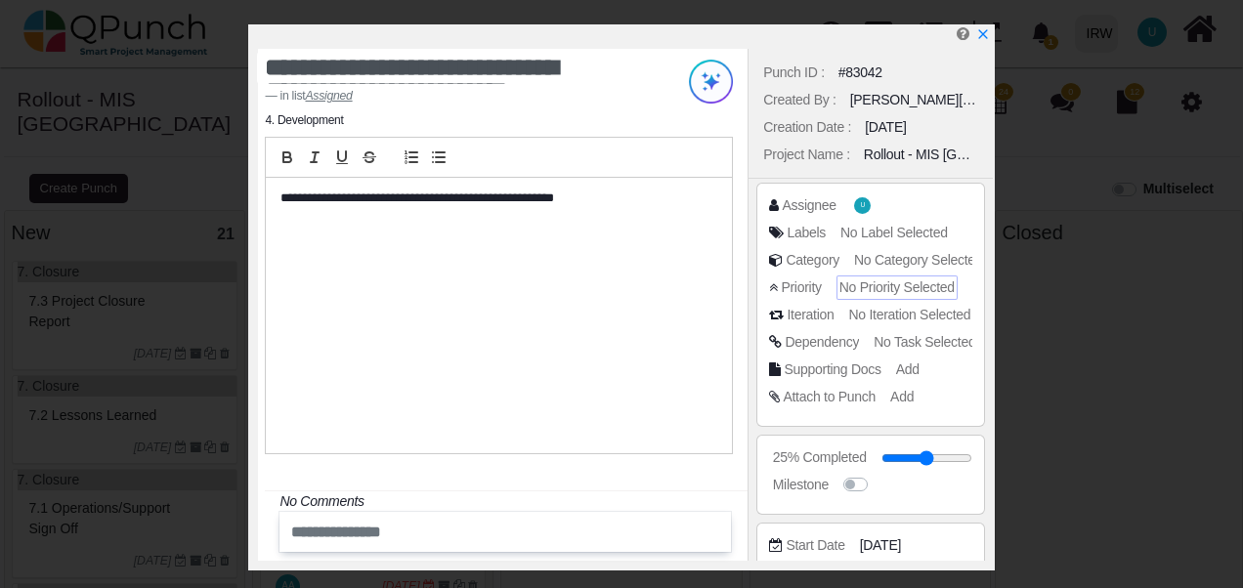
click at [894, 286] on span "No Priority Selected" at bounding box center [896, 287] width 115 height 16
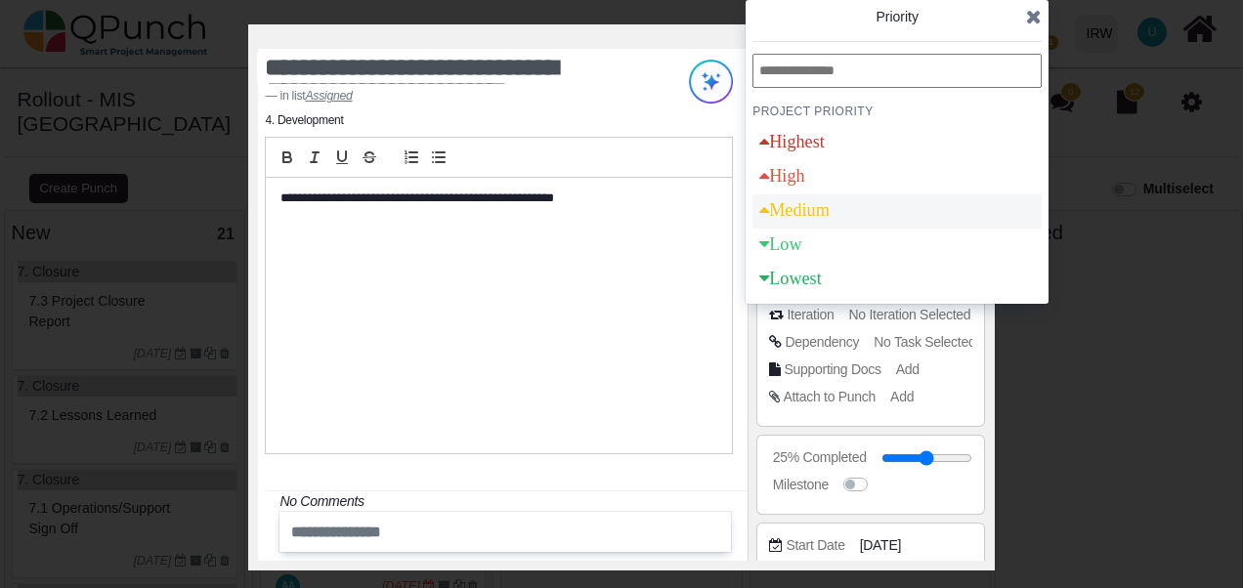
click at [793, 205] on div "Medium" at bounding box center [794, 210] width 70 height 18
click at [1036, 17] on icon at bounding box center [1034, 17] width 16 height 20
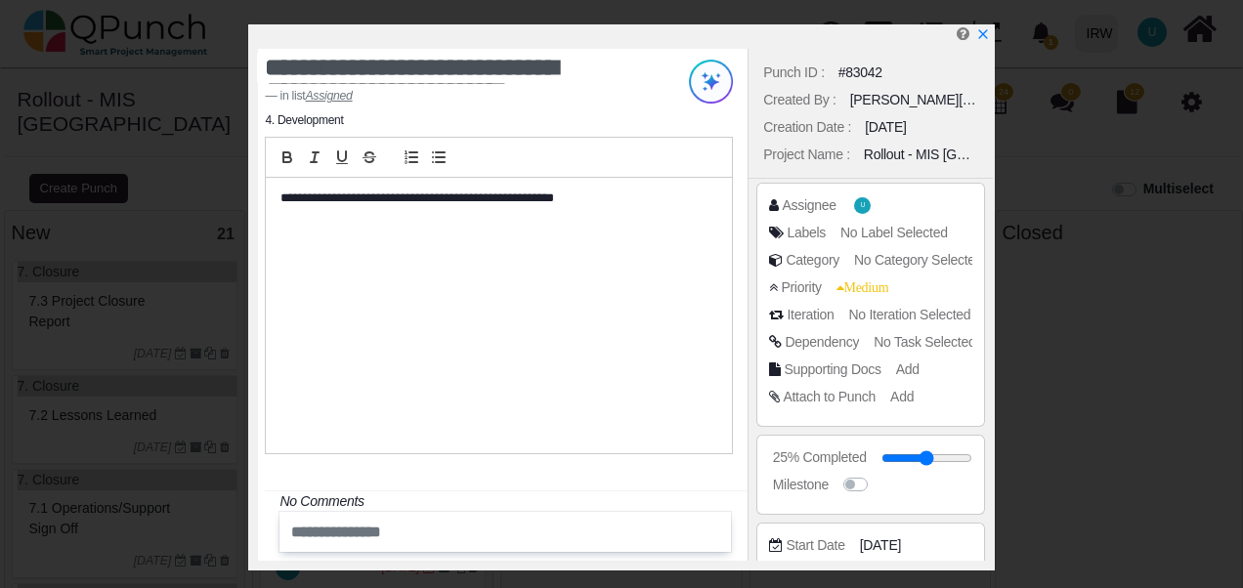
click at [982, 320] on div "Assignee U Labels No Label Selected Category No Category Selected Priority Medi…" at bounding box center [870, 305] width 228 height 244
click at [983, 334] on div "Assignee U Labels No Label Selected Category No Category Selected Priority Medi…" at bounding box center [869, 305] width 243 height 252
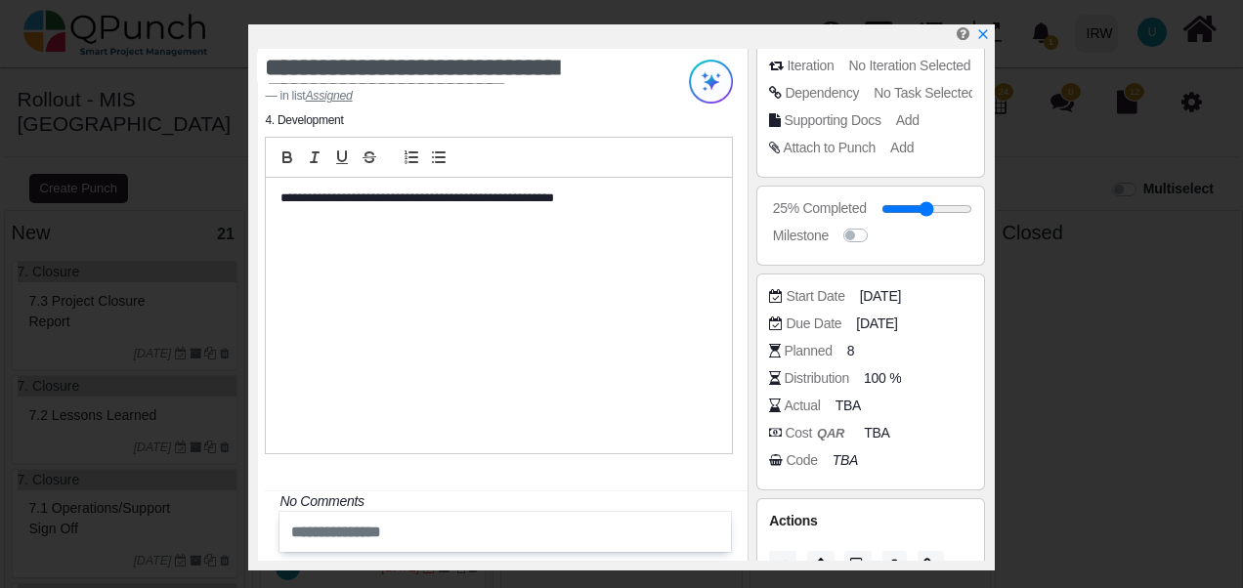
scroll to position [323, 0]
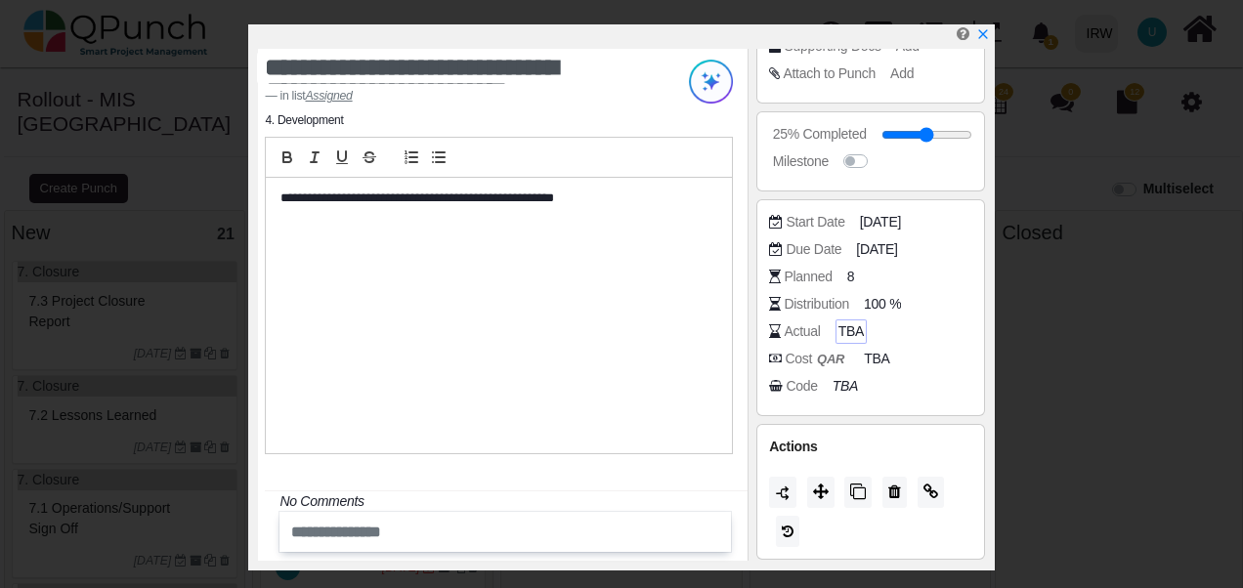
click at [842, 336] on span "TBA" at bounding box center [850, 331] width 25 height 21
click at [871, 357] on span "TBA" at bounding box center [879, 359] width 25 height 21
click at [898, 356] on input "number" at bounding box center [917, 360] width 98 height 20
click at [869, 327] on input "number" at bounding box center [903, 332] width 127 height 20
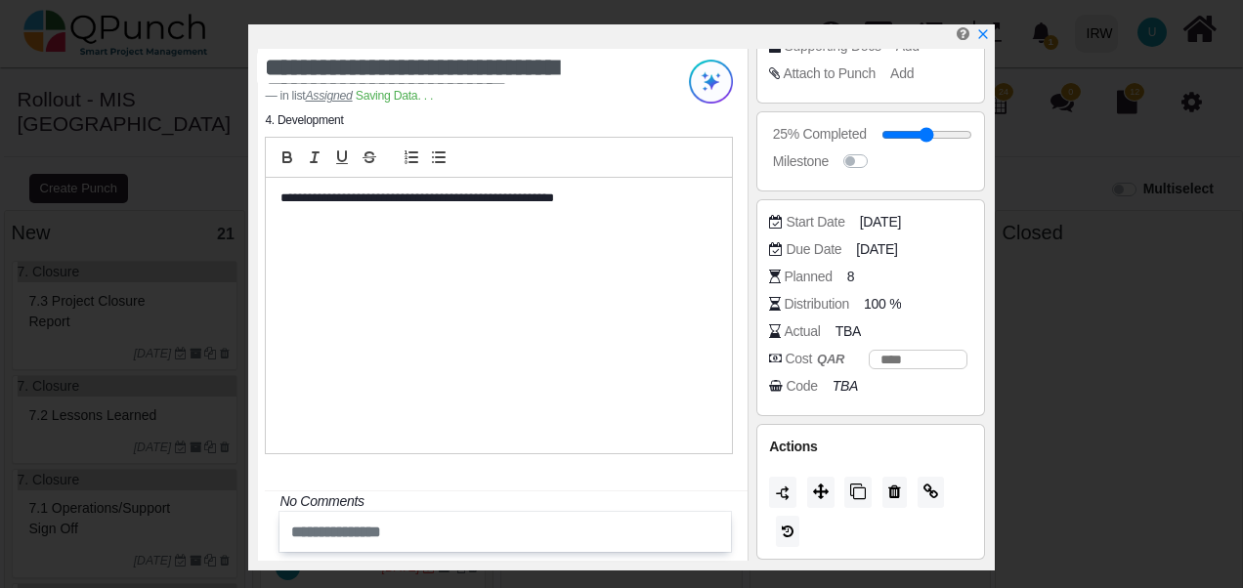
click at [925, 270] on div "Planned 8" at bounding box center [875, 277] width 212 height 20
click at [847, 328] on span "TBA" at bounding box center [850, 331] width 25 height 21
click at [871, 328] on input "number" at bounding box center [903, 332] width 127 height 20
click at [888, 246] on span "[DATE]" at bounding box center [879, 249] width 41 height 21
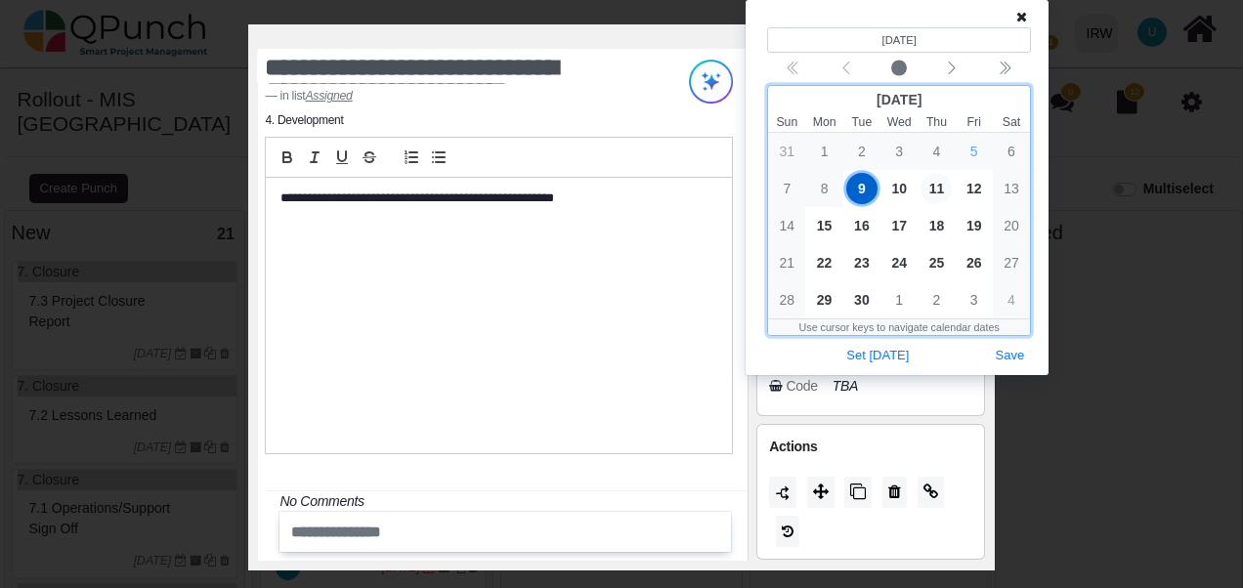
click at [934, 191] on span "11" at bounding box center [935, 188] width 31 height 31
click at [855, 190] on span "9" at bounding box center [861, 188] width 31 height 31
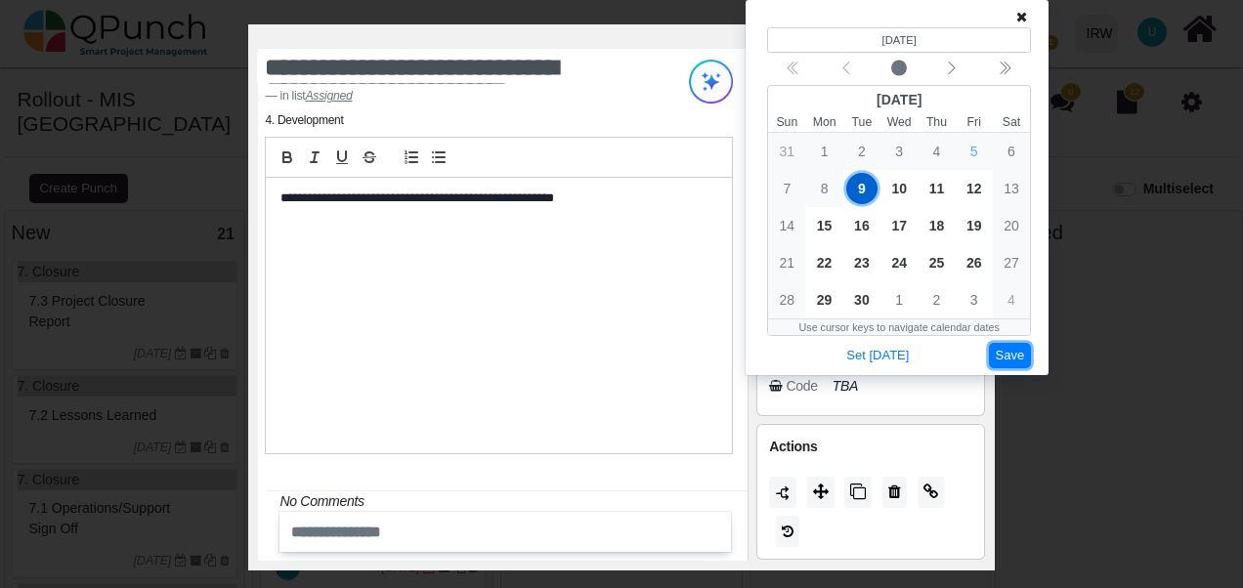
click at [1018, 358] on button "Save" at bounding box center [1010, 356] width 43 height 26
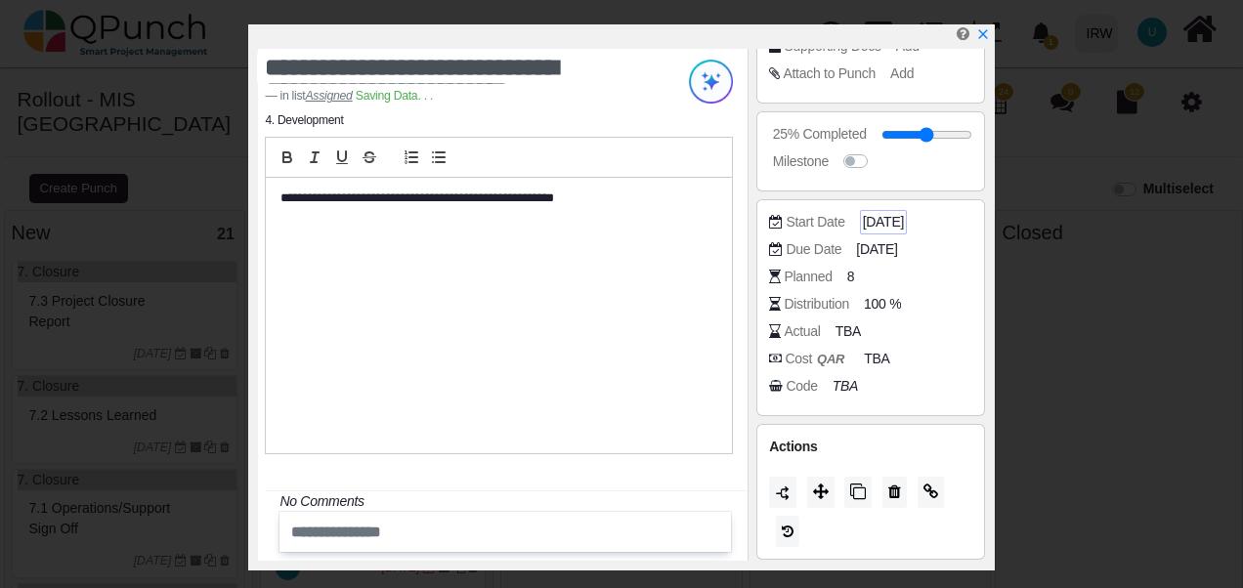
click at [891, 226] on span "[DATE]" at bounding box center [883, 222] width 41 height 21
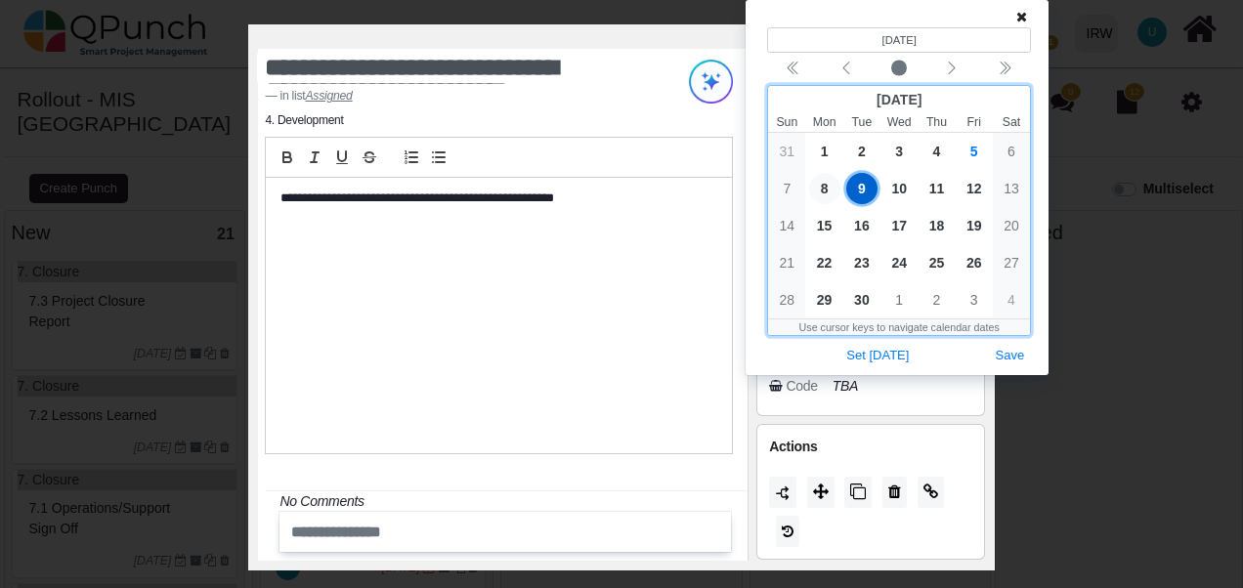
click at [819, 190] on span "8" at bounding box center [824, 188] width 31 height 31
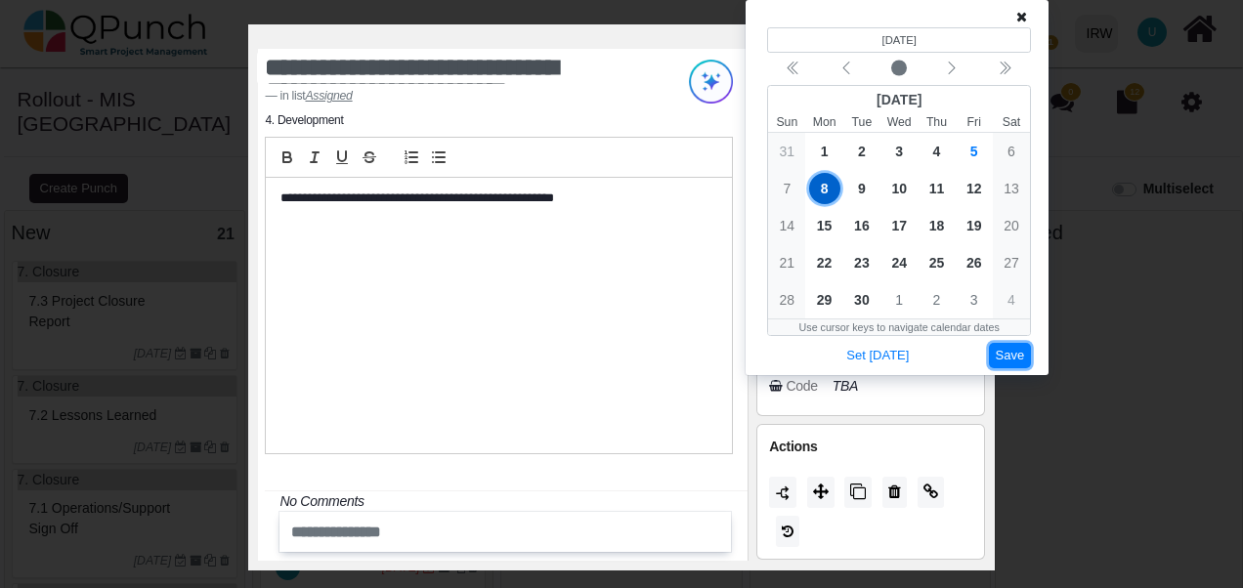
click at [1016, 364] on button "Save" at bounding box center [1010, 356] width 43 height 26
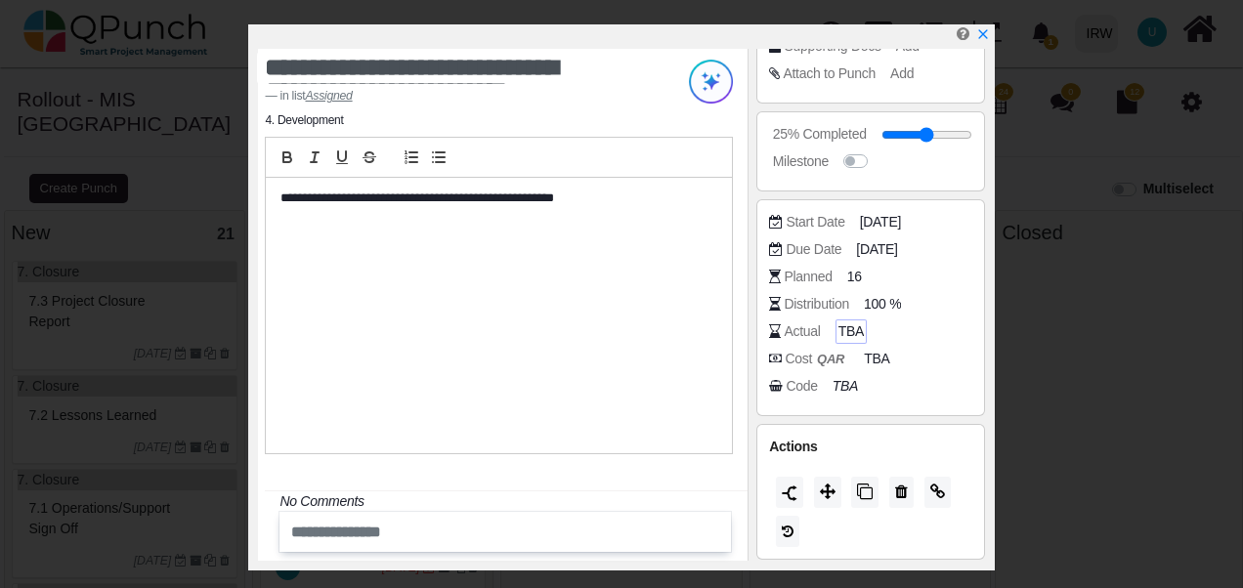
click at [840, 327] on span "TBA" at bounding box center [850, 331] width 25 height 21
click at [869, 327] on input "number" at bounding box center [903, 332] width 127 height 20
type input "**"
click at [867, 356] on span "TBA" at bounding box center [879, 359] width 25 height 21
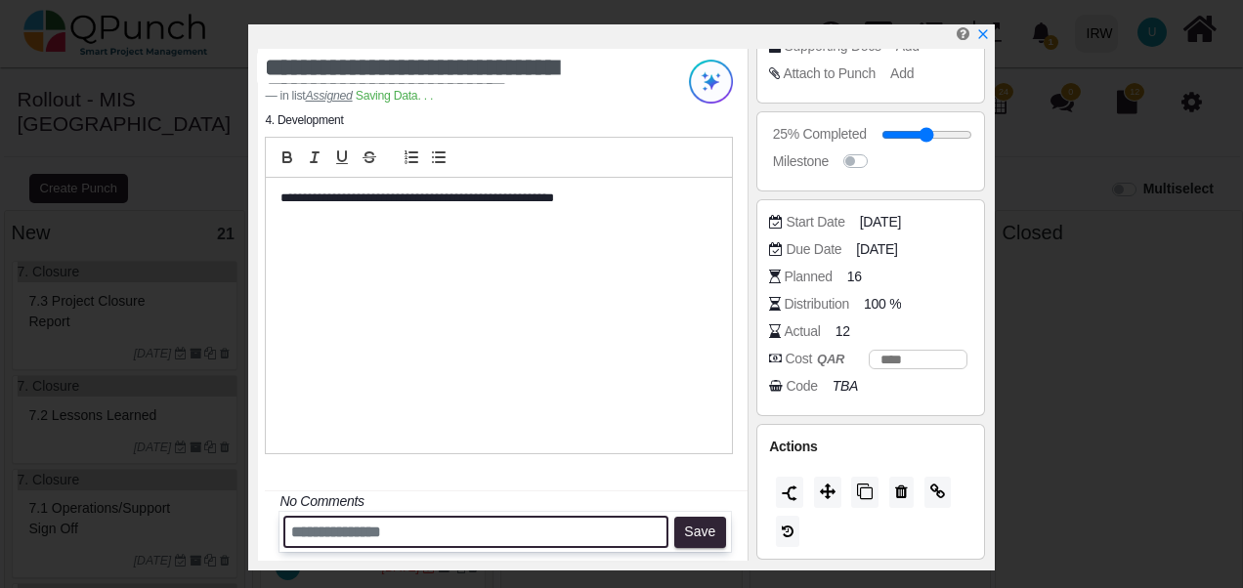
click at [352, 533] on input "text" at bounding box center [475, 532] width 385 height 32
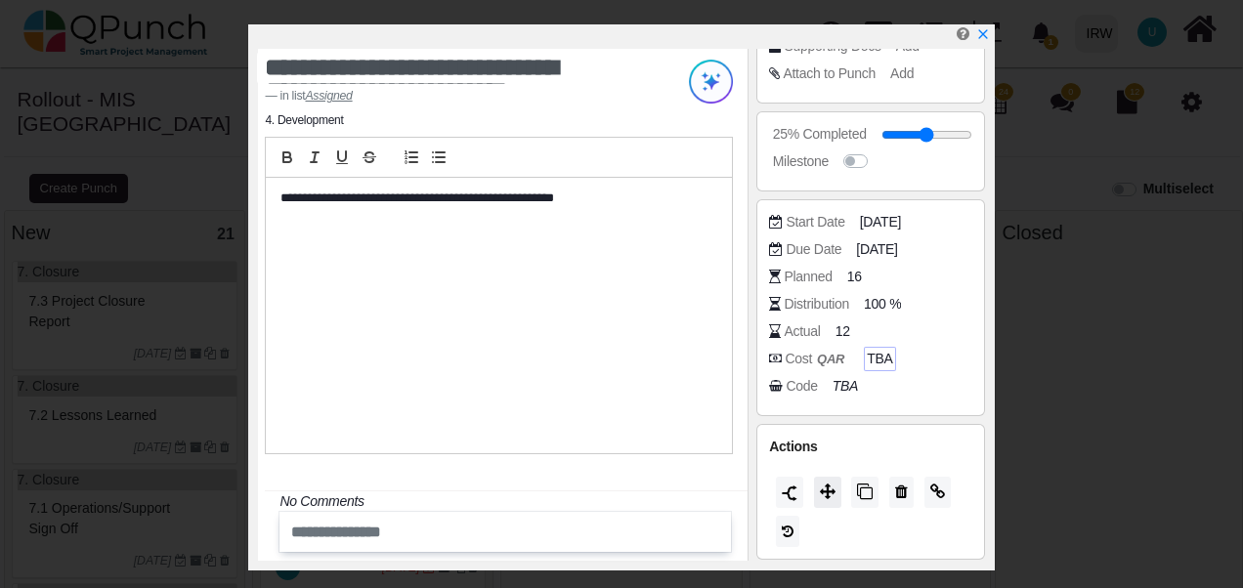
click at [830, 497] on span at bounding box center [828, 493] width 16 height 16
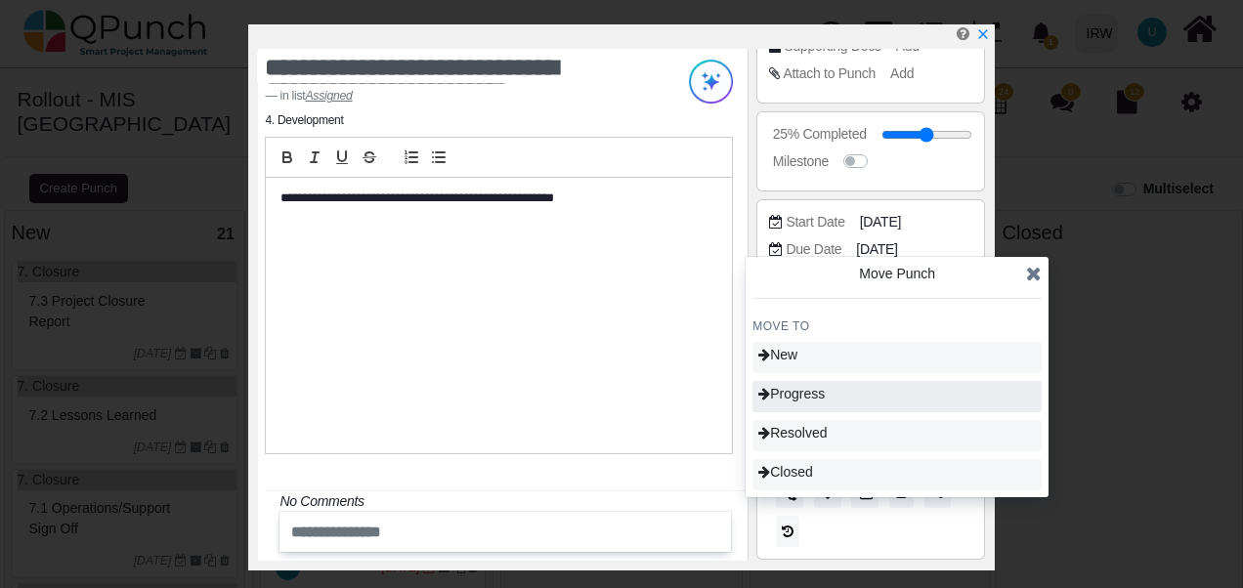
click at [824, 398] on span "Progress" at bounding box center [791, 394] width 66 height 16
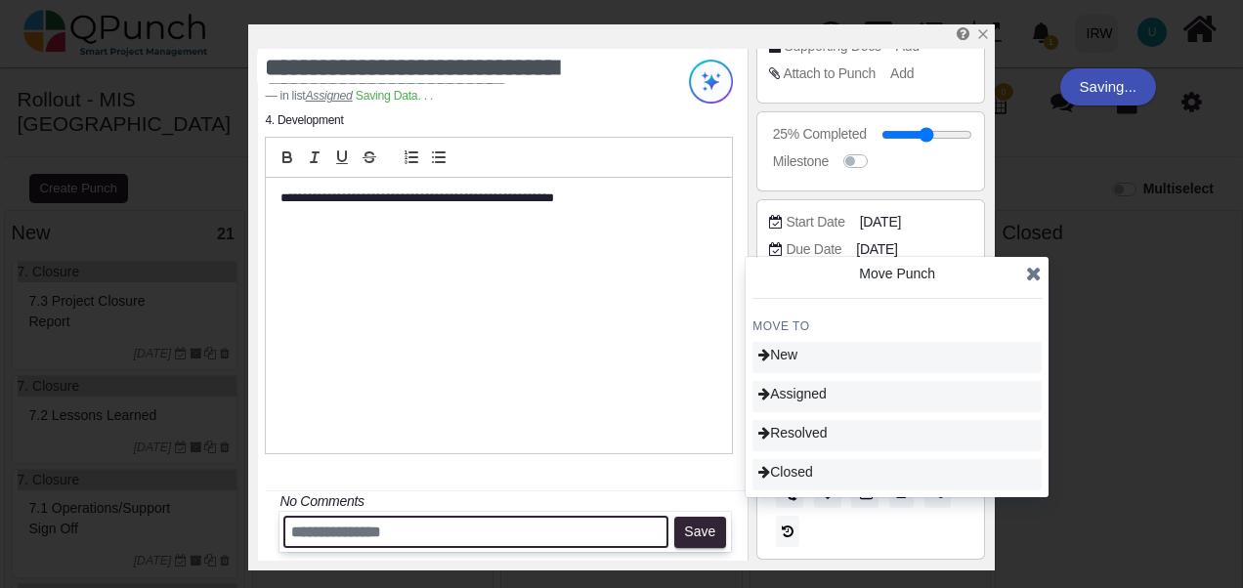
click at [330, 529] on input "text" at bounding box center [475, 532] width 385 height 32
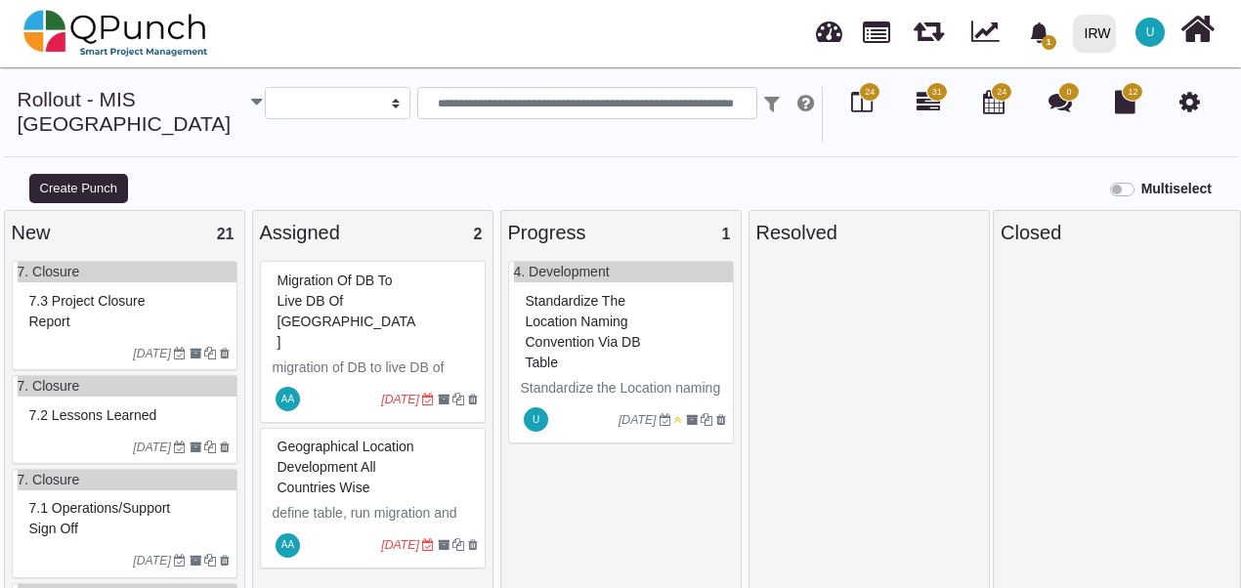
click at [584, 317] on span "Standardize the Location naming convention via DB Table" at bounding box center [583, 331] width 115 height 77
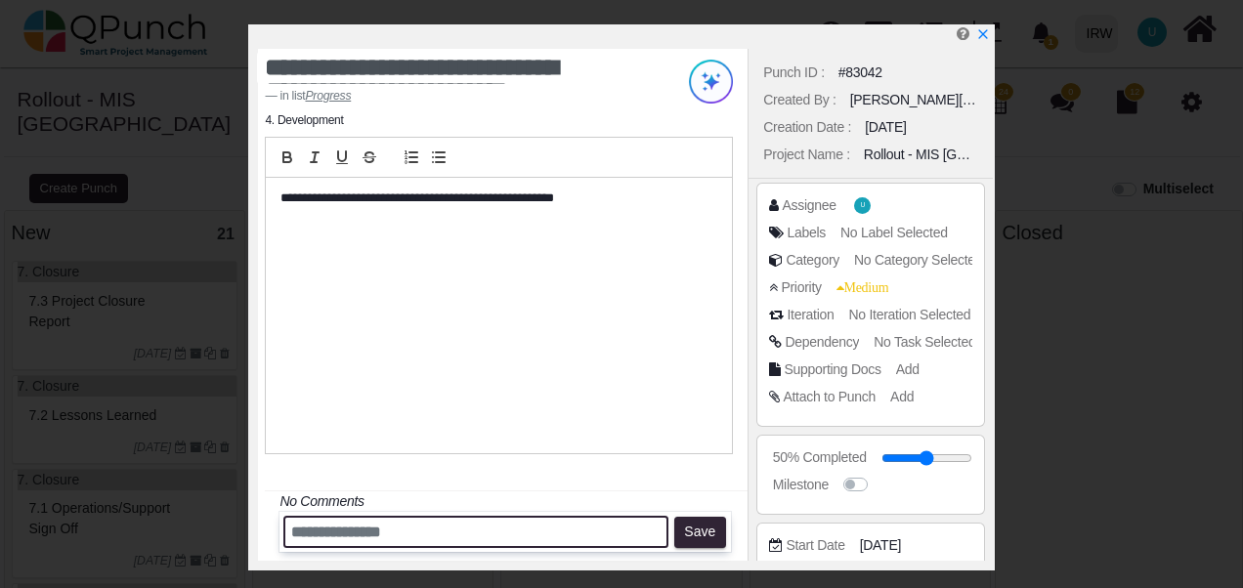
click at [315, 546] on input "text" at bounding box center [475, 532] width 385 height 32
type input "**********"
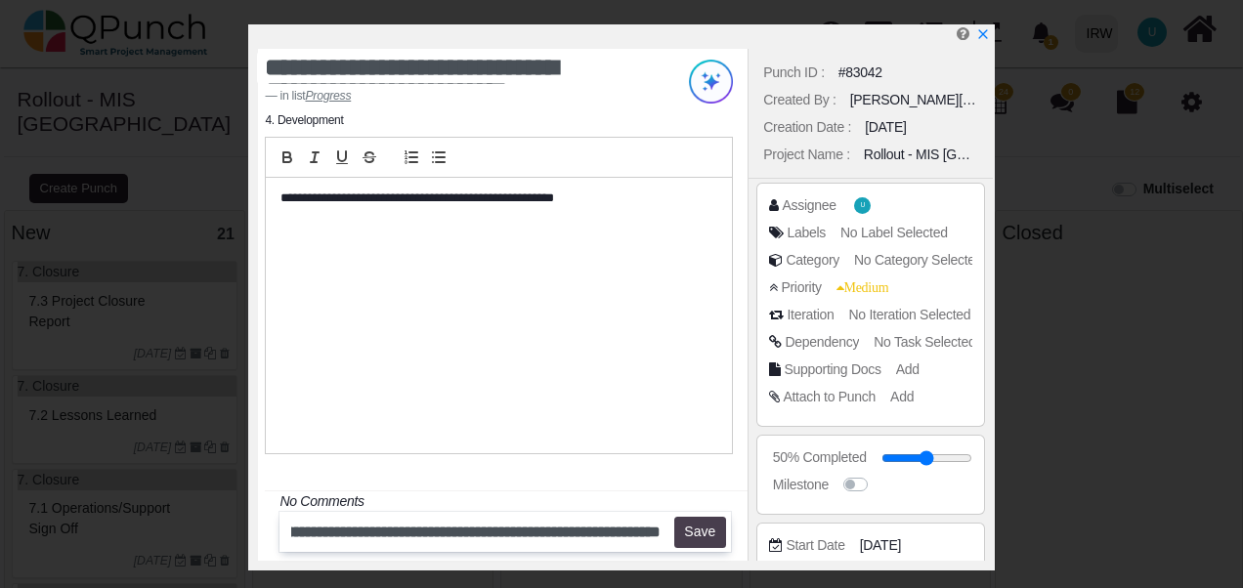
scroll to position [0, 0]
click at [702, 537] on button "Save" at bounding box center [700, 532] width 52 height 31
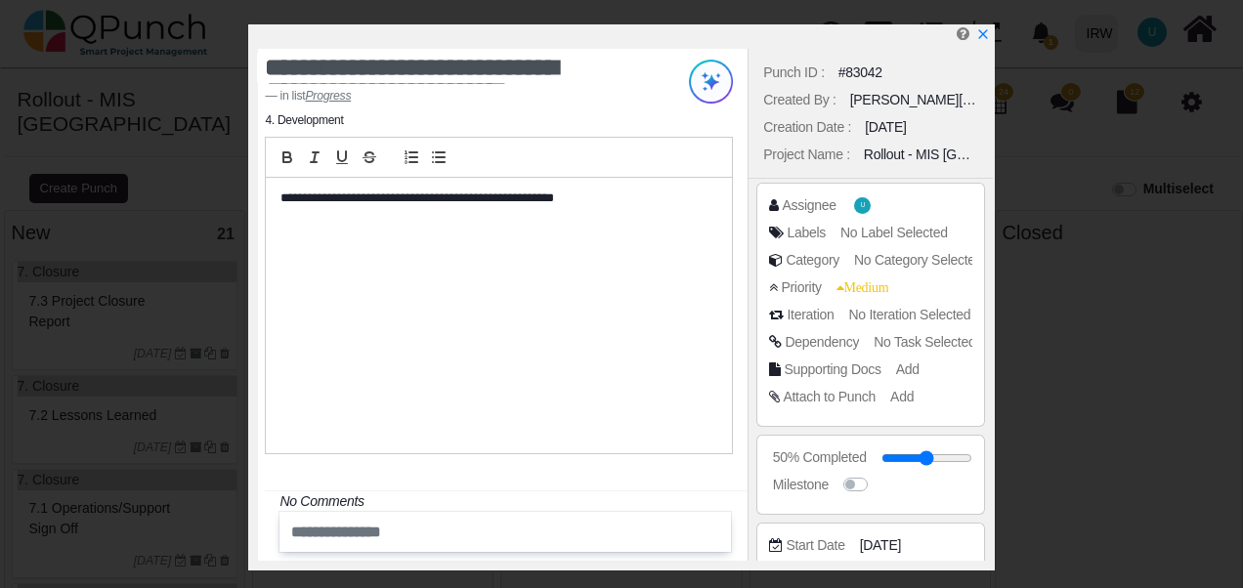
click at [989, 386] on div "Assignee U Labels No Label Selected Category No Category Selected Priority Medi…" at bounding box center [869, 305] width 243 height 252
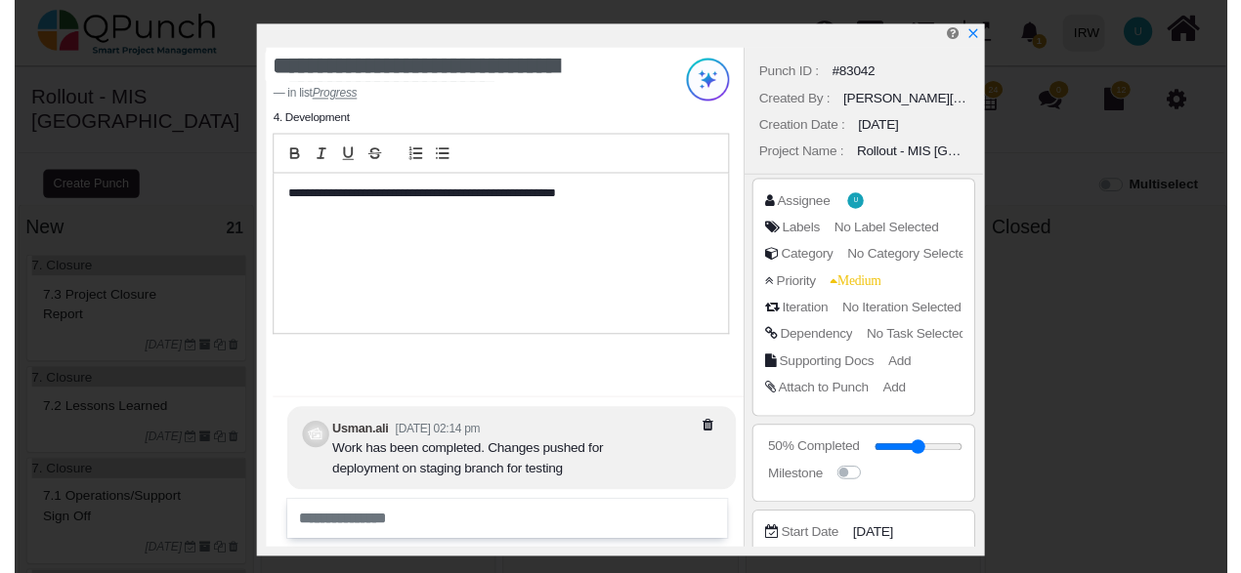
scroll to position [323, 0]
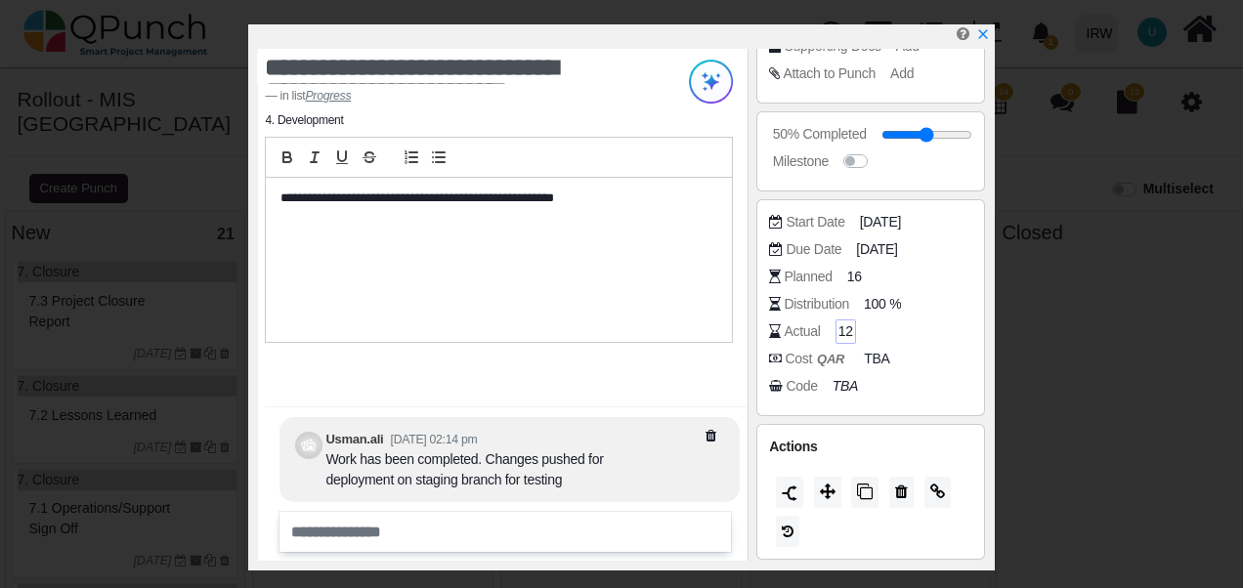
click at [838, 330] on span "12" at bounding box center [845, 331] width 15 height 21
click at [934, 271] on div "Planned 16" at bounding box center [875, 277] width 212 height 20
click at [825, 497] on span at bounding box center [828, 493] width 16 height 16
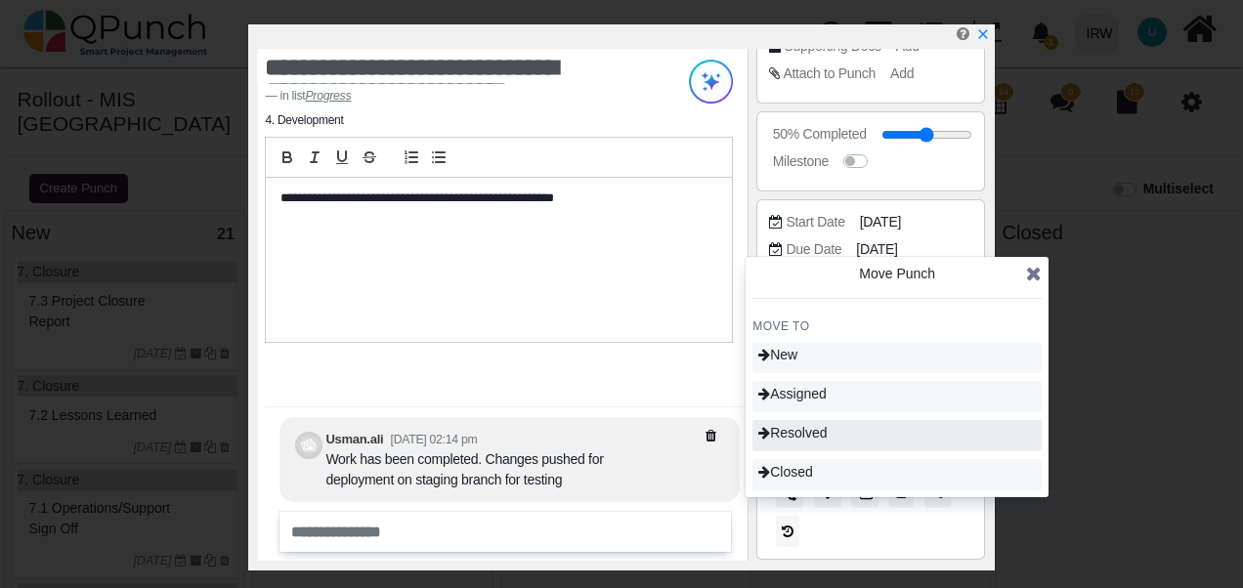
click at [812, 438] on span "Resolved" at bounding box center [792, 433] width 68 height 16
type input "**"
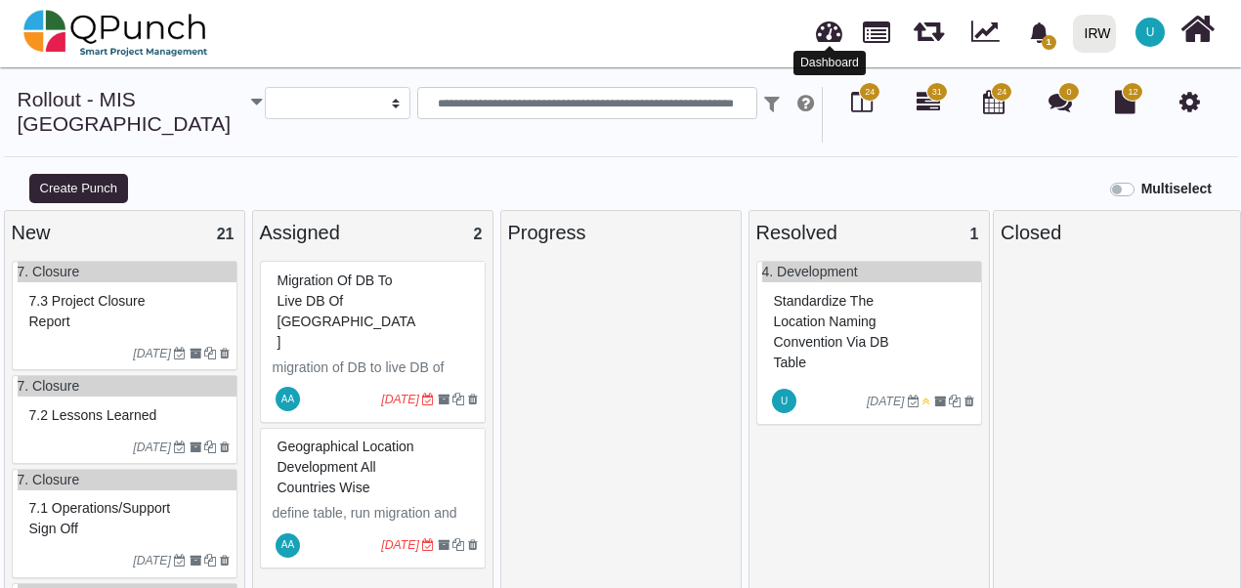
click at [819, 40] on link at bounding box center [829, 29] width 26 height 32
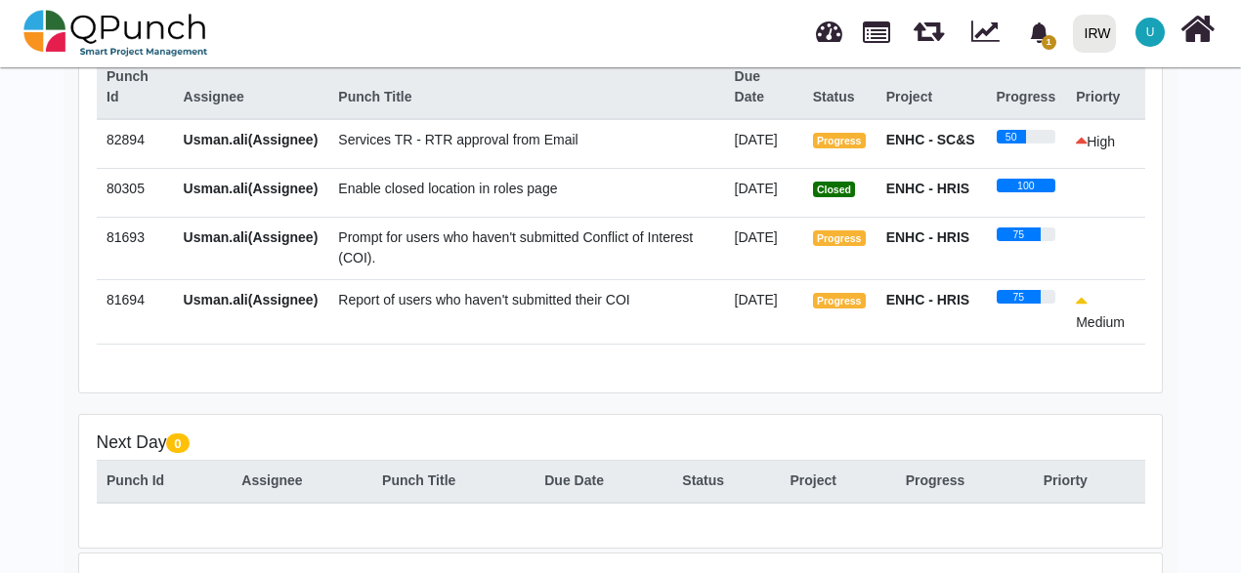
scroll to position [444, 0]
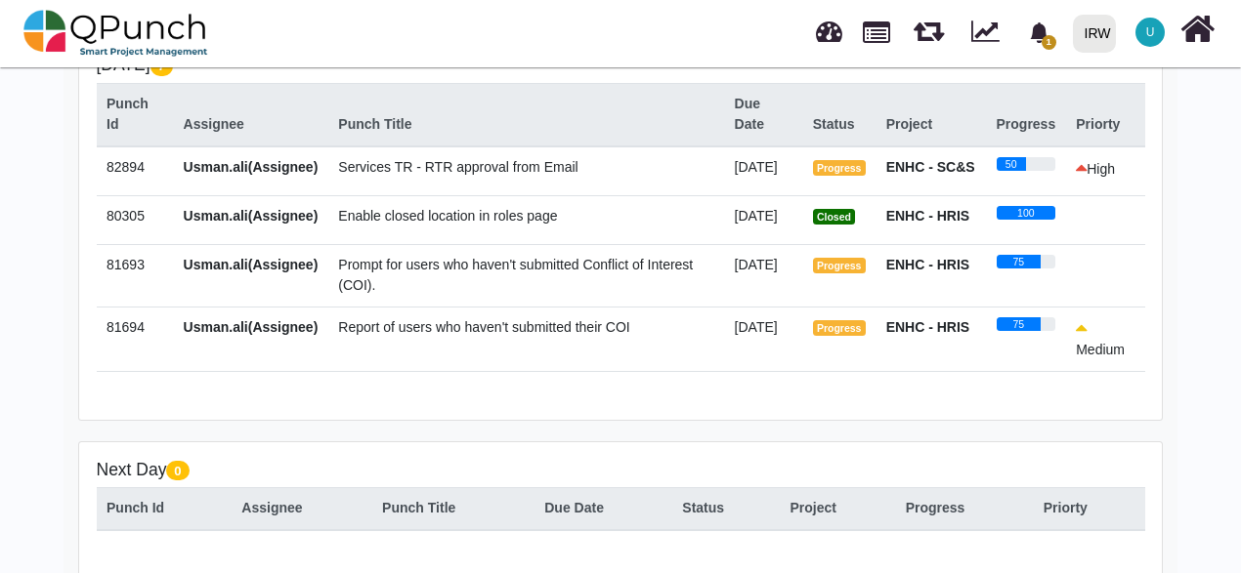
click at [1071, 244] on td at bounding box center [1105, 219] width 79 height 49
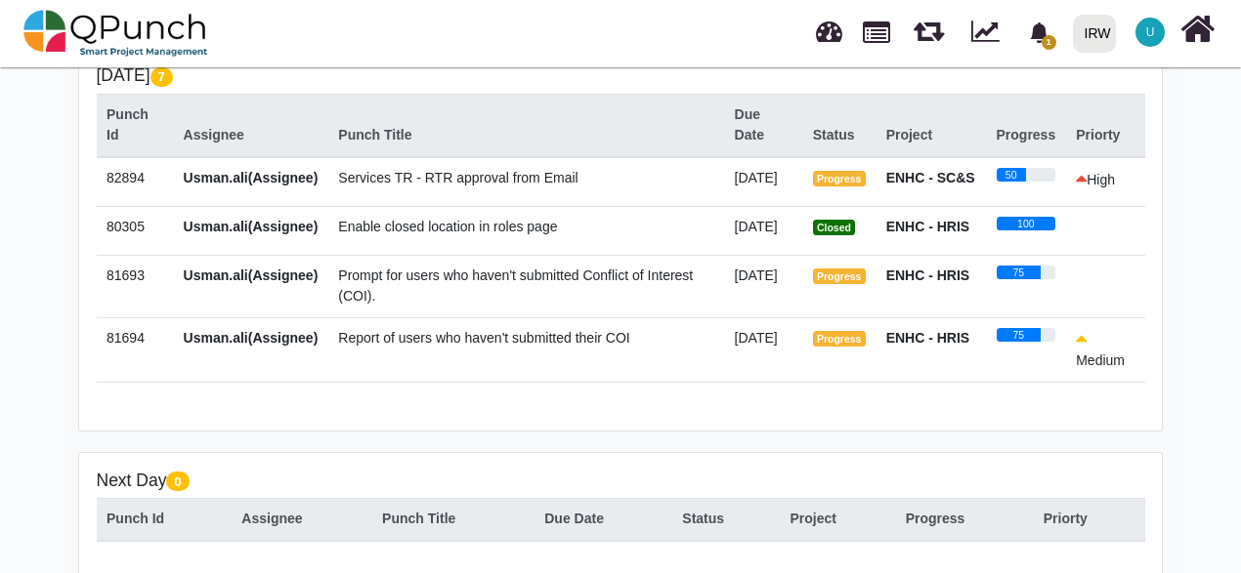
scroll to position [405, 0]
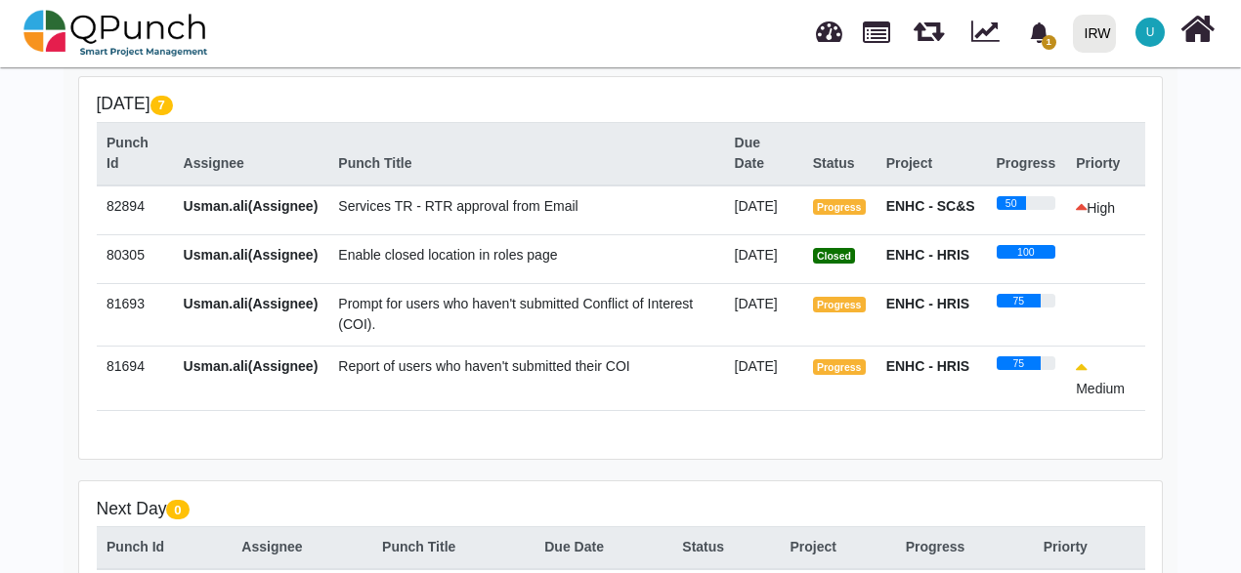
click at [1164, 213] on div "Hey [PERSON_NAME].[PERSON_NAME]! Welcome back, let's do the best [DATE]! 12 Act…" at bounding box center [620, 253] width 1114 height 1112
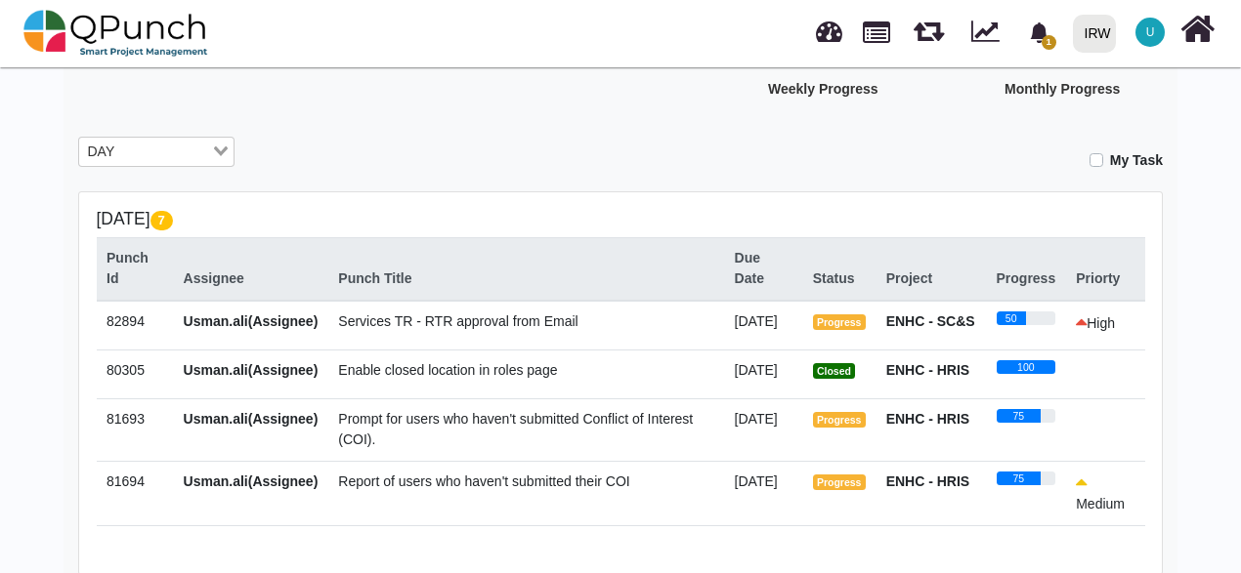
scroll to position [288, 0]
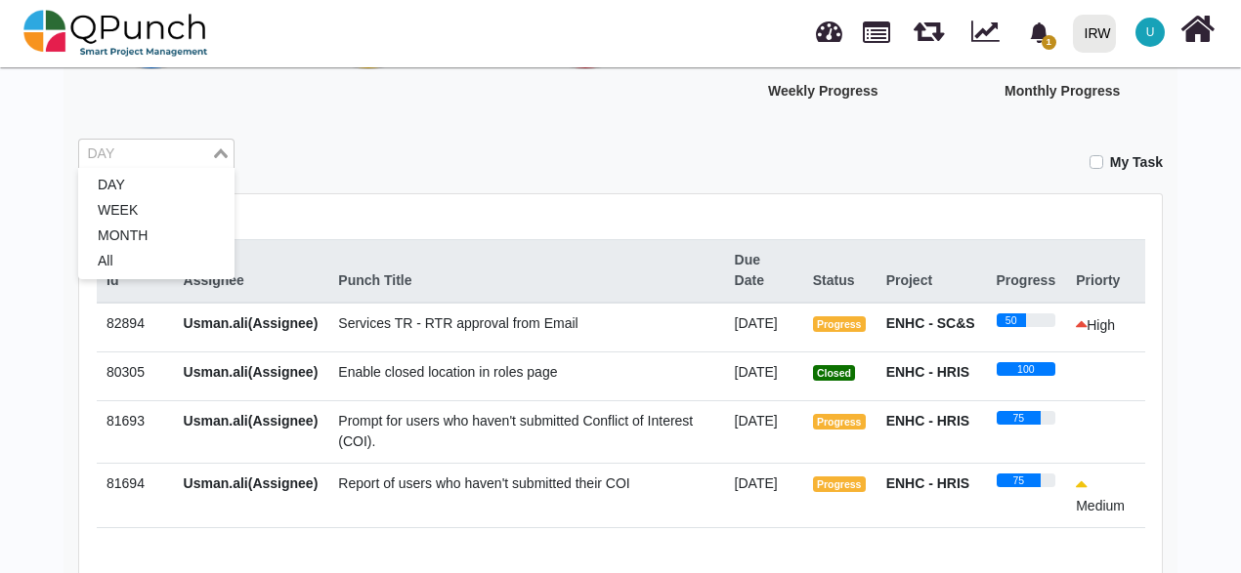
click at [176, 149] on input "Search for option" at bounding box center [145, 154] width 128 height 21
click at [138, 234] on li "MONTH" at bounding box center [156, 236] width 156 height 25
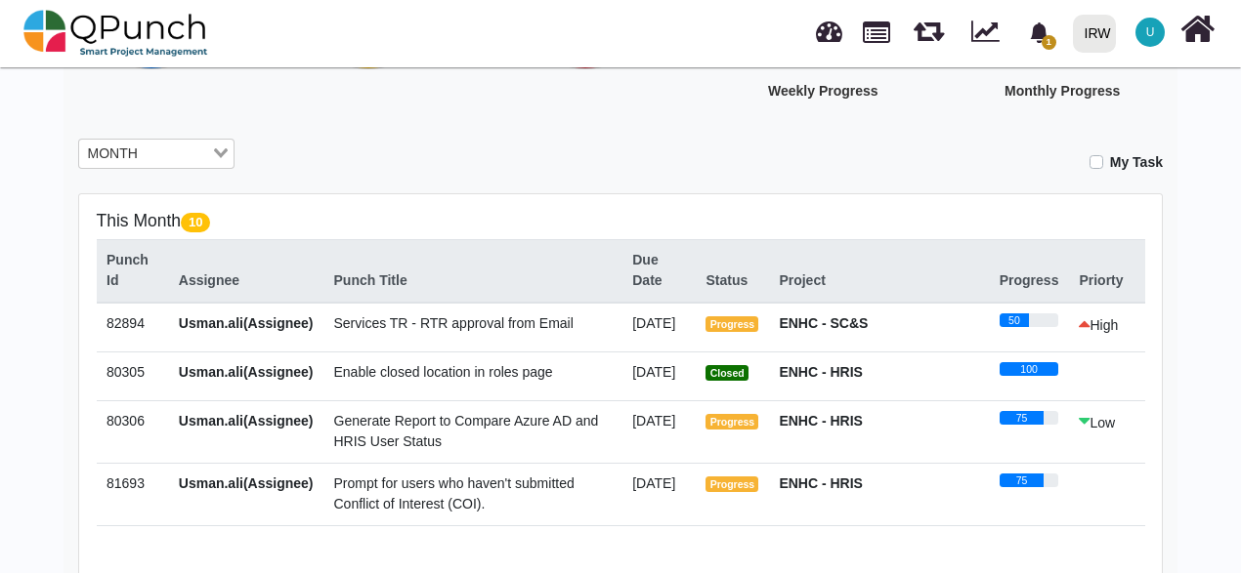
click at [615, 373] on td "Enable closed location in roles page" at bounding box center [472, 376] width 299 height 49
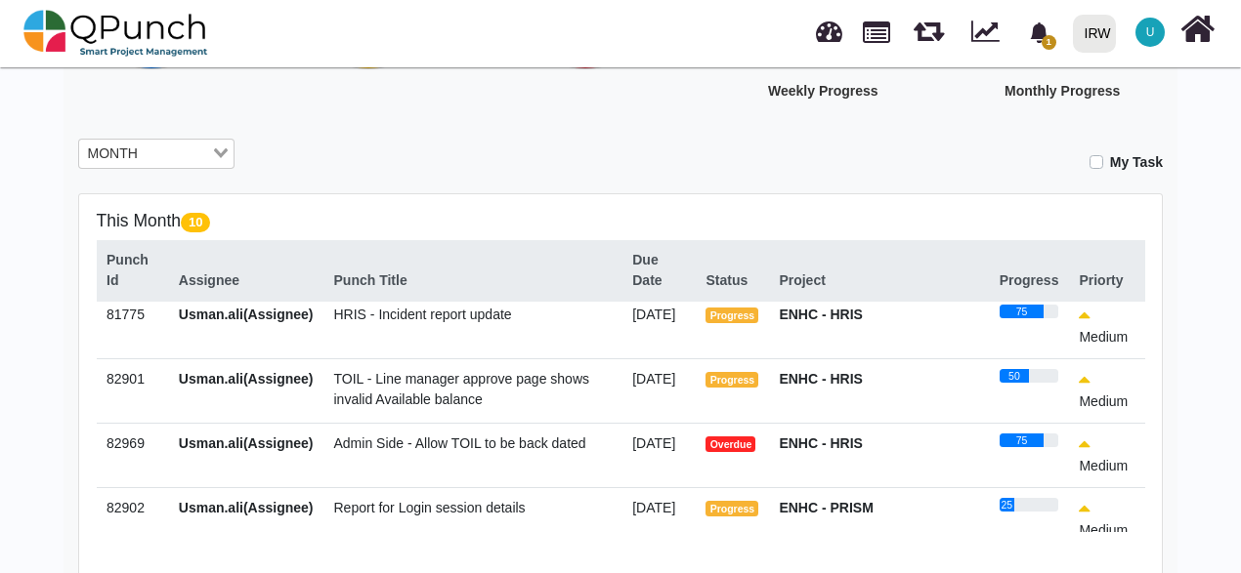
scroll to position [313, 0]
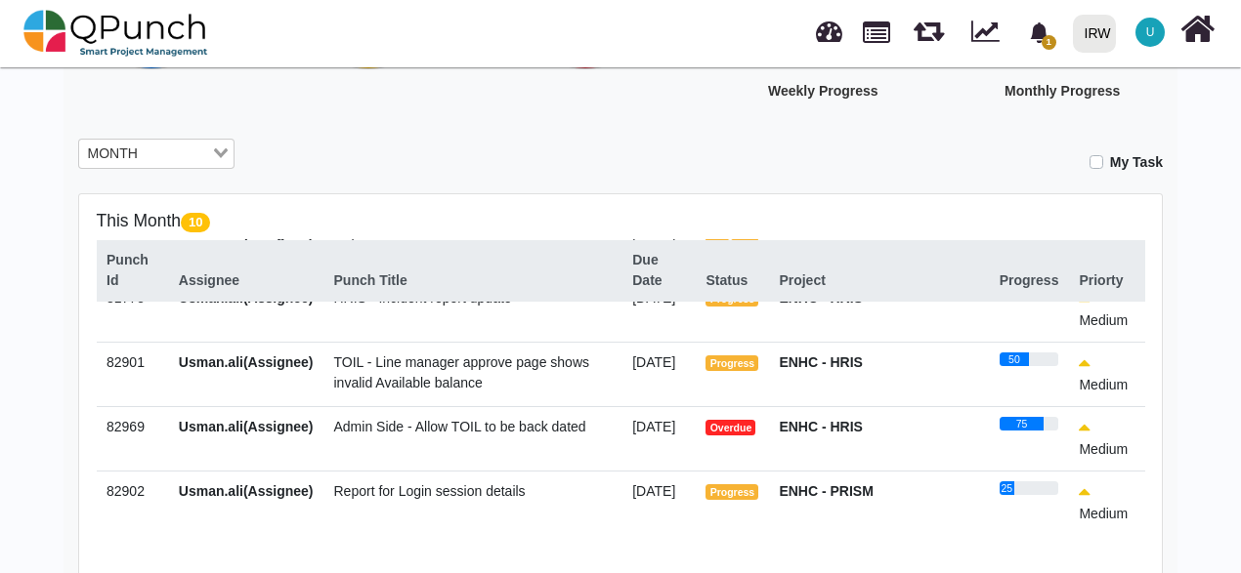
click at [430, 435] on span "Admin Side - Allow TOIL to be back dated" at bounding box center [460, 427] width 252 height 16
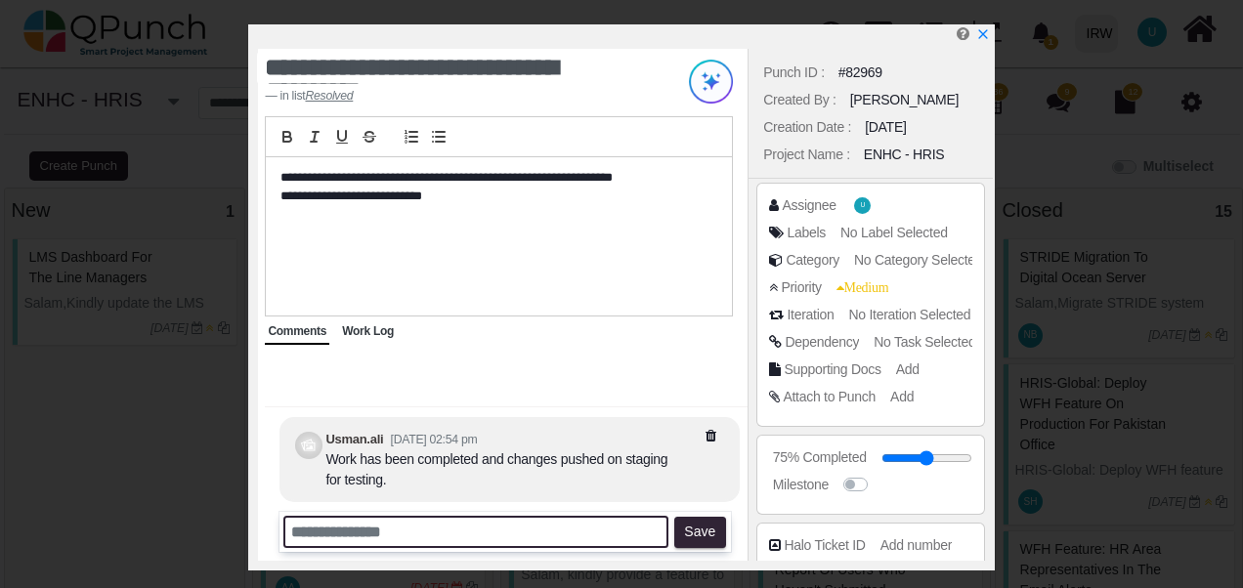
click at [368, 531] on input "text" at bounding box center [475, 532] width 385 height 32
type input "**********"
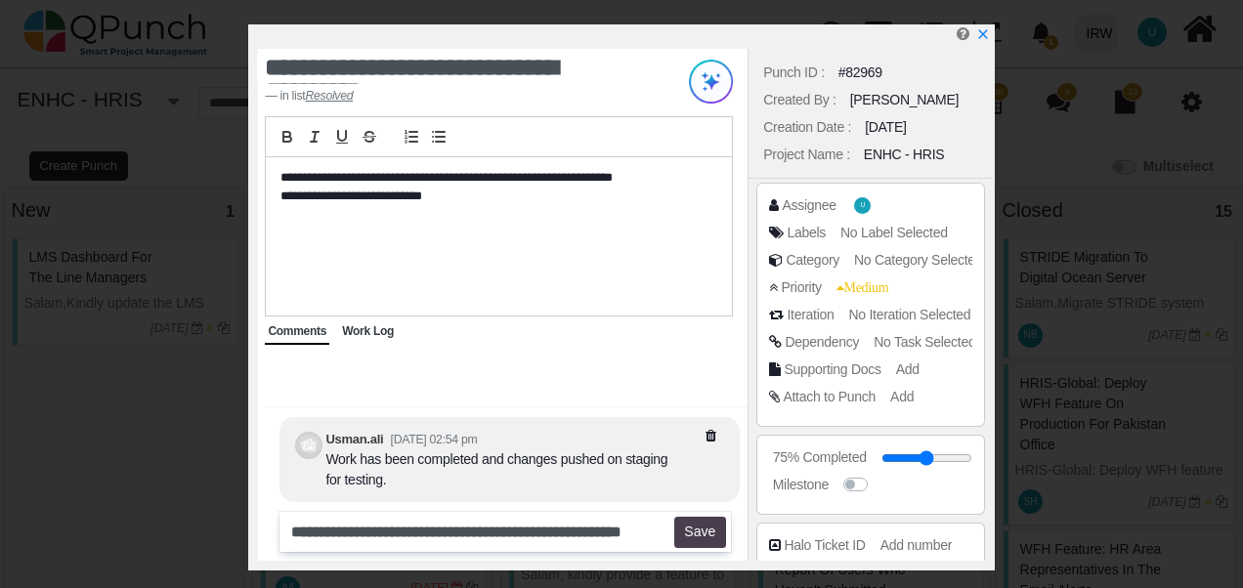
scroll to position [0, 0]
click at [711, 545] on button "Save" at bounding box center [700, 532] width 52 height 31
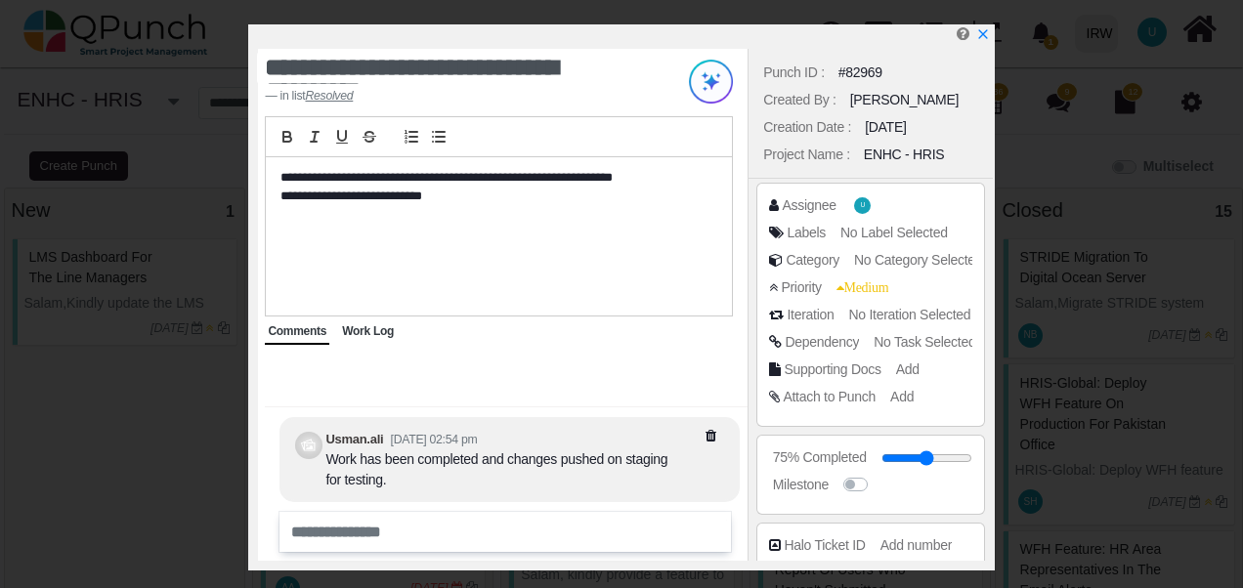
click at [987, 432] on div "75% Completed [GEOGRAPHIC_DATA]" at bounding box center [869, 475] width 243 height 88
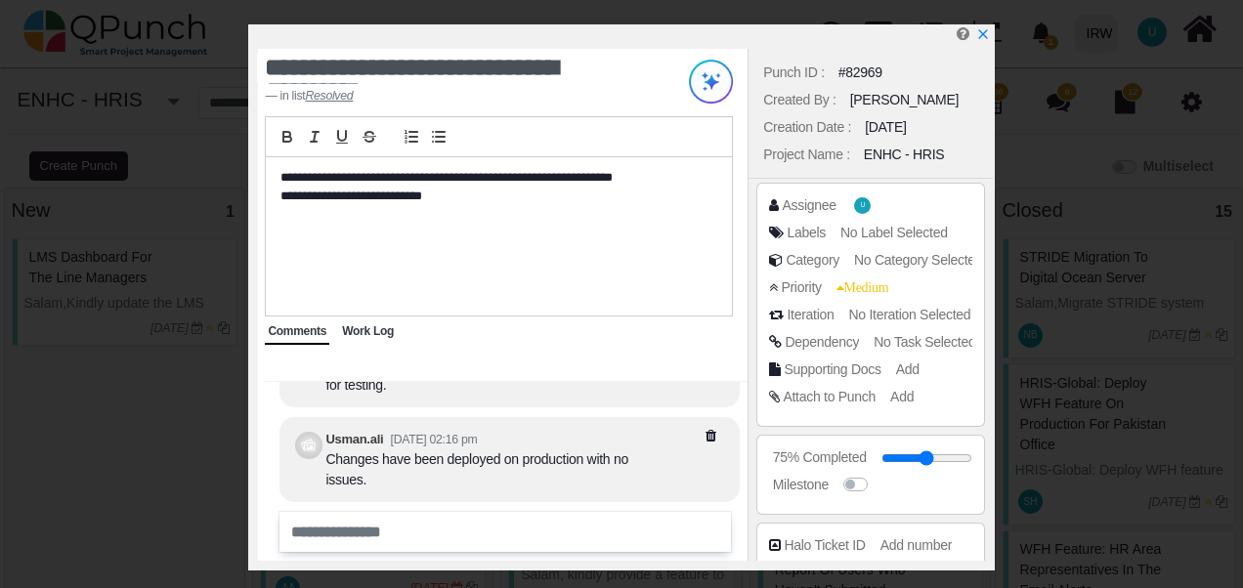
click at [987, 369] on div "Assignee U Labels No Label Selected Category No Category Selected Priority Medi…" at bounding box center [869, 305] width 243 height 252
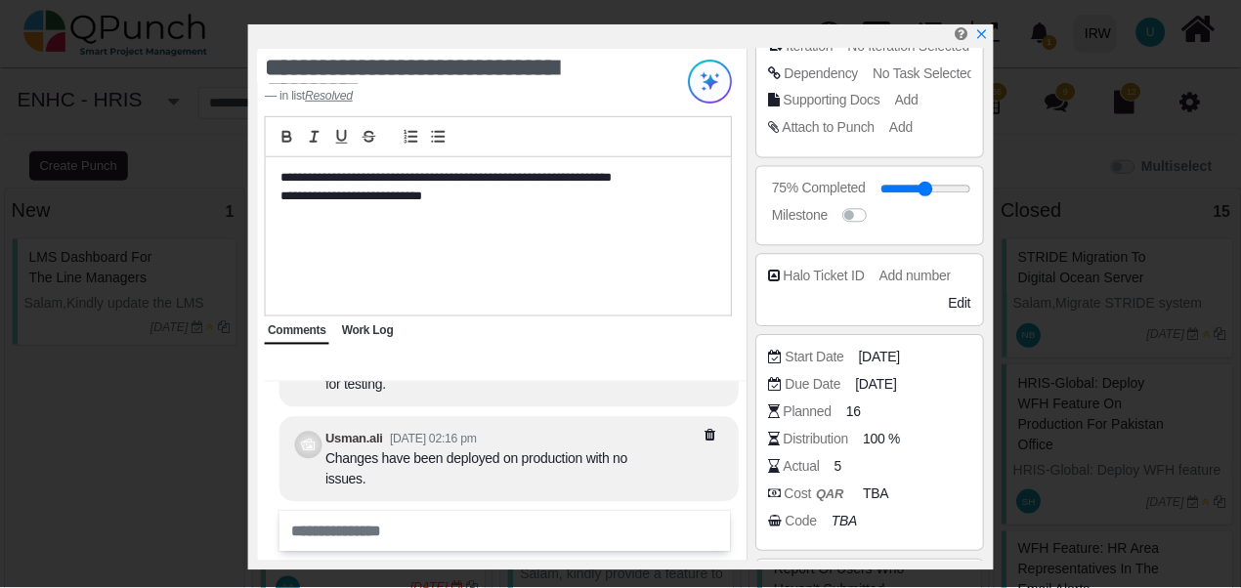
scroll to position [364, 0]
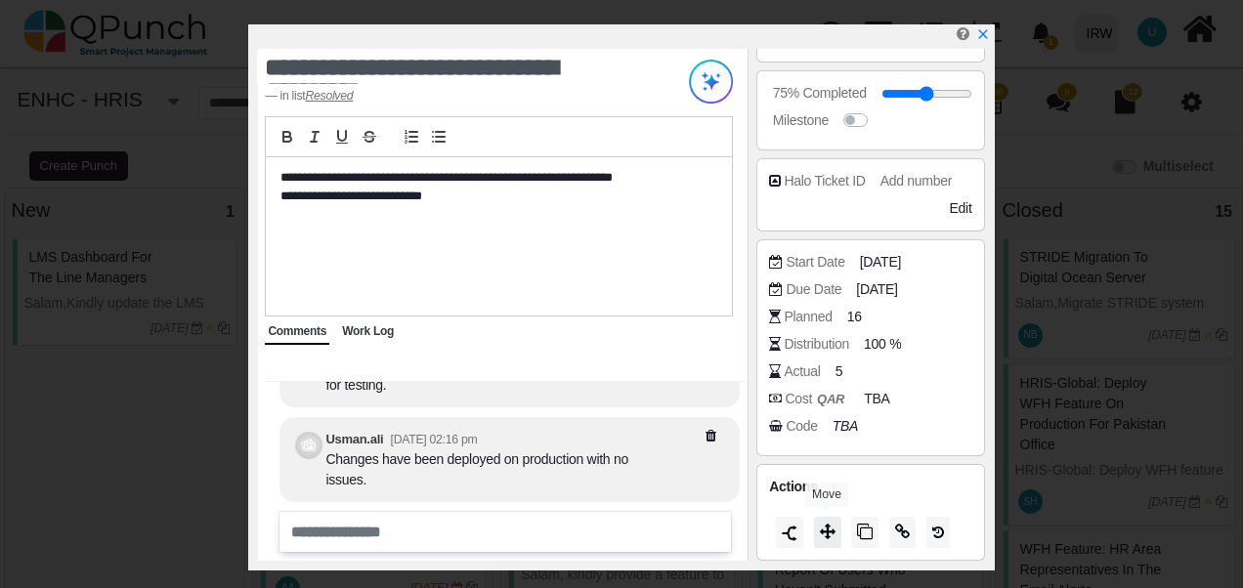
click at [829, 528] on icon at bounding box center [828, 532] width 16 height 16
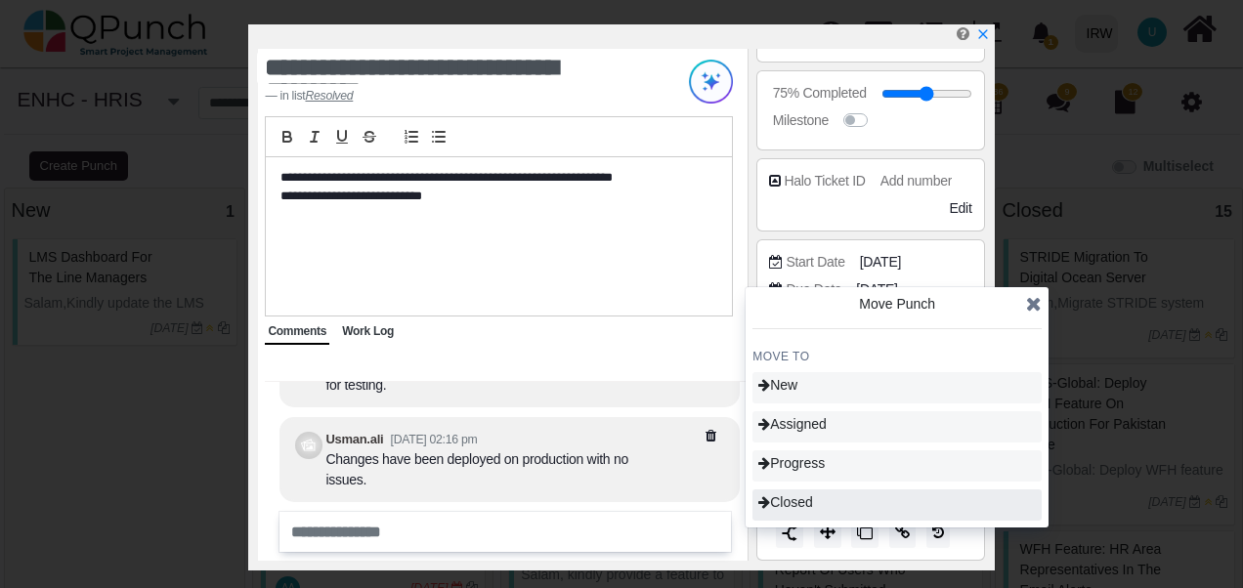
click at [813, 504] on span "Closed" at bounding box center [785, 502] width 55 height 16
type input "***"
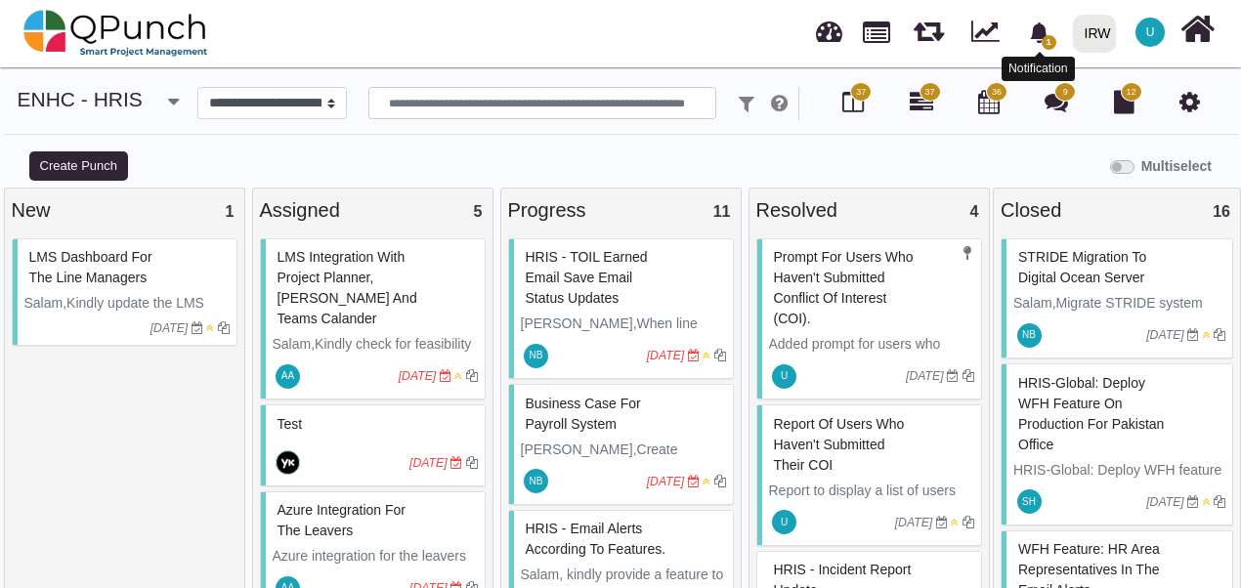
click at [1048, 35] on icon "bell fill" at bounding box center [1039, 32] width 21 height 21
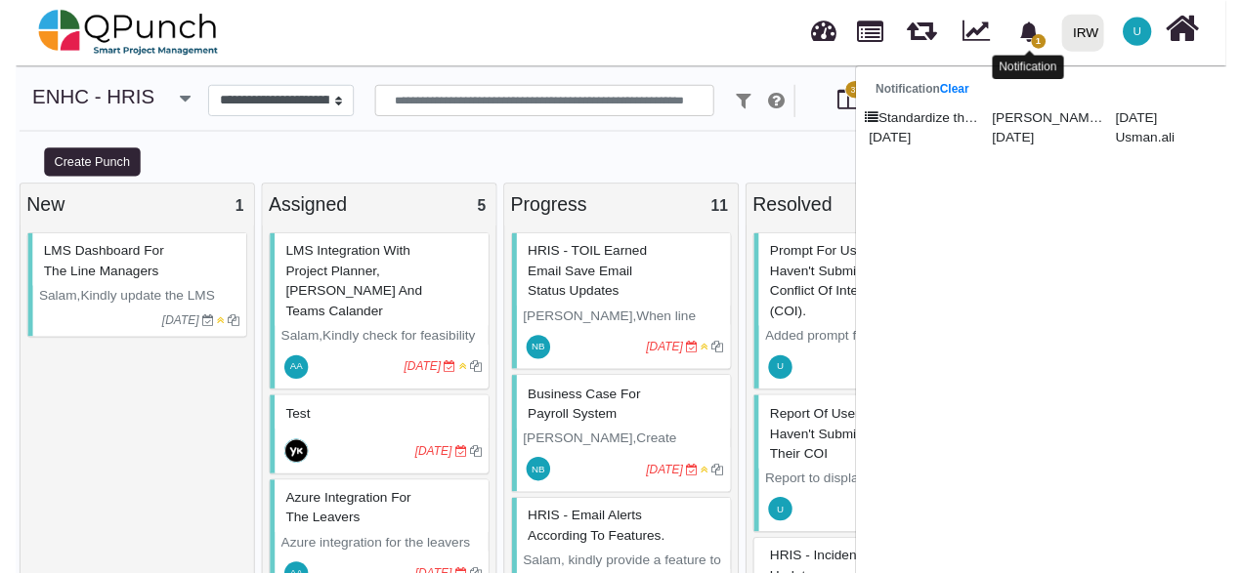
scroll to position [29, 0]
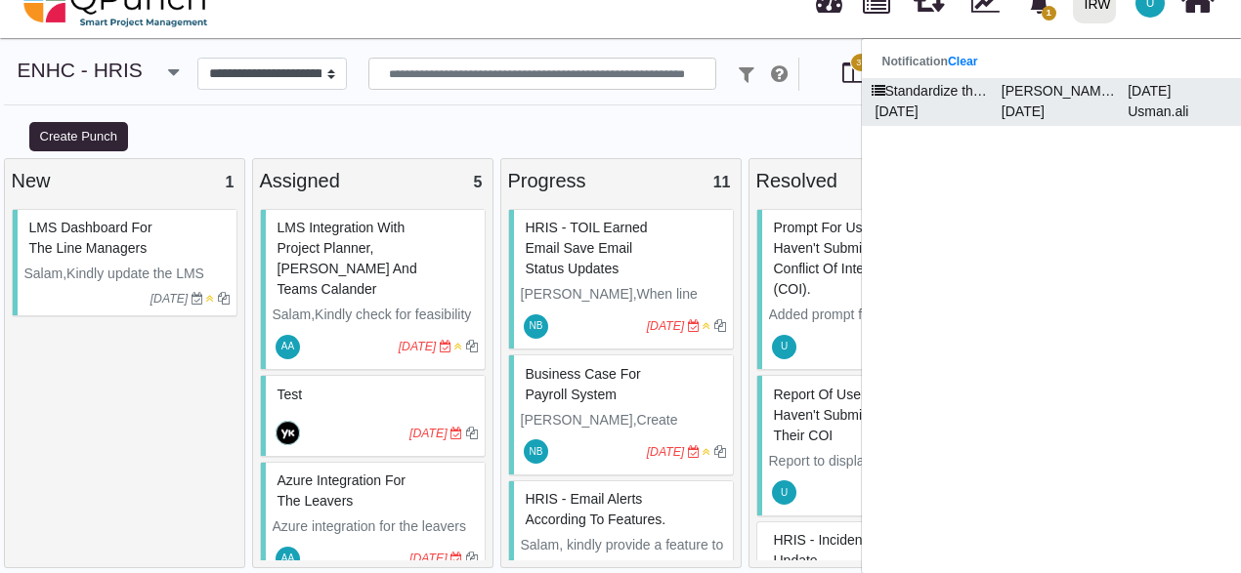
click at [986, 105] on p "[DATE]" at bounding box center [930, 112] width 126 height 21
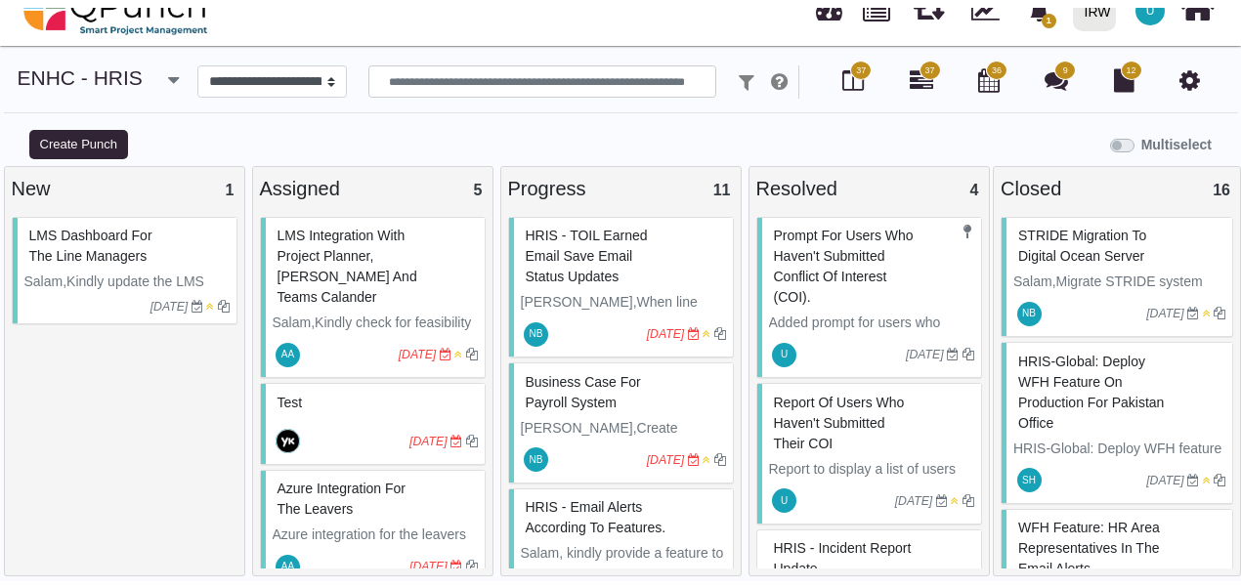
scroll to position [1, 0]
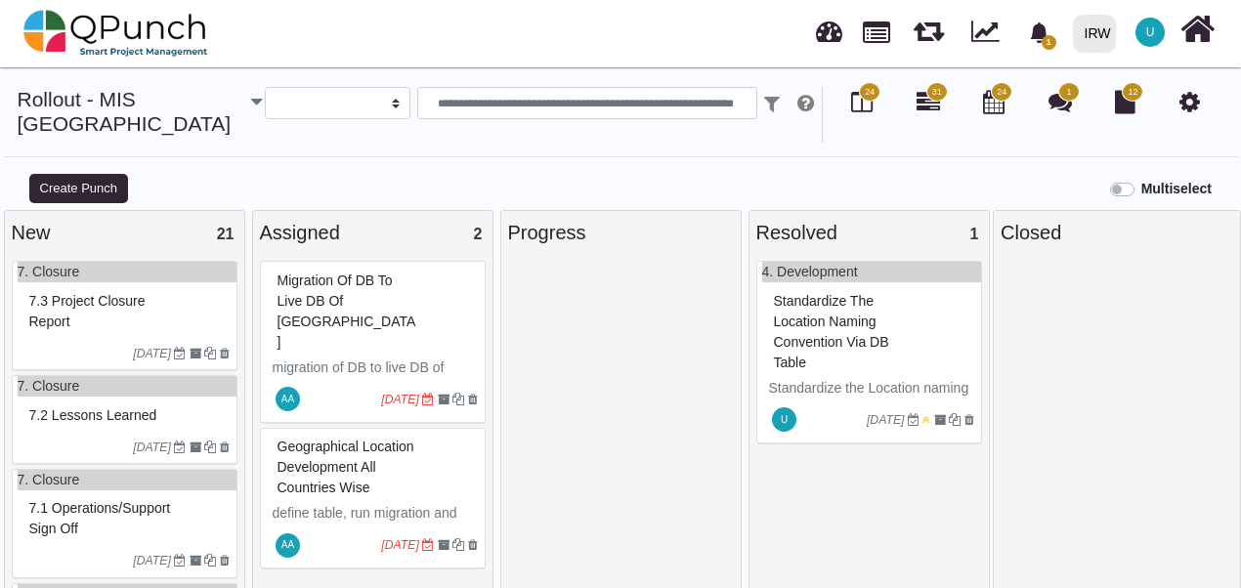
select select
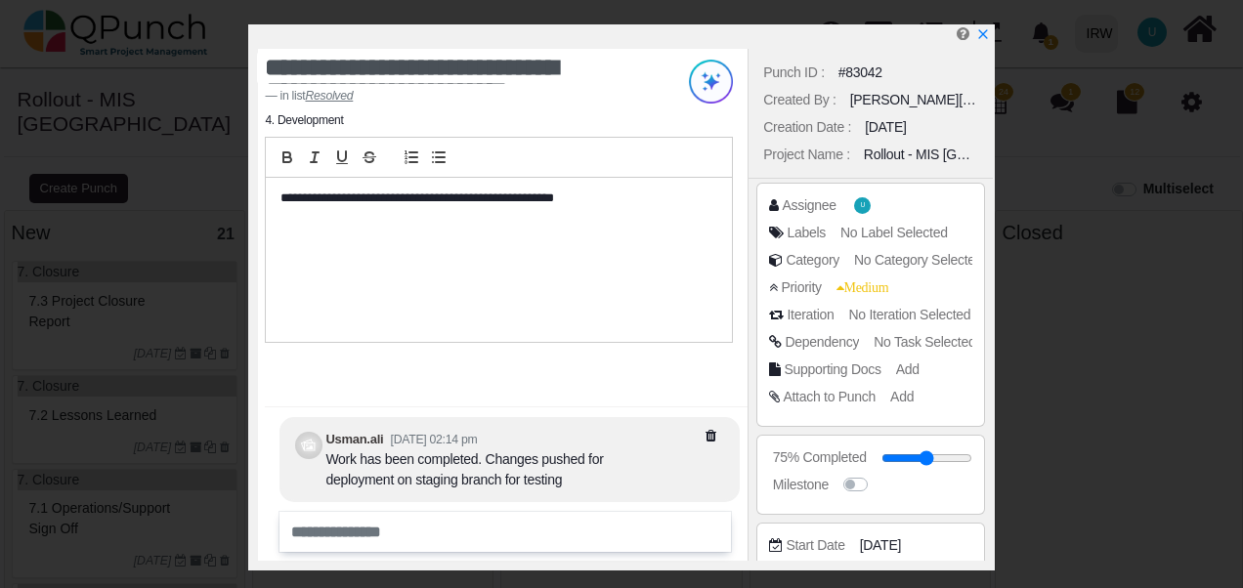
click at [587, 243] on div "**********" at bounding box center [499, 260] width 466 height 164
click at [981, 31] on icon "x" at bounding box center [982, 35] width 16 height 16
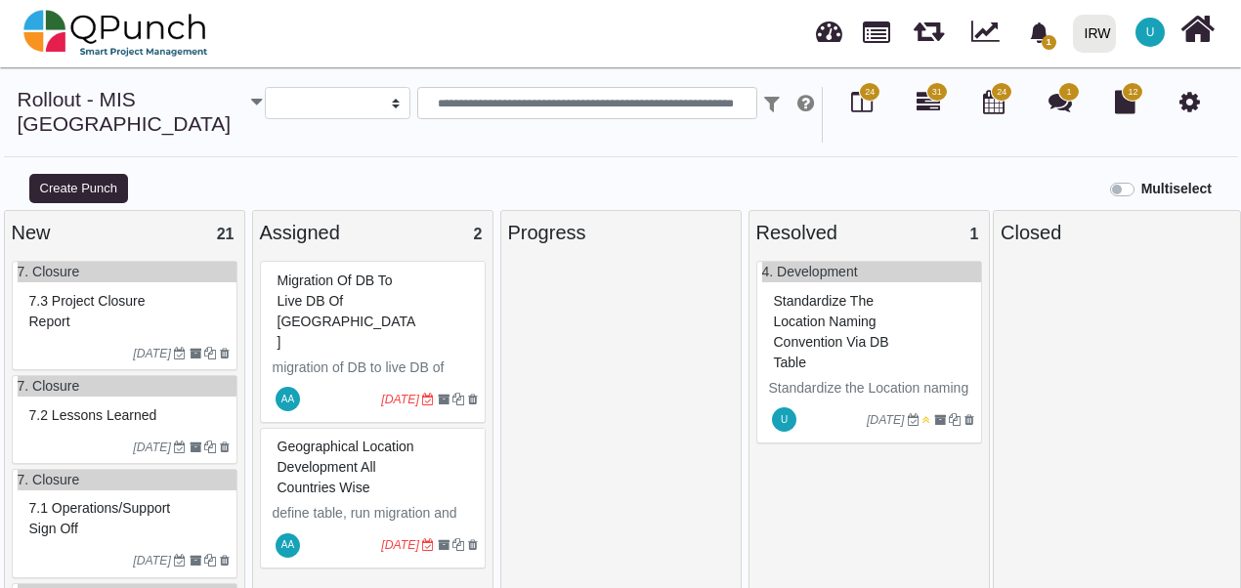
click at [251, 109] on icon "button" at bounding box center [256, 102] width 11 height 20
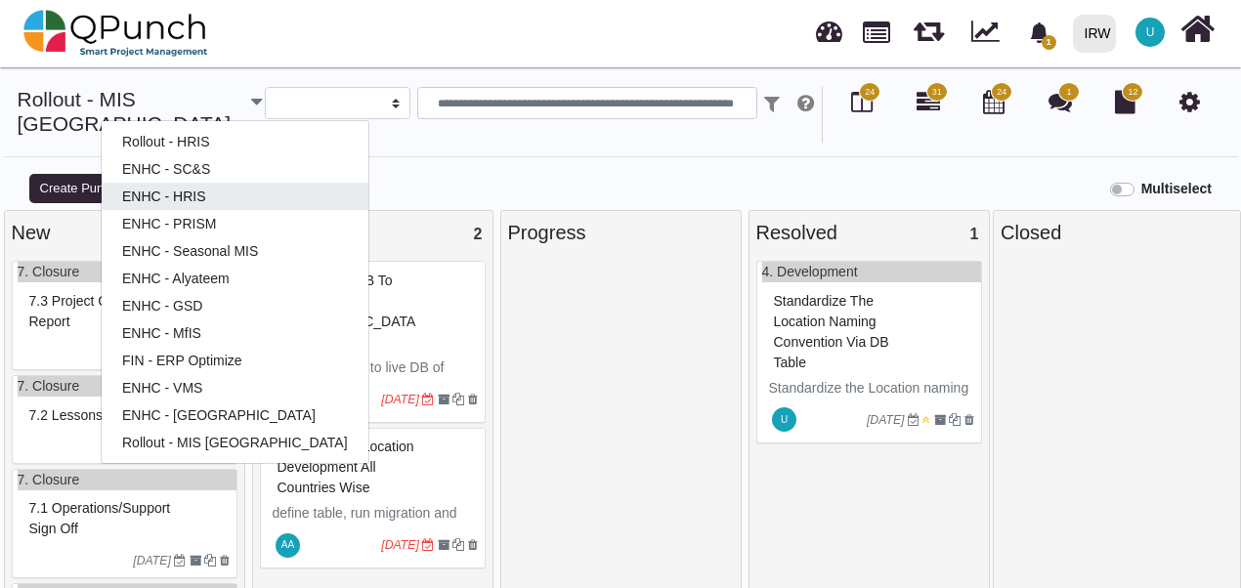
click at [160, 201] on link "ENHC - HRIS" at bounding box center [235, 196] width 267 height 27
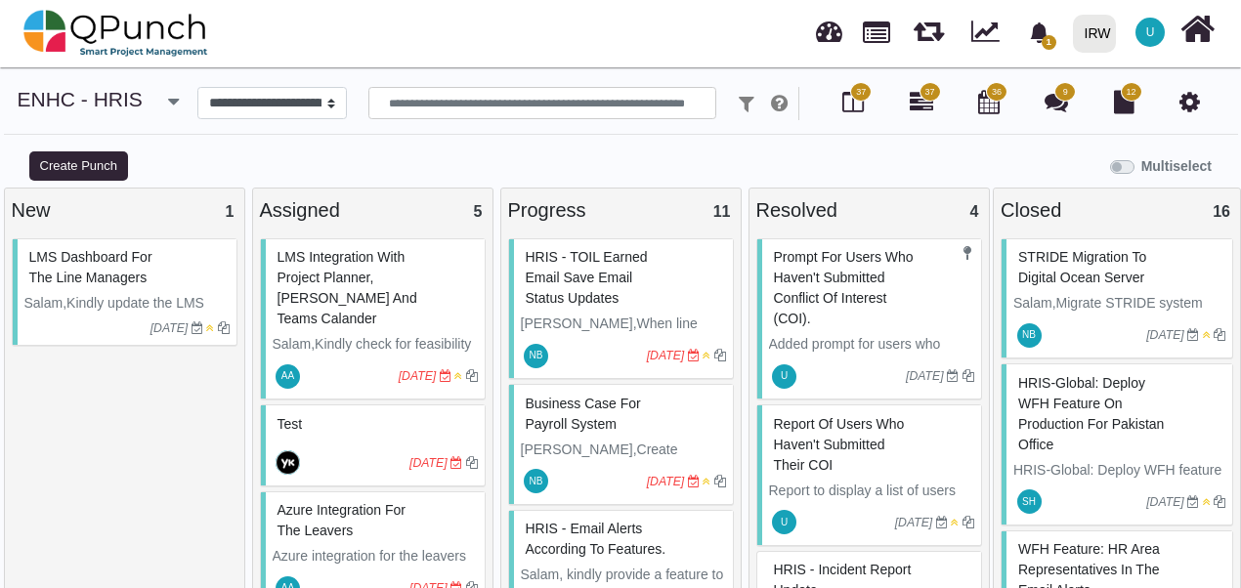
click at [900, 167] on div "Multiselect" at bounding box center [776, 164] width 931 height 32
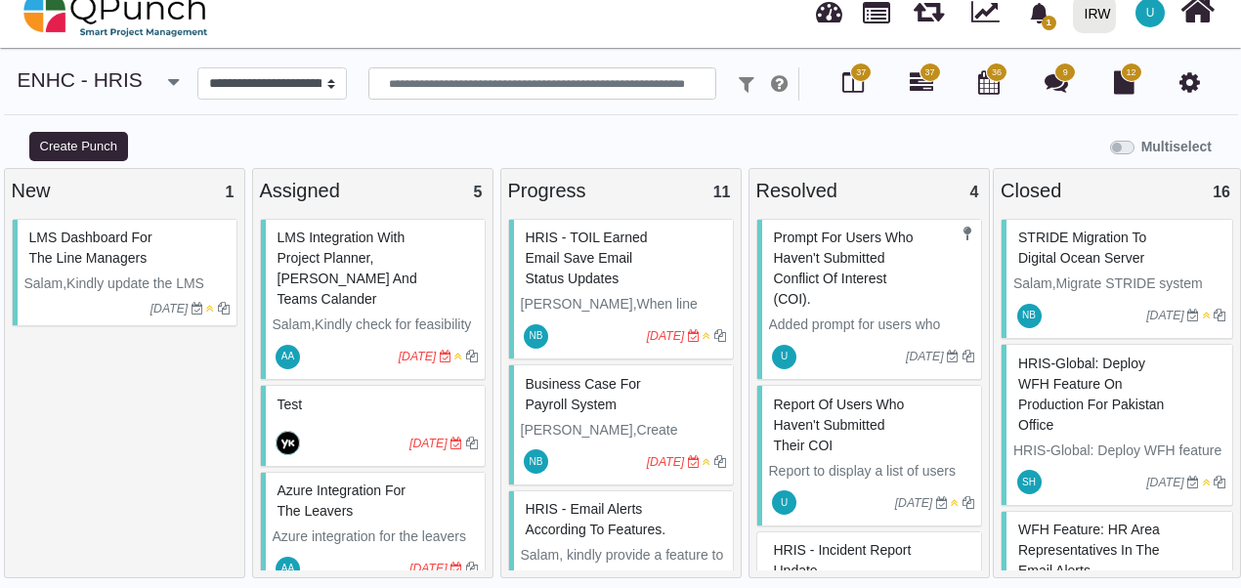
click at [940, 143] on div "Multiselect" at bounding box center [776, 145] width 931 height 32
click at [932, 190] on div "Resolved 4" at bounding box center [869, 190] width 226 height 29
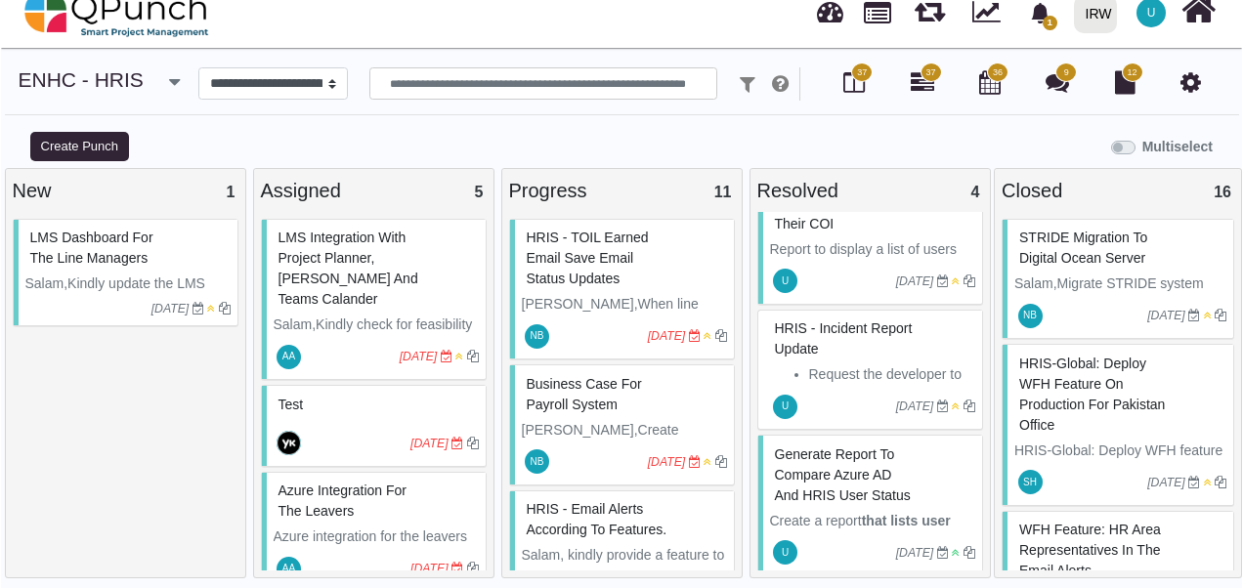
scroll to position [227, 0]
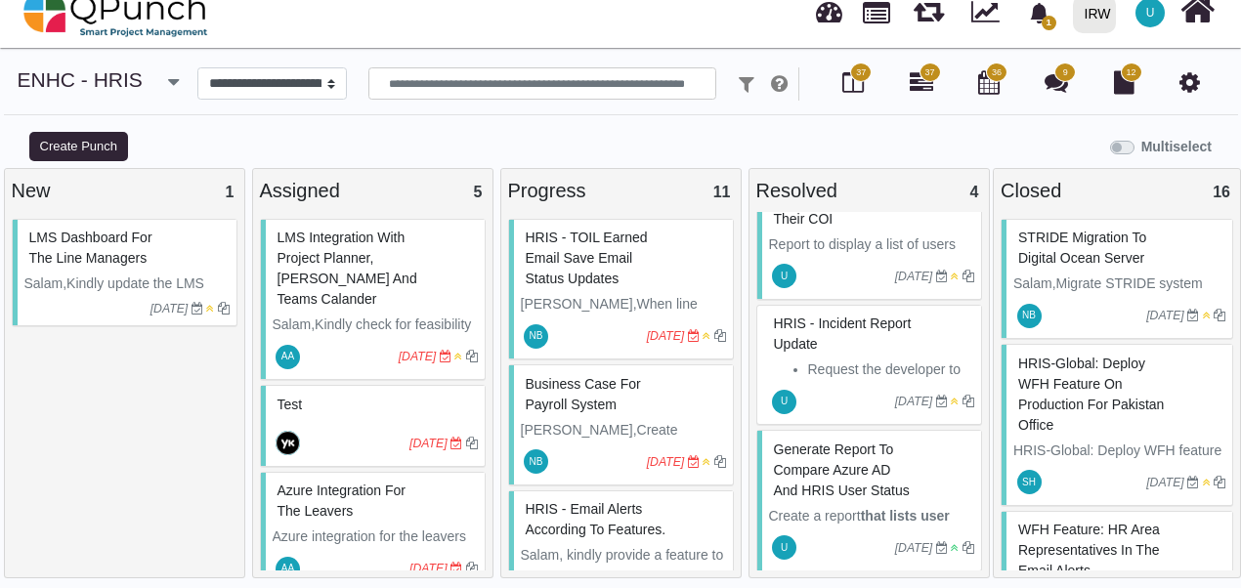
click at [781, 341] on span "HRIS - Incident report update" at bounding box center [843, 334] width 138 height 36
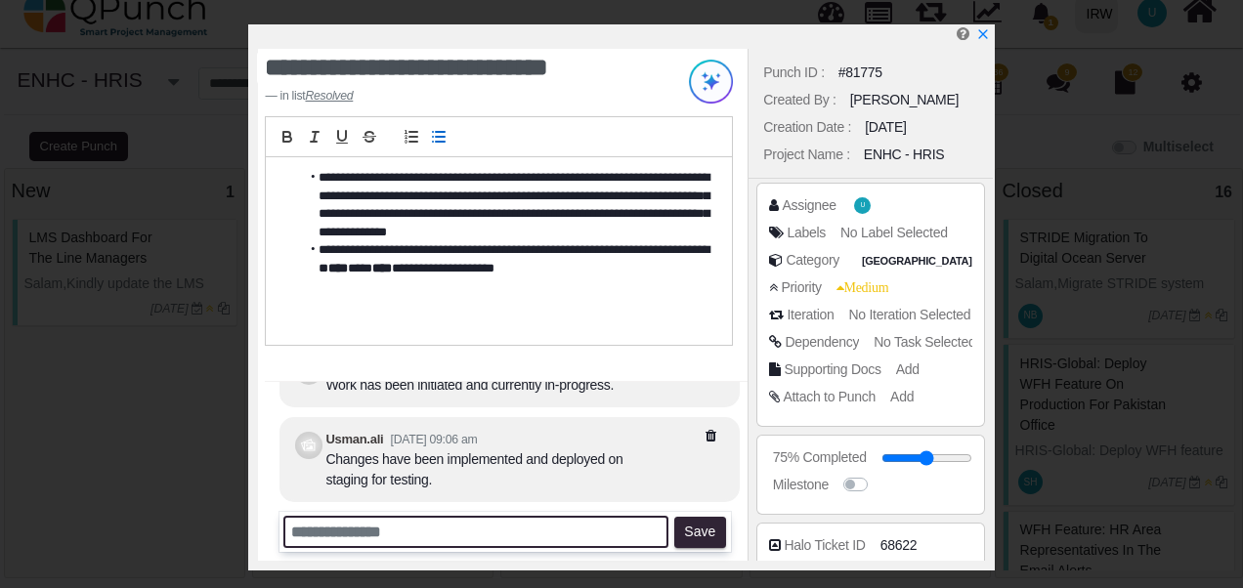
click at [343, 526] on input "text" at bounding box center [475, 532] width 385 height 32
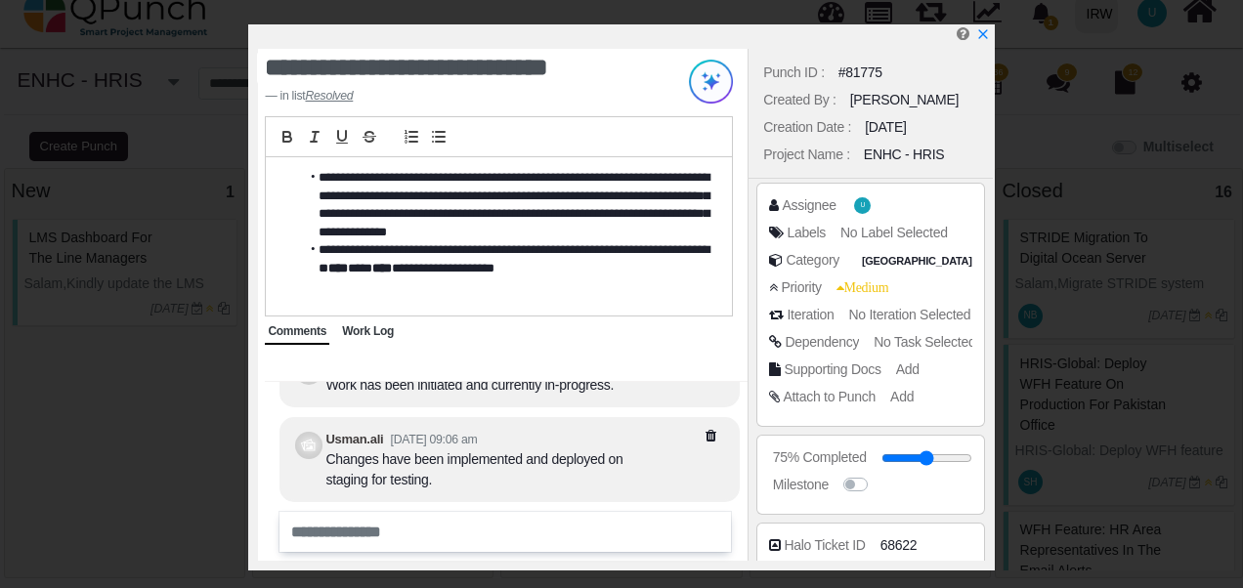
click at [362, 333] on span "Work Log" at bounding box center [368, 331] width 52 height 14
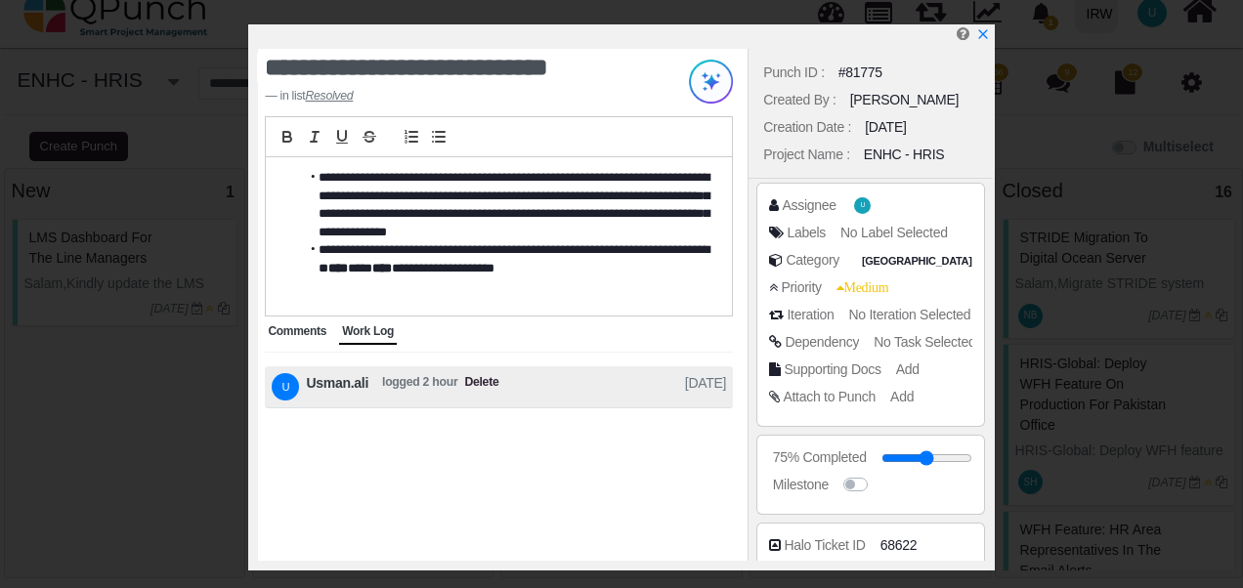
click at [287, 331] on span "Comments" at bounding box center [297, 331] width 59 height 14
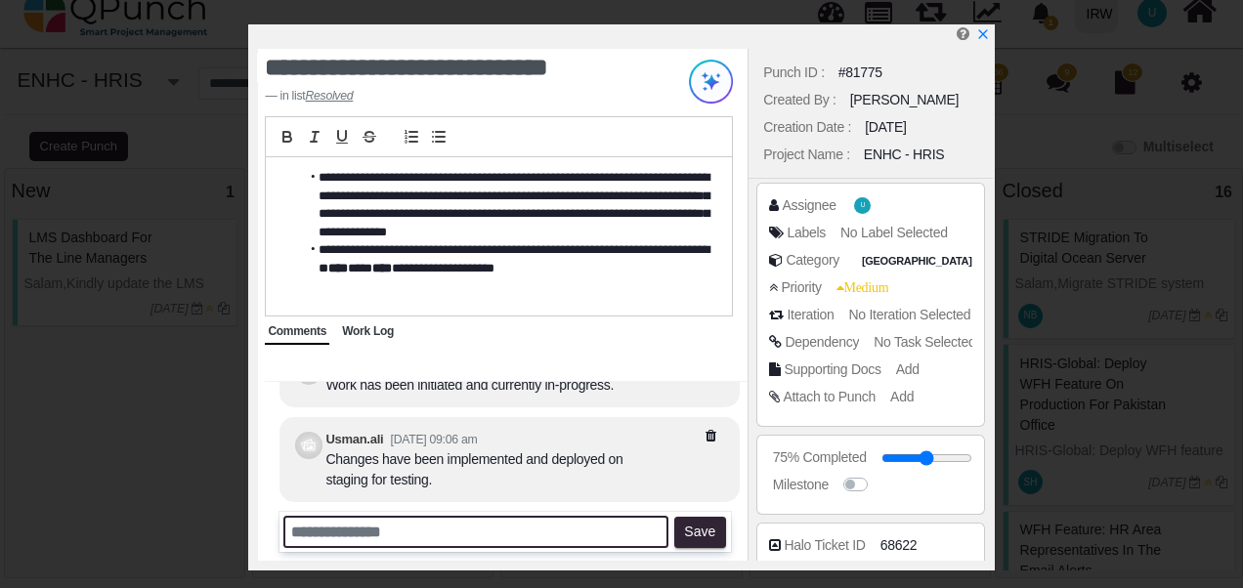
click at [379, 526] on input "text" at bounding box center [475, 532] width 385 height 32
type input "**********"
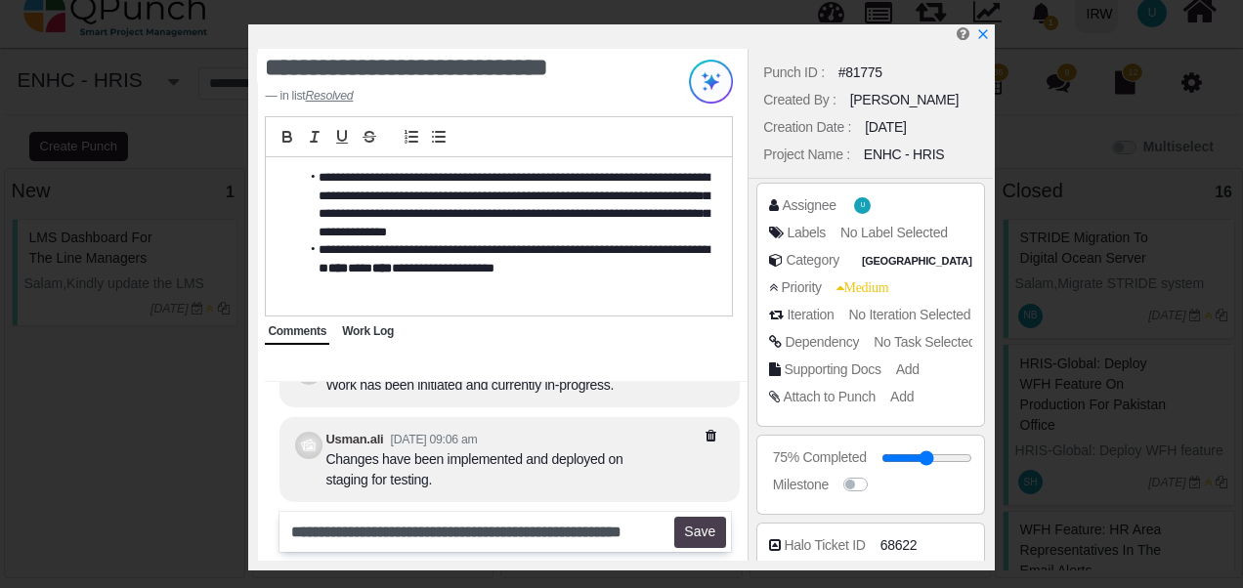
scroll to position [0, 0]
click at [707, 543] on button "Save" at bounding box center [700, 532] width 52 height 31
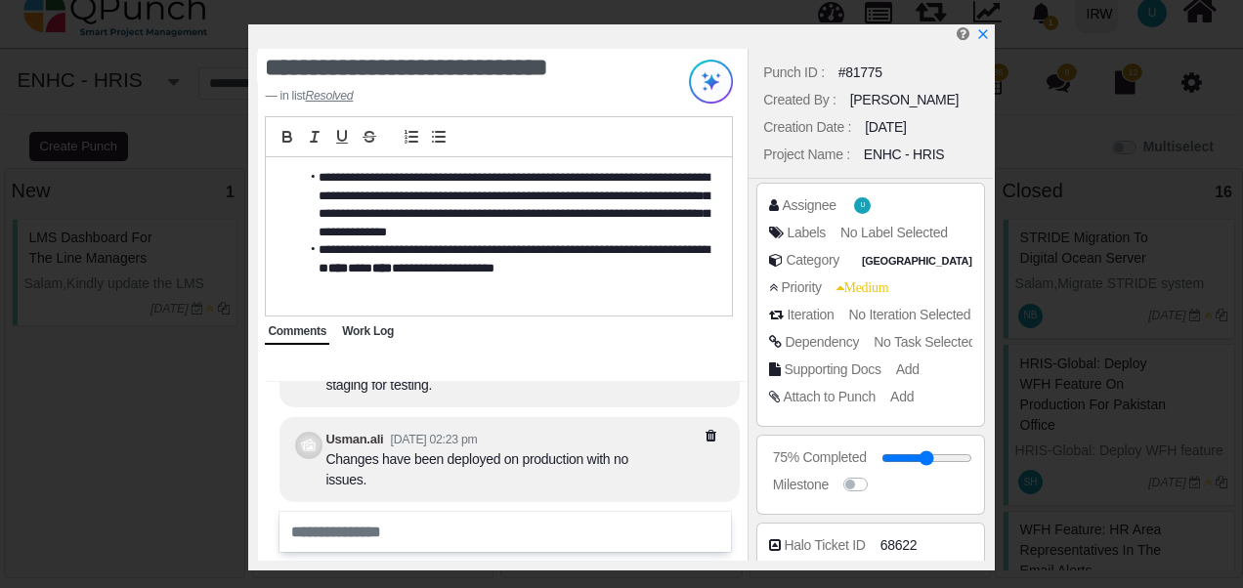
scroll to position [364, 0]
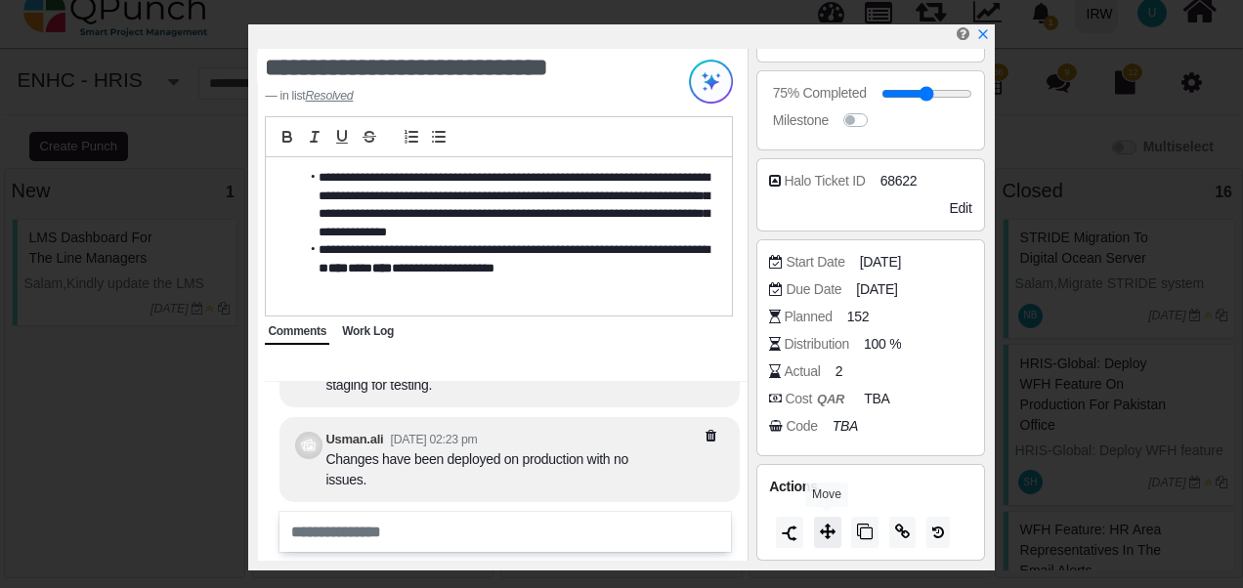
click at [831, 532] on icon at bounding box center [828, 532] width 16 height 16
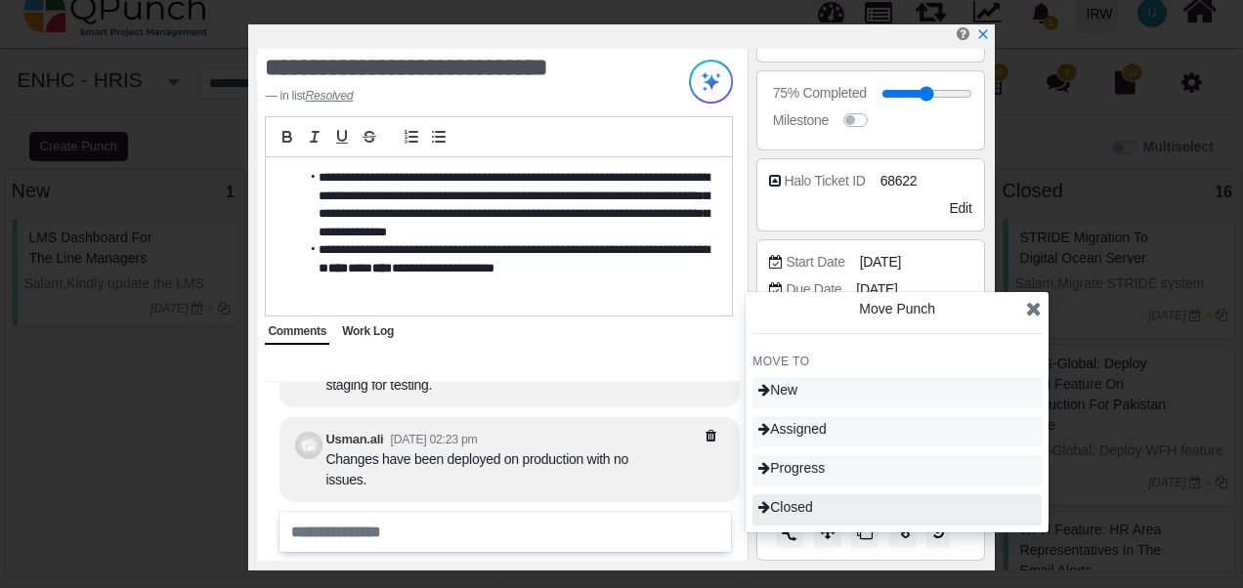
click at [832, 514] on div "Closed" at bounding box center [896, 509] width 289 height 31
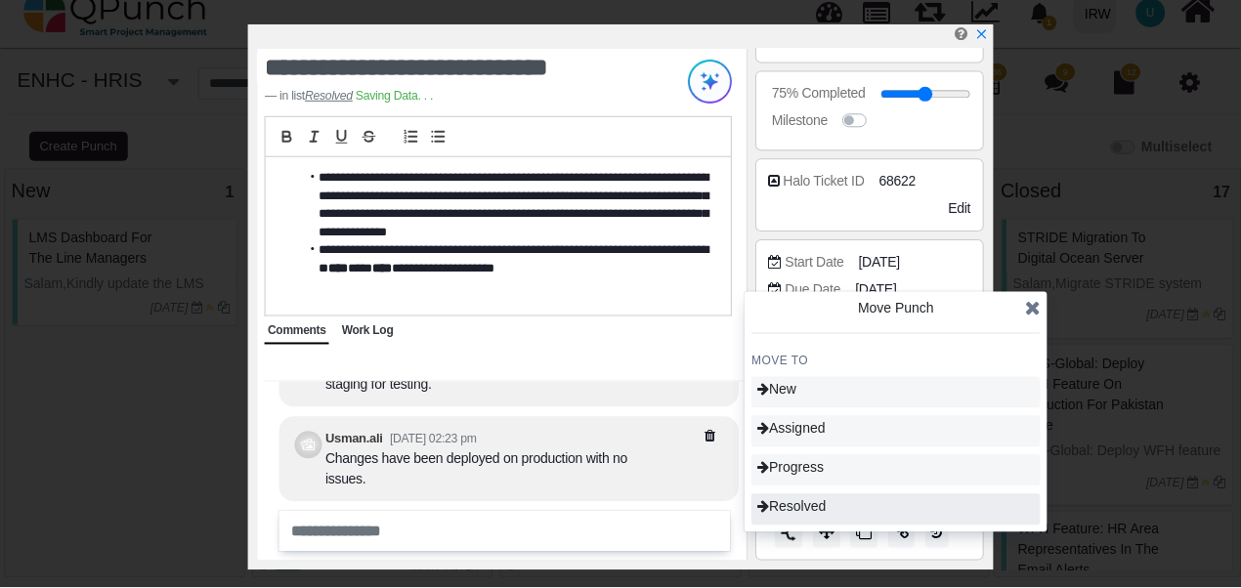
scroll to position [111, 0]
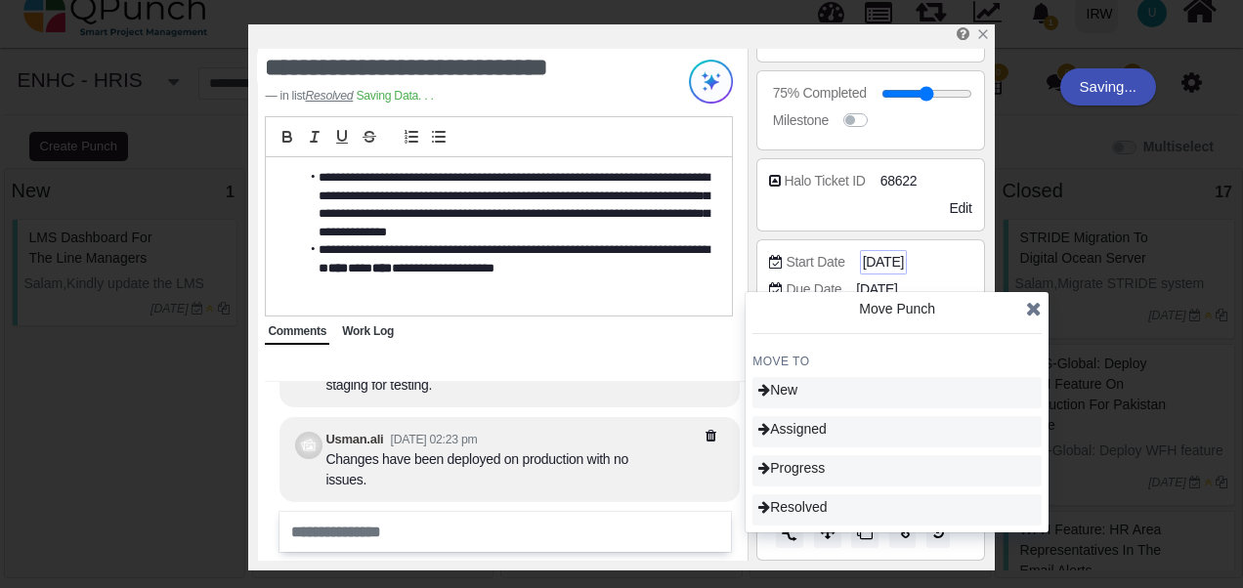
type input "***"
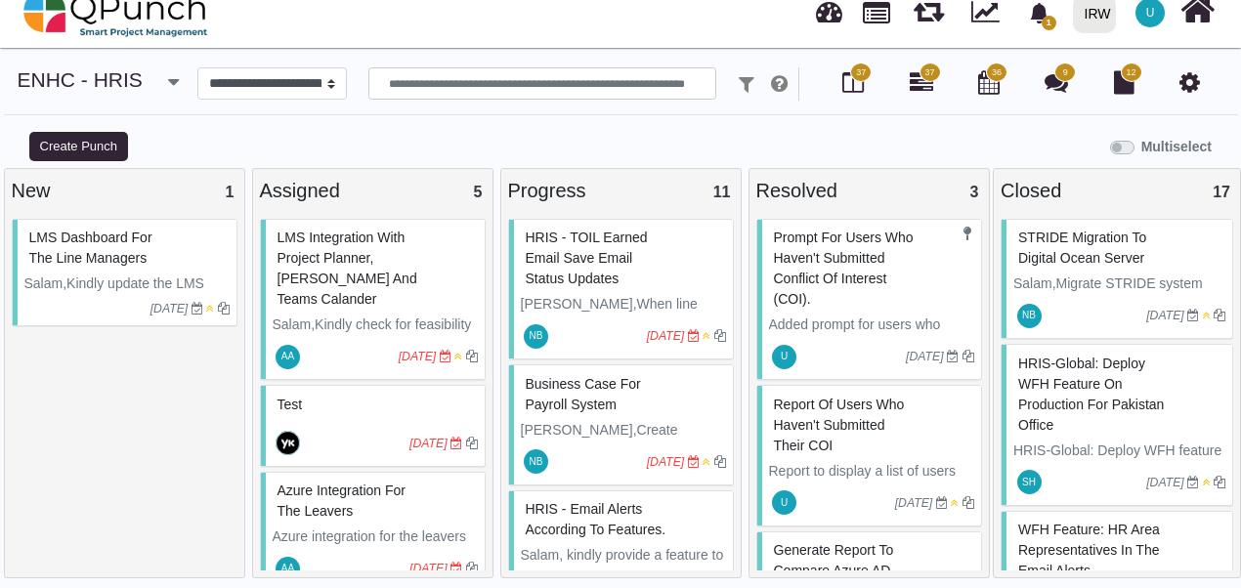
click at [836, 412] on span "Report of users who haven't submitted their COI" at bounding box center [839, 425] width 131 height 57
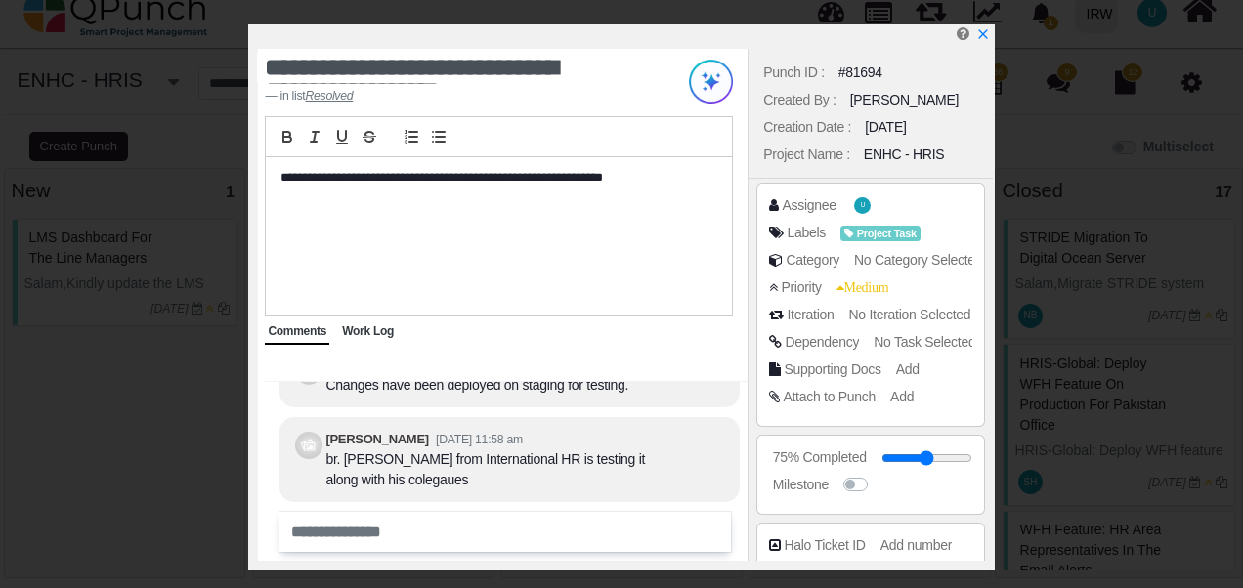
click at [992, 368] on div "Punch ID : #81694 Created By : [PERSON_NAME] Creation Date : [DATE] Project Nam…" at bounding box center [869, 305] width 244 height 512
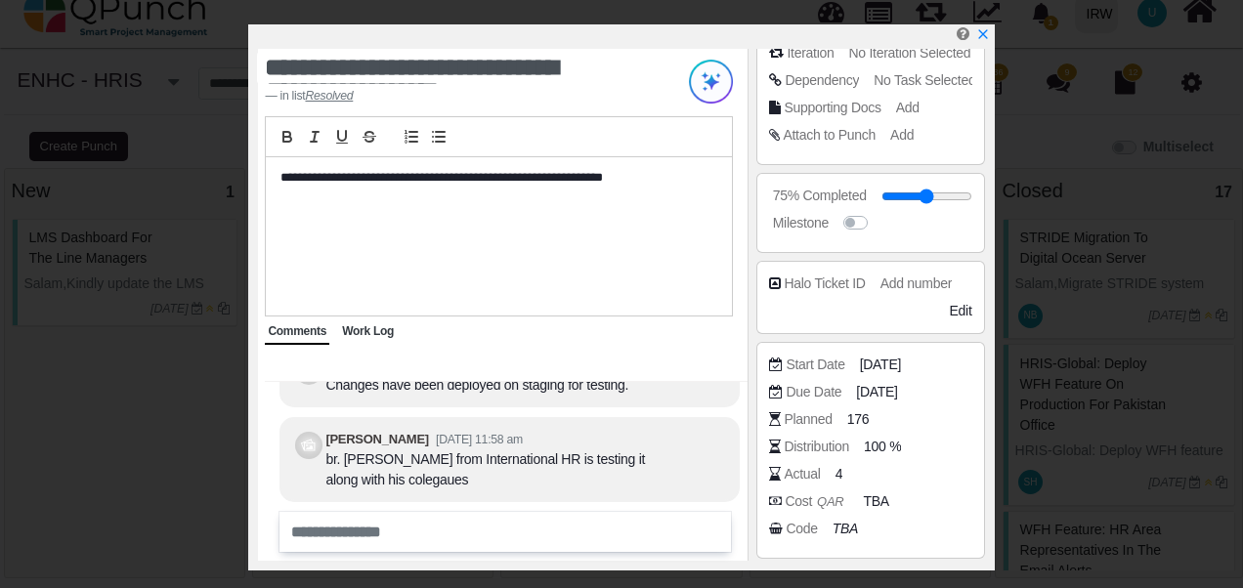
scroll to position [364, 0]
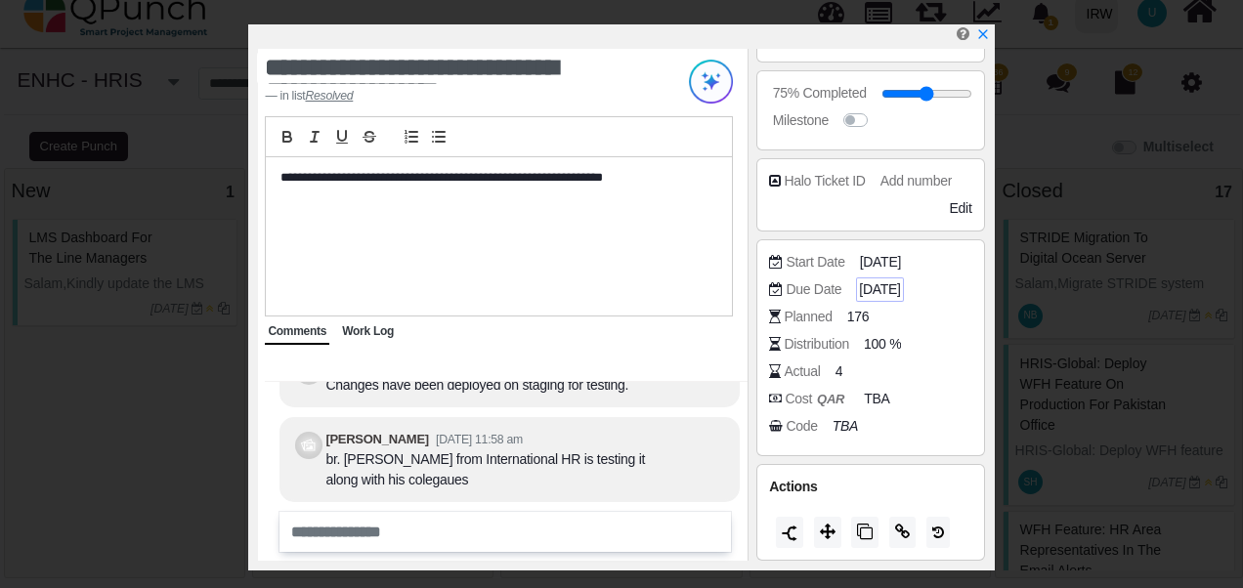
click at [886, 283] on span "[DATE]" at bounding box center [879, 289] width 41 height 21
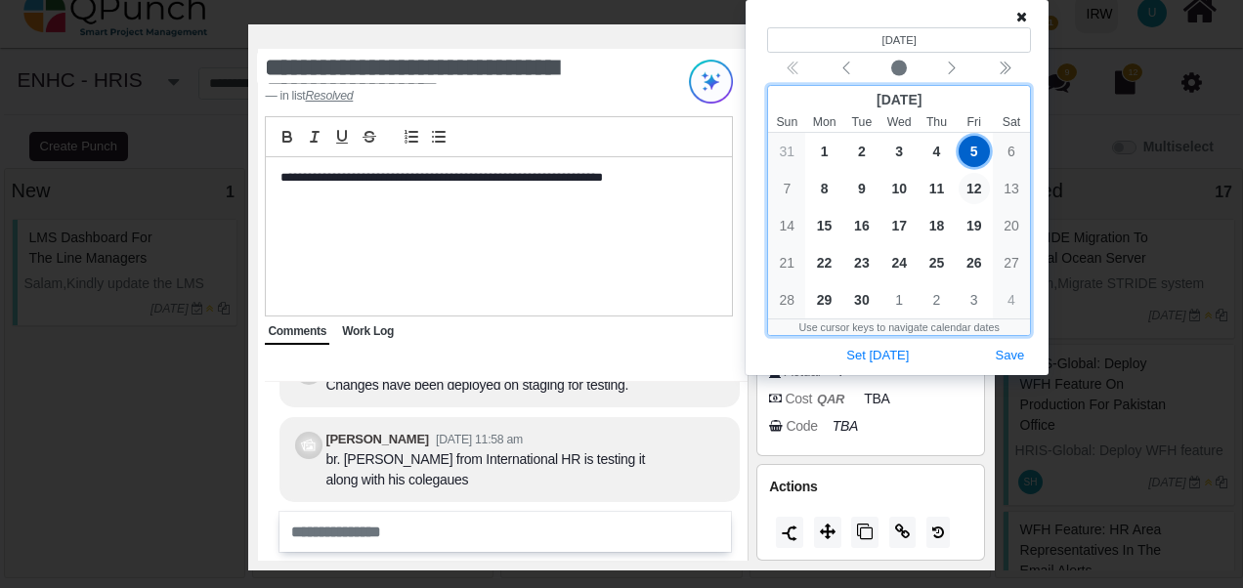
click at [975, 192] on span "12" at bounding box center [973, 188] width 31 height 31
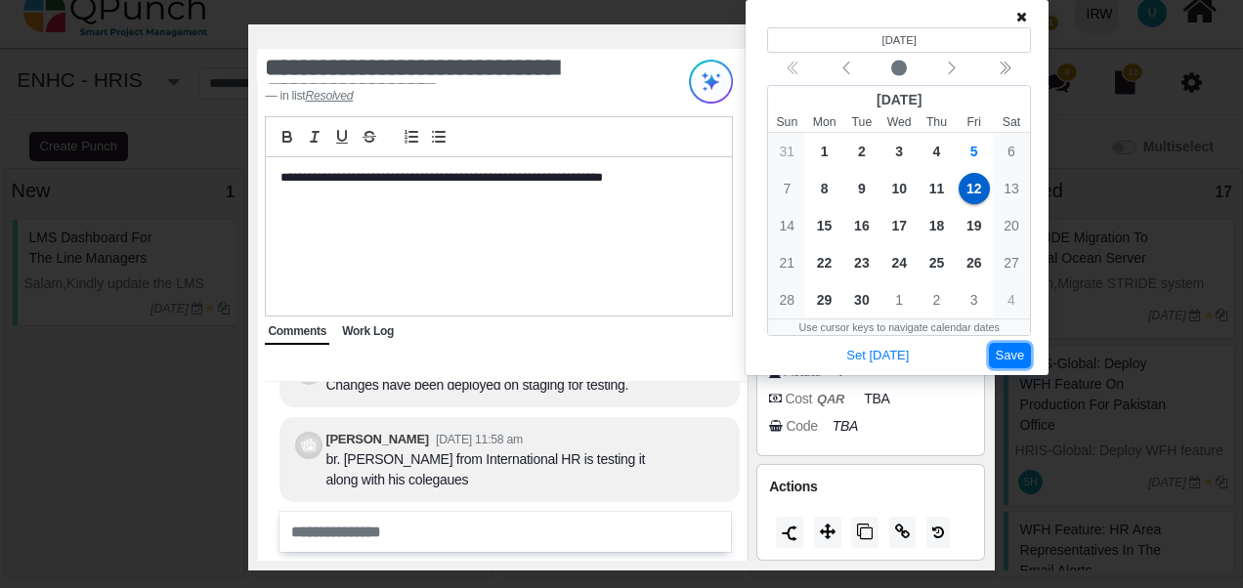
click at [1014, 354] on button "Save" at bounding box center [1010, 356] width 43 height 26
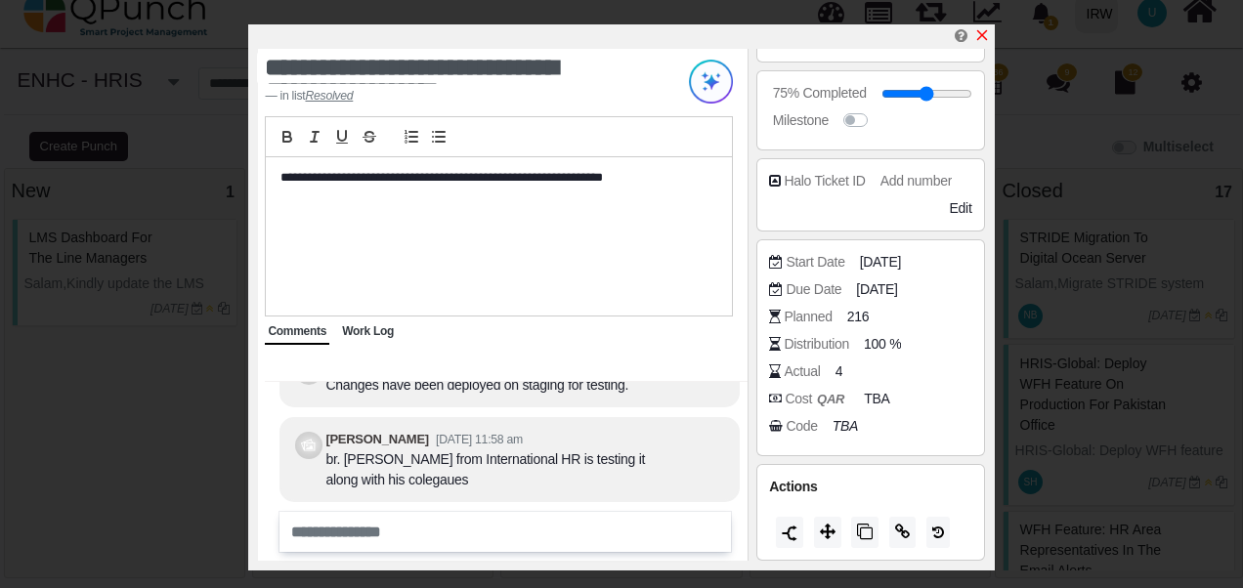
click at [983, 31] on icon "x" at bounding box center [982, 35] width 16 height 16
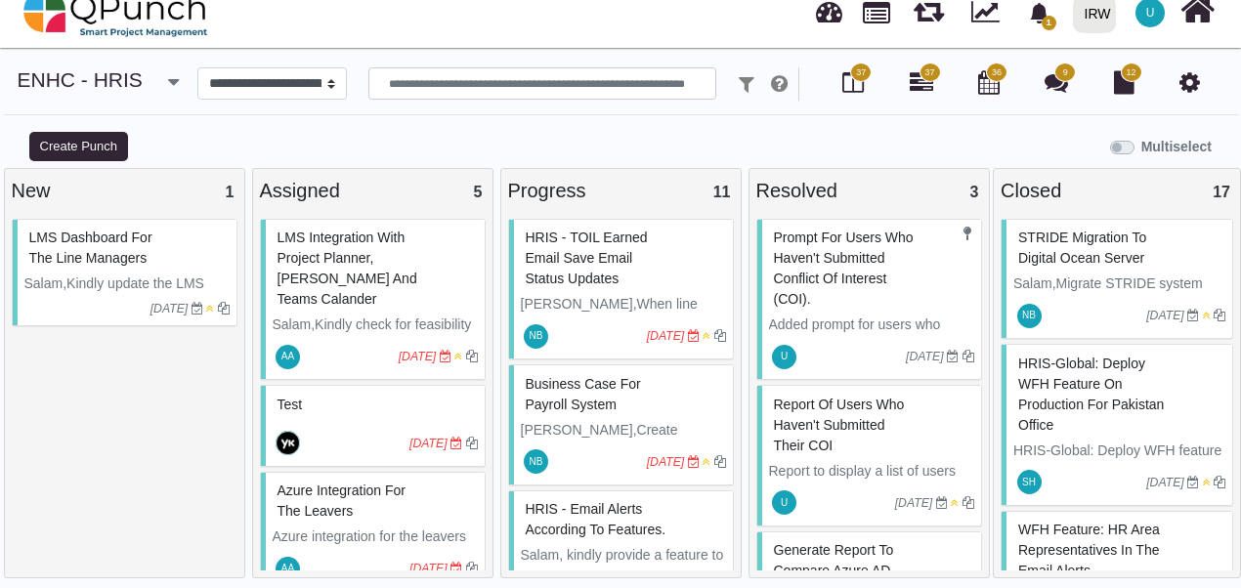
click at [852, 279] on span "prompt for users who haven't submitted Conflict of Interest (COI)." at bounding box center [844, 268] width 140 height 77
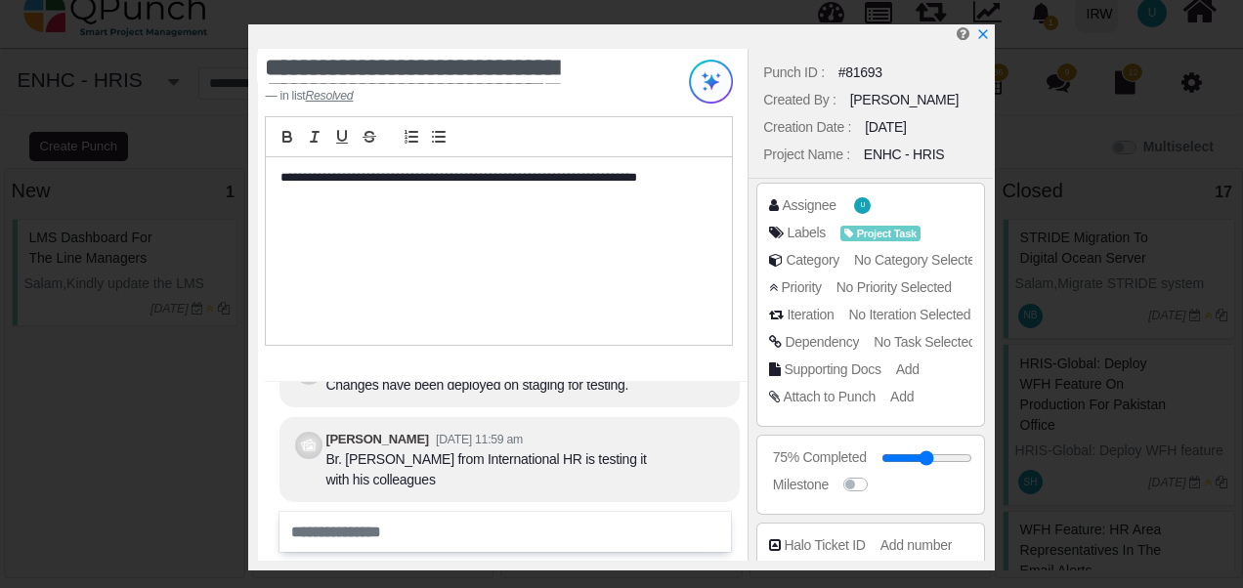
click at [993, 381] on div "**********" at bounding box center [620, 297] width 745 height 546
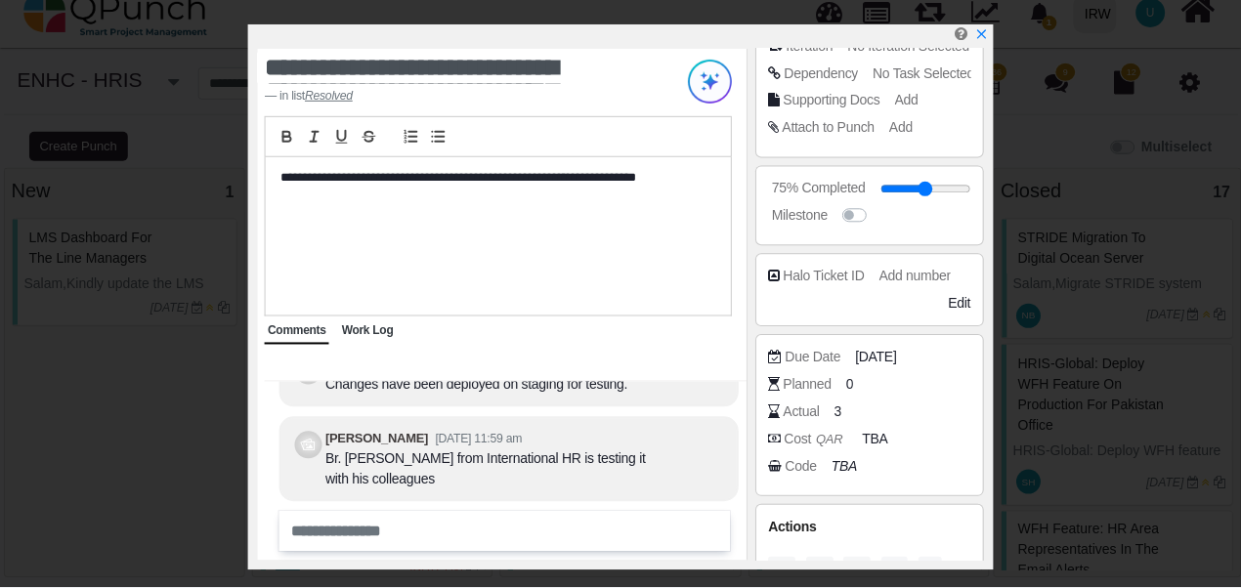
scroll to position [310, 0]
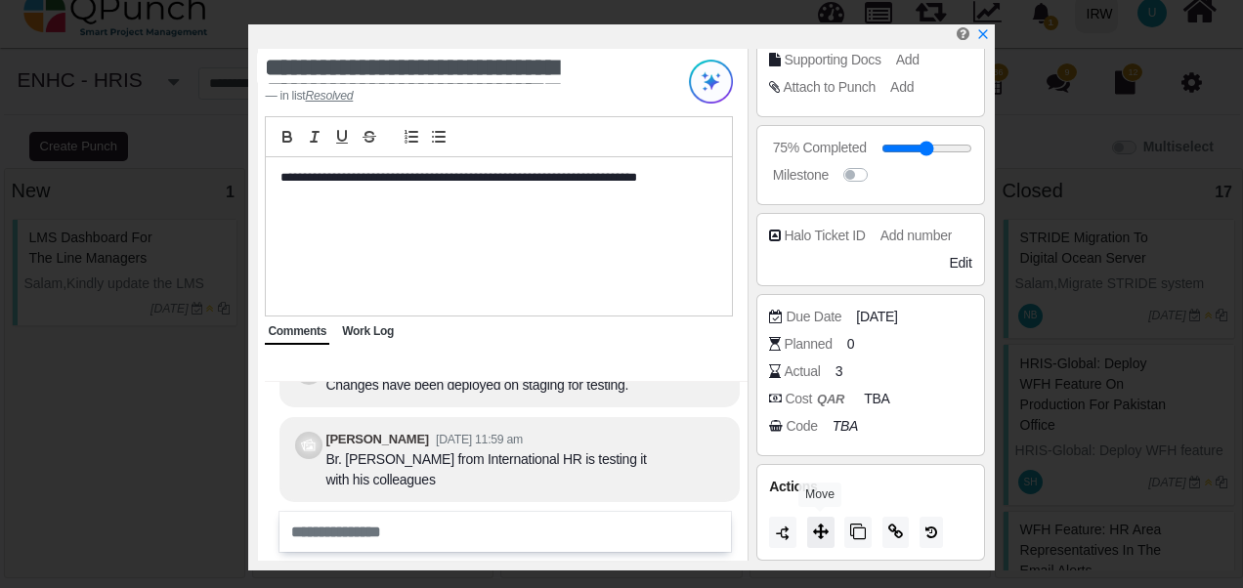
click at [824, 529] on icon at bounding box center [821, 532] width 16 height 16
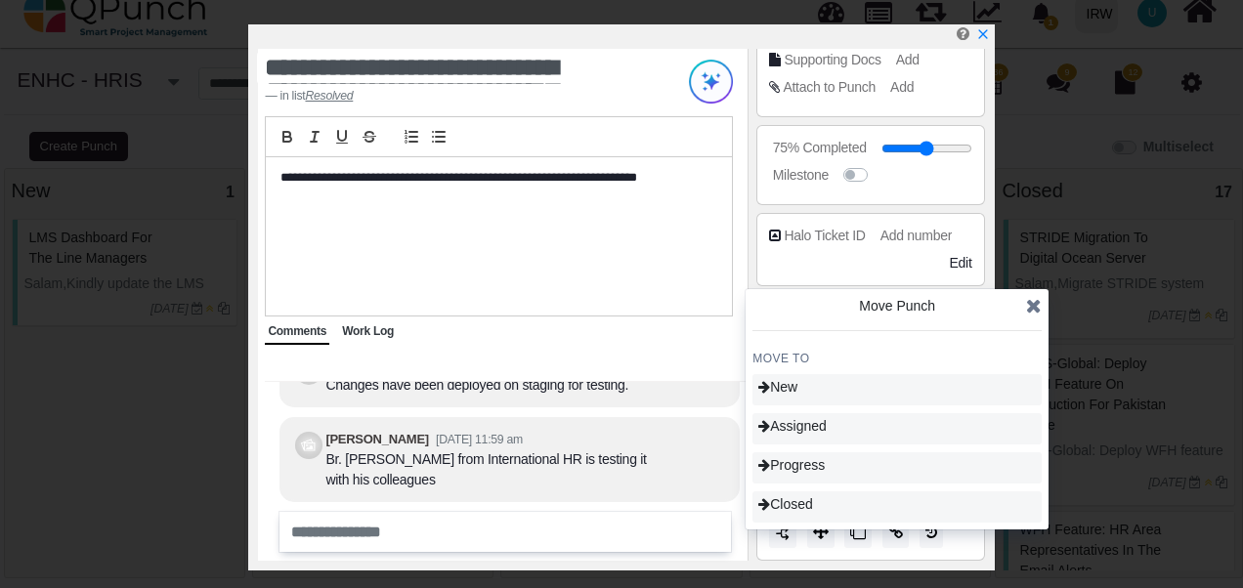
click at [1032, 307] on icon at bounding box center [1034, 306] width 16 height 20
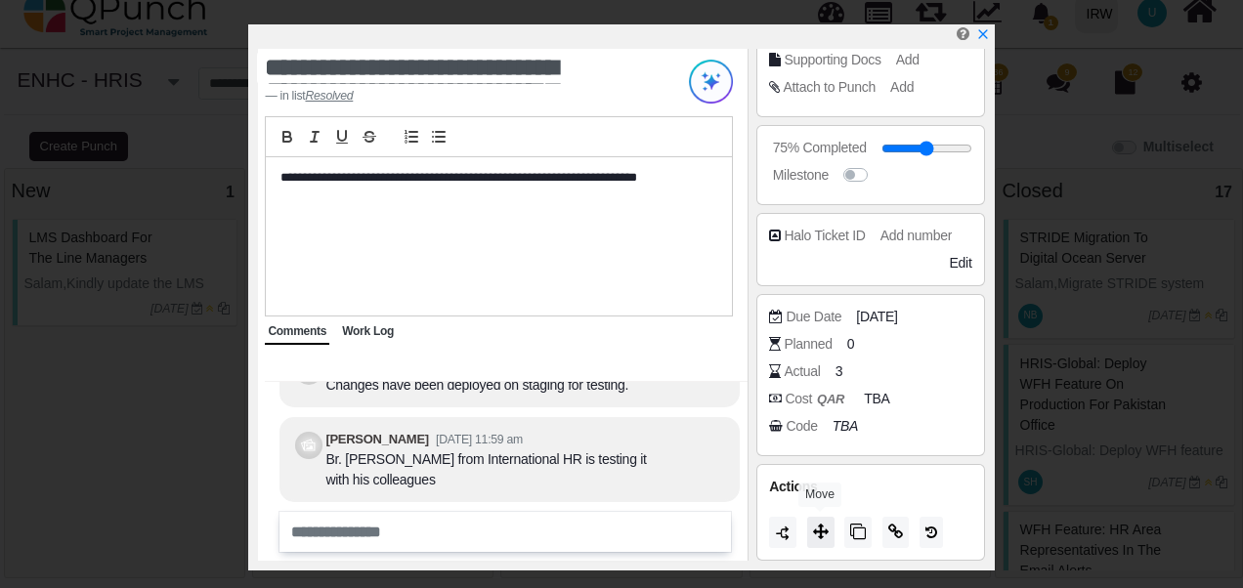
click at [823, 532] on icon at bounding box center [821, 532] width 16 height 16
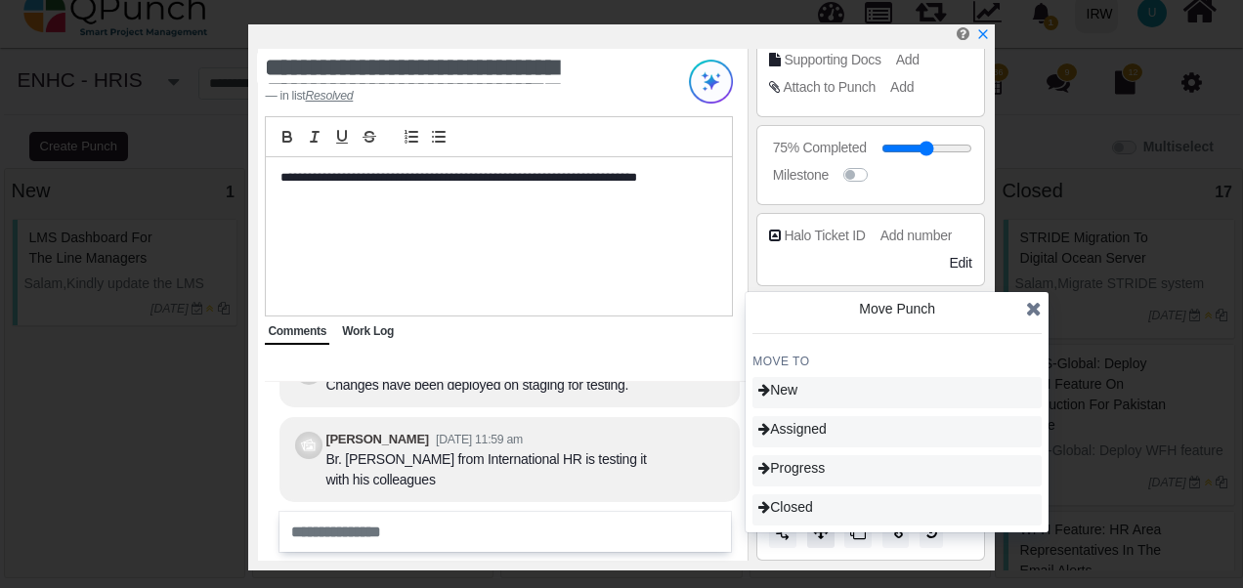
click at [823, 532] on icon at bounding box center [821, 532] width 16 height 16
click at [1038, 308] on icon at bounding box center [1034, 309] width 16 height 20
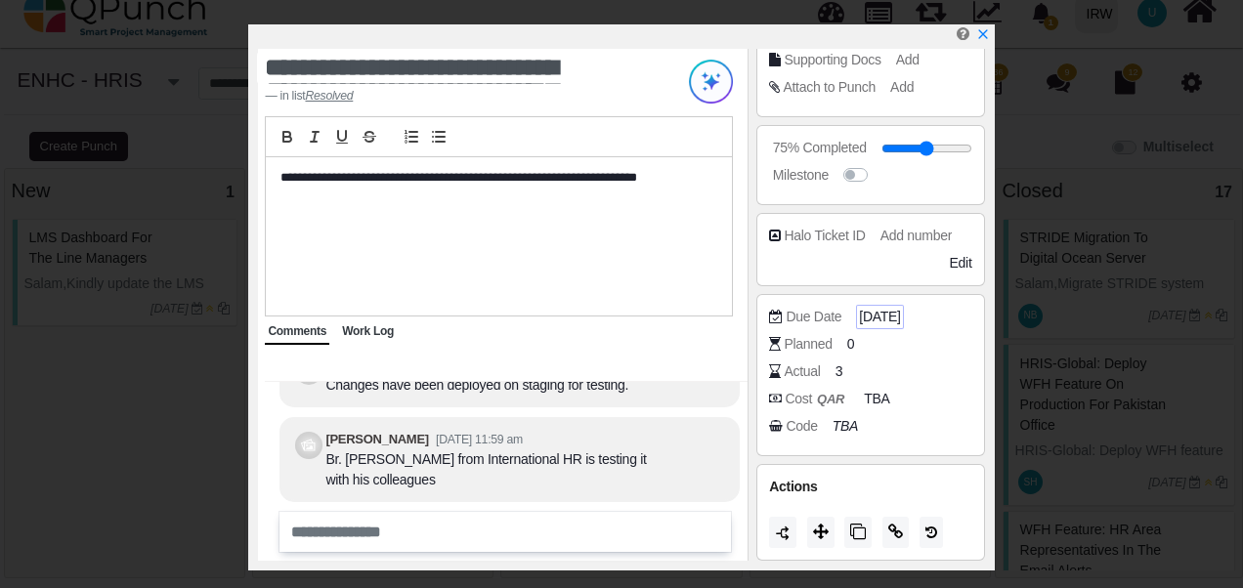
click at [880, 312] on span "[DATE]" at bounding box center [879, 317] width 41 height 21
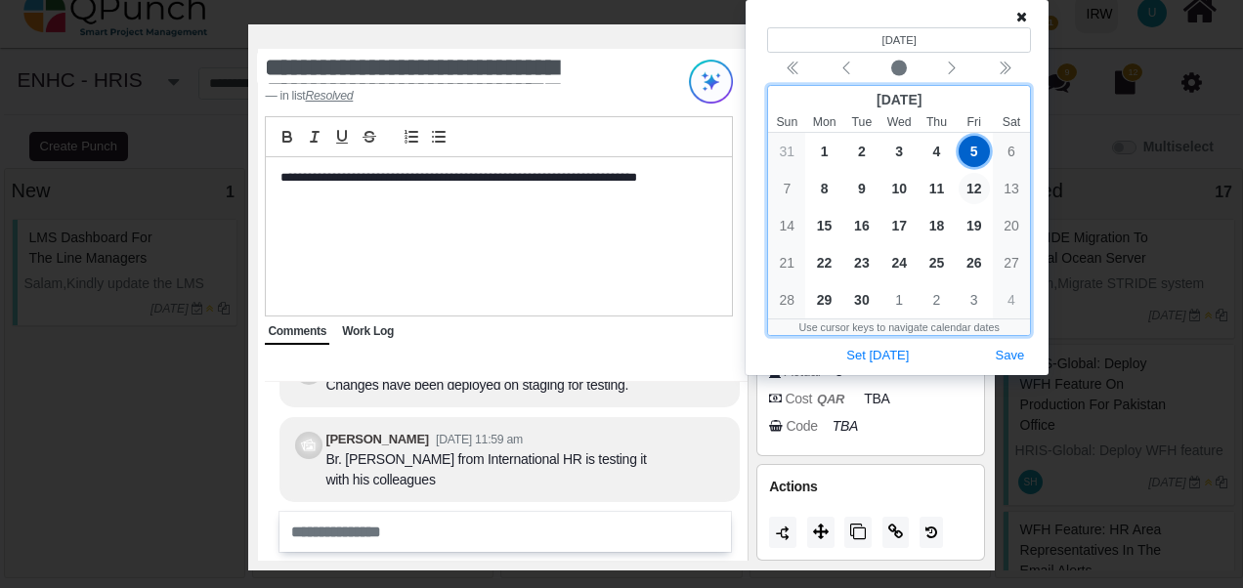
click at [977, 191] on span "12" at bounding box center [973, 188] width 31 height 31
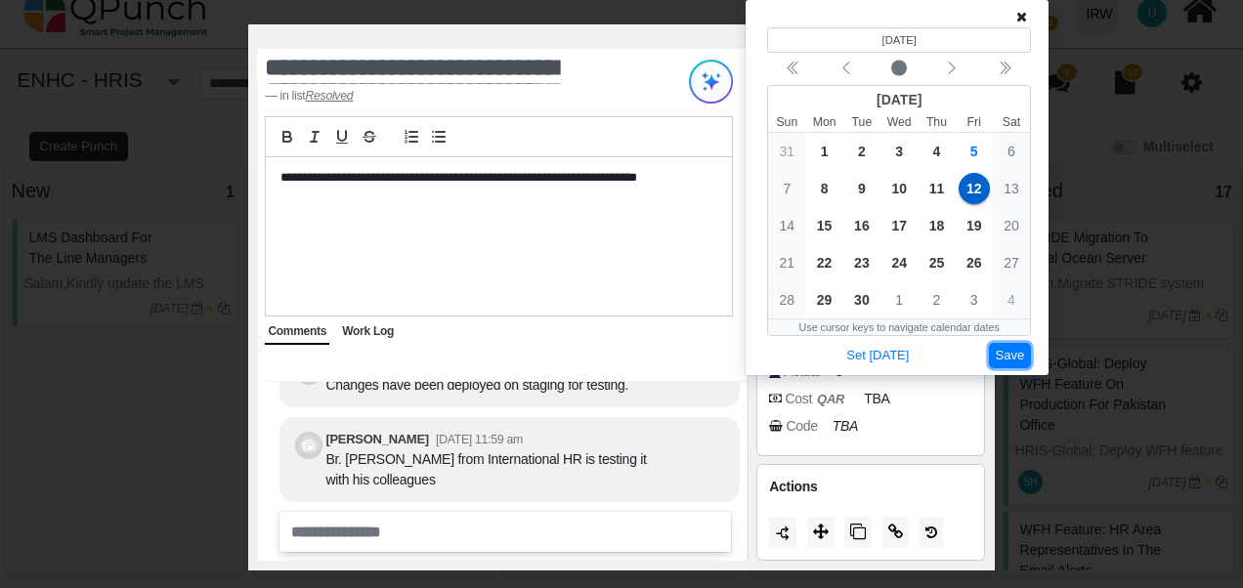
click at [1010, 365] on button "Save" at bounding box center [1010, 356] width 43 height 26
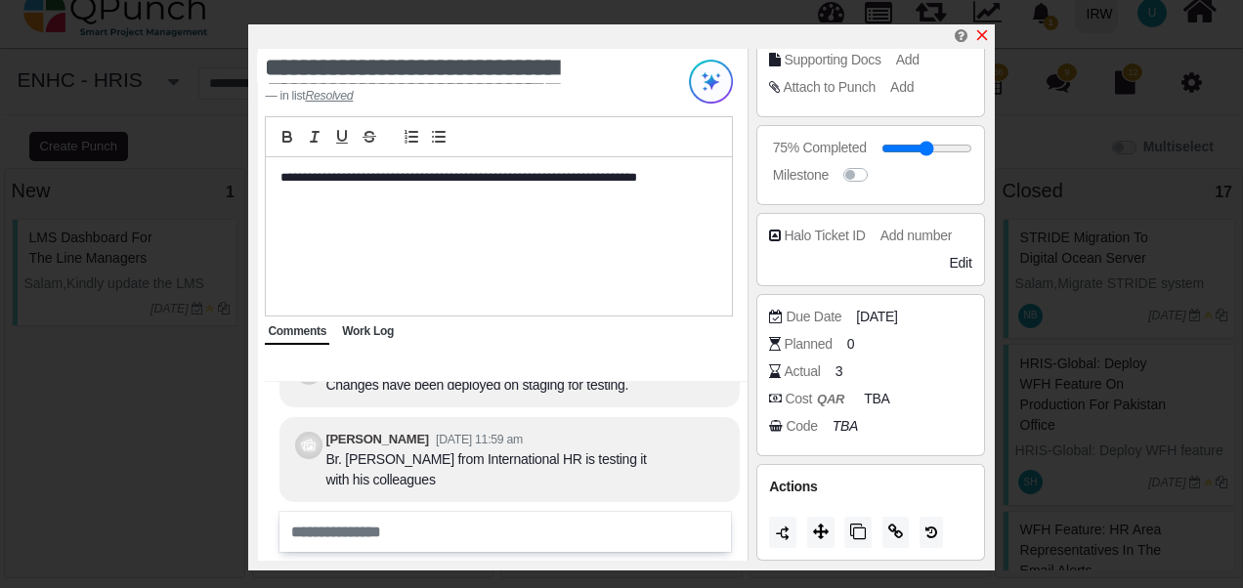
click at [981, 38] on icon "x" at bounding box center [982, 35] width 16 height 16
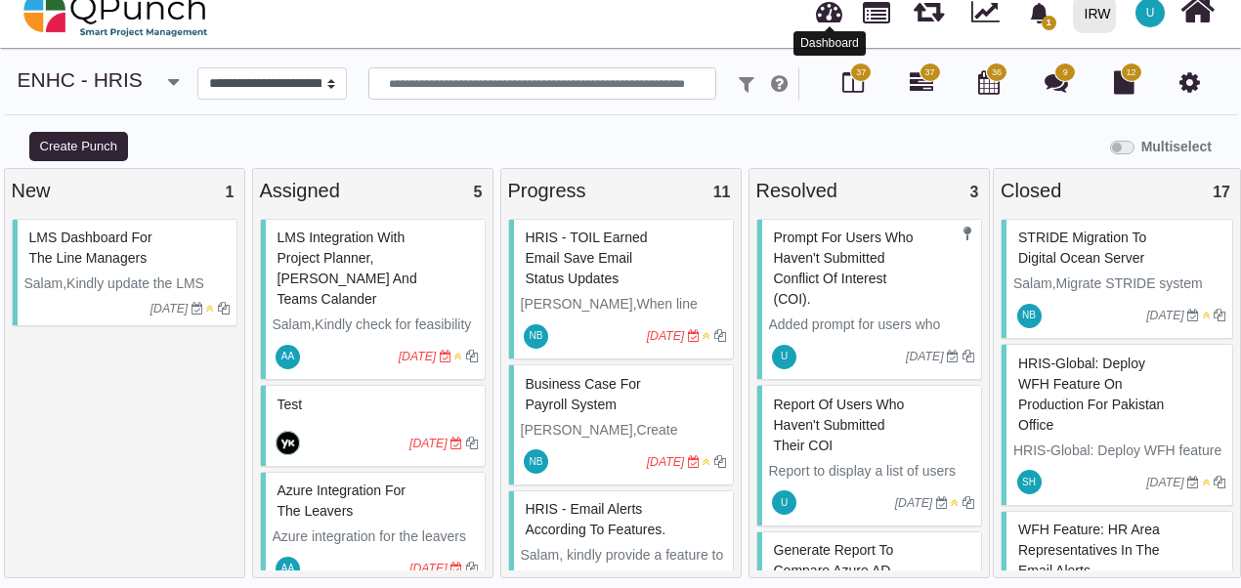
click at [834, 23] on link at bounding box center [829, 9] width 26 height 32
